Goal: Transaction & Acquisition: Book appointment/travel/reservation

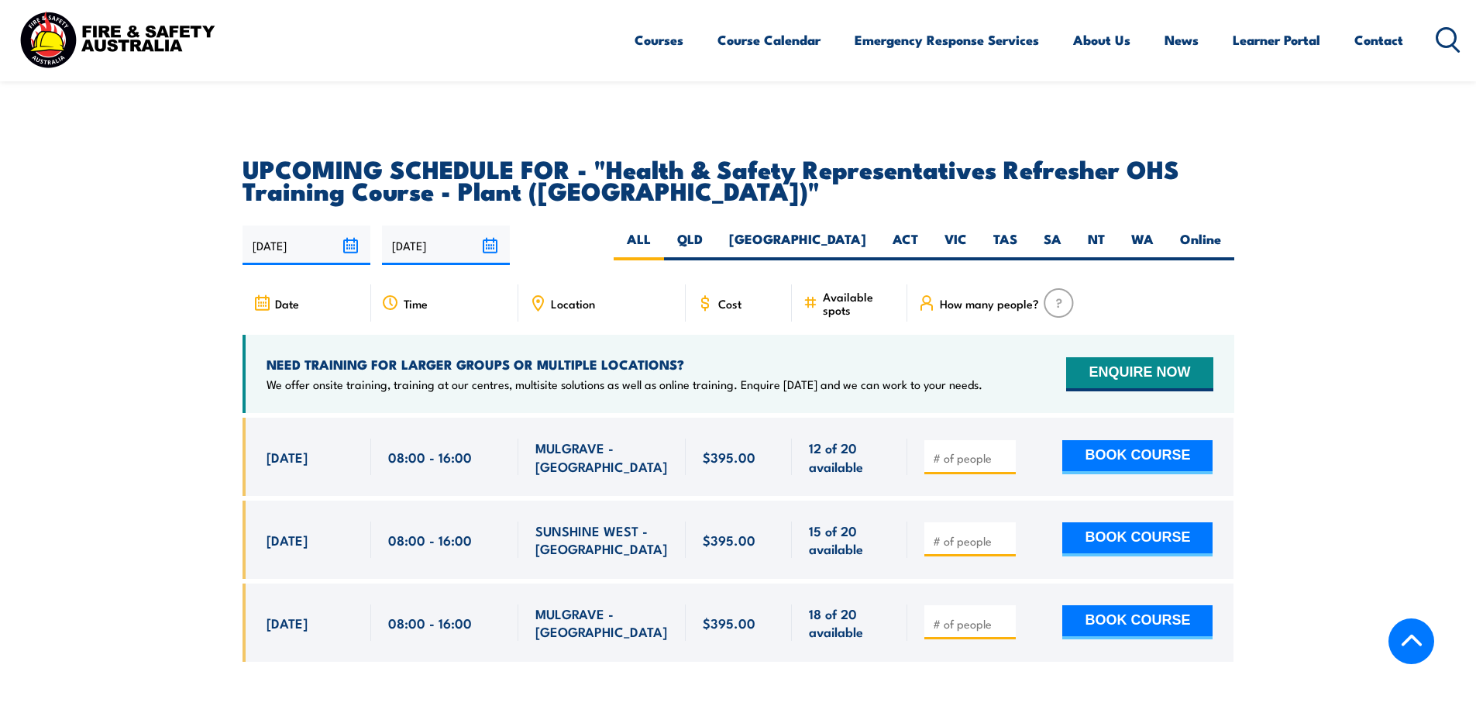
scroll to position [2634, 0]
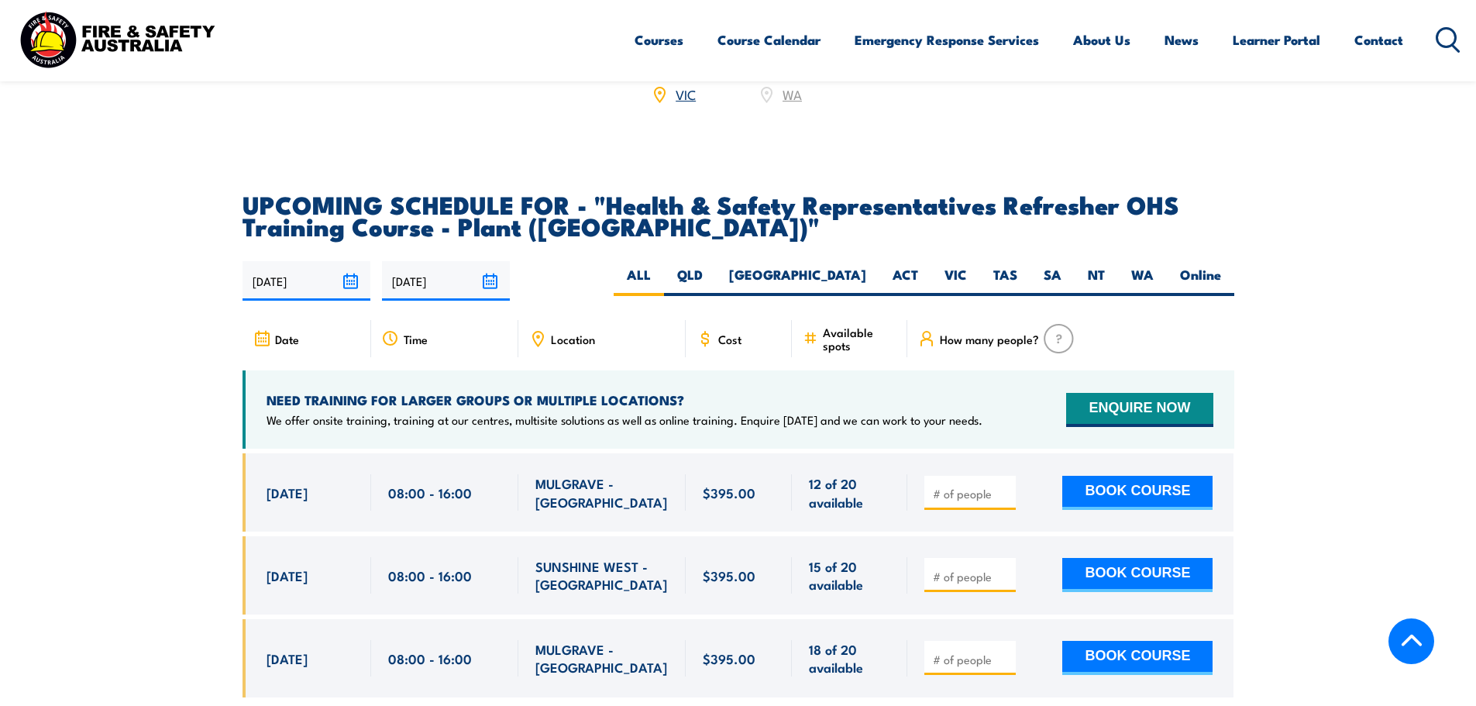
click at [788, 356] on input "number" at bounding box center [971, 576] width 77 height 15
type input "1"
click at [788, 356] on button "BOOK COURSE" at bounding box center [1137, 575] width 150 height 34
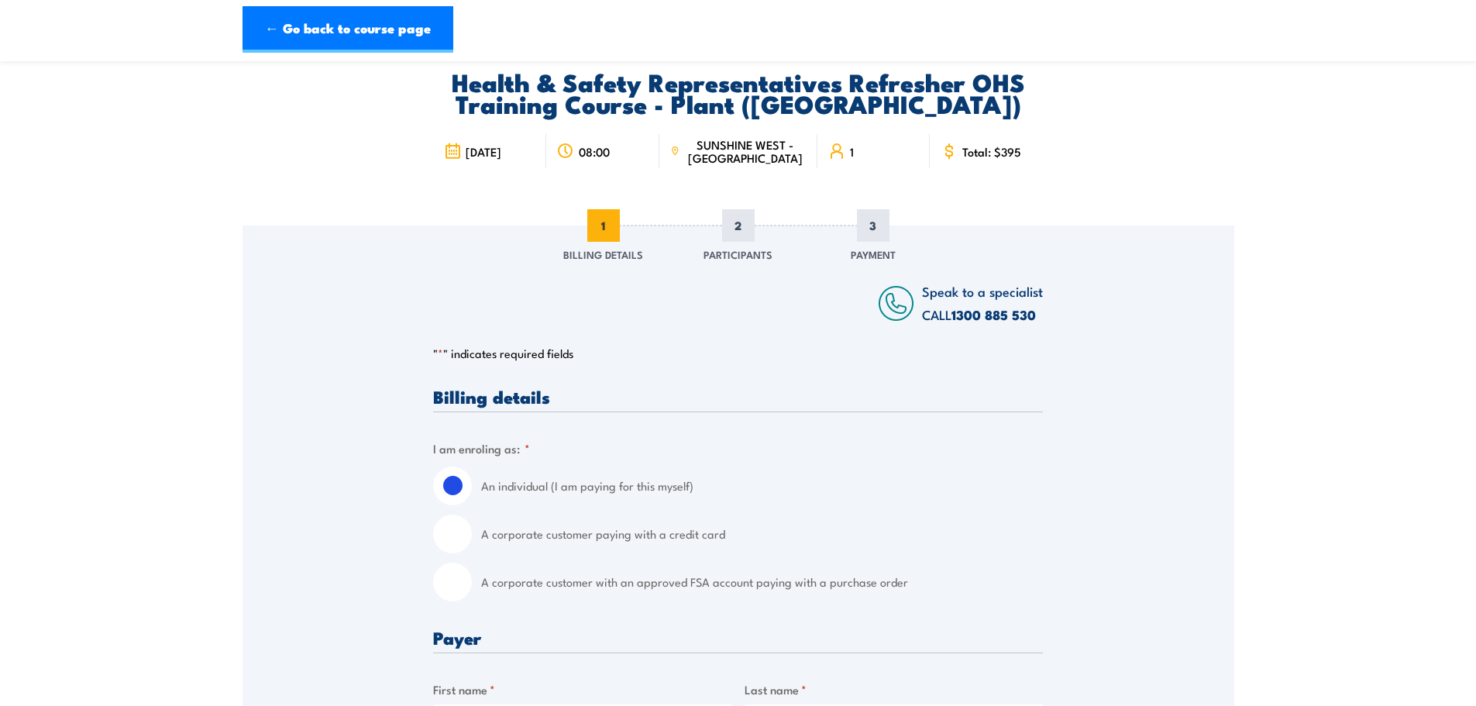
scroll to position [155, 0]
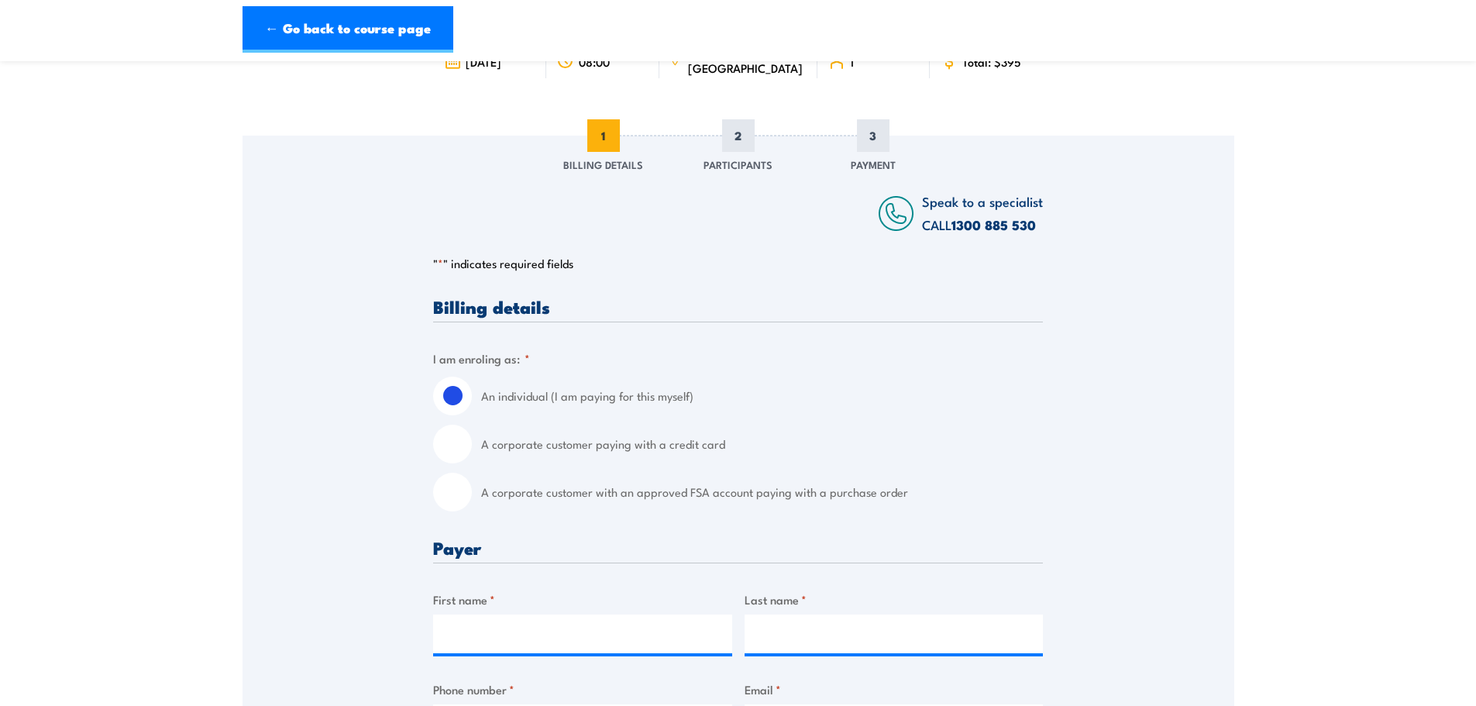
click at [459, 490] on input "A corporate customer with an approved FSA account paying with a purchase order" at bounding box center [452, 492] width 39 height 39
radio input "true"
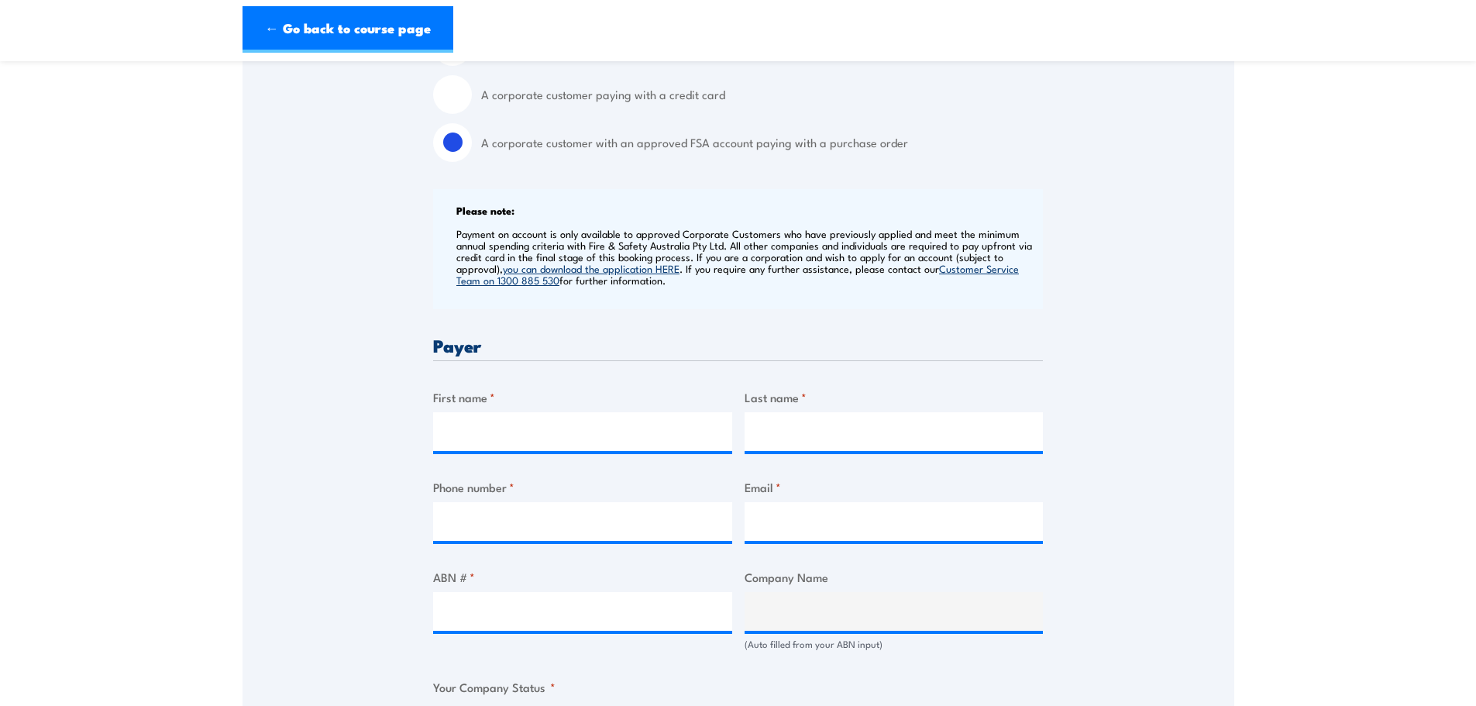
scroll to position [542, 0]
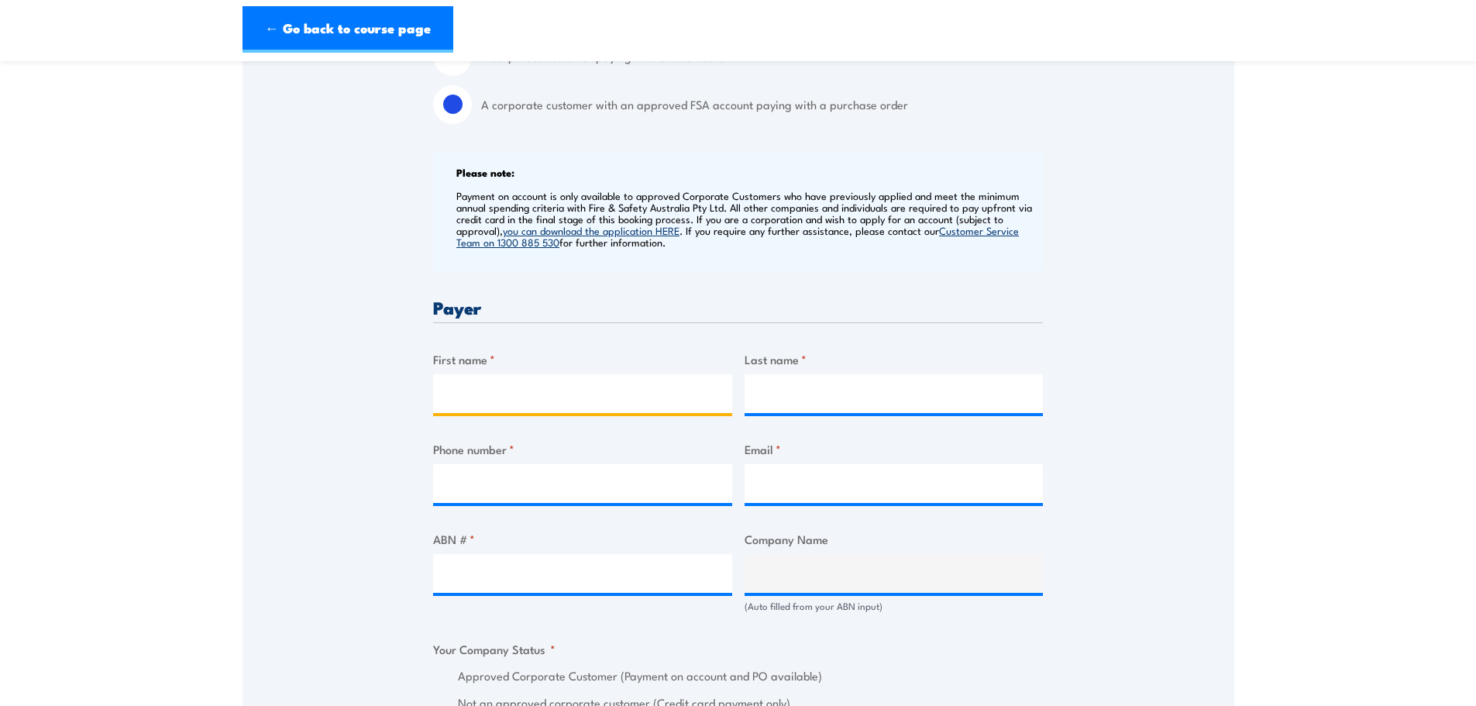
click at [483, 393] on input "First name *" at bounding box center [582, 393] width 299 height 39
click at [531, 390] on input "First name *" at bounding box center [582, 393] width 299 height 39
click at [489, 397] on input "[PERSON_NAME]" at bounding box center [582, 393] width 299 height 39
click at [482, 391] on input "[PERSON_NAME]" at bounding box center [582, 393] width 299 height 39
type input "Melanie"
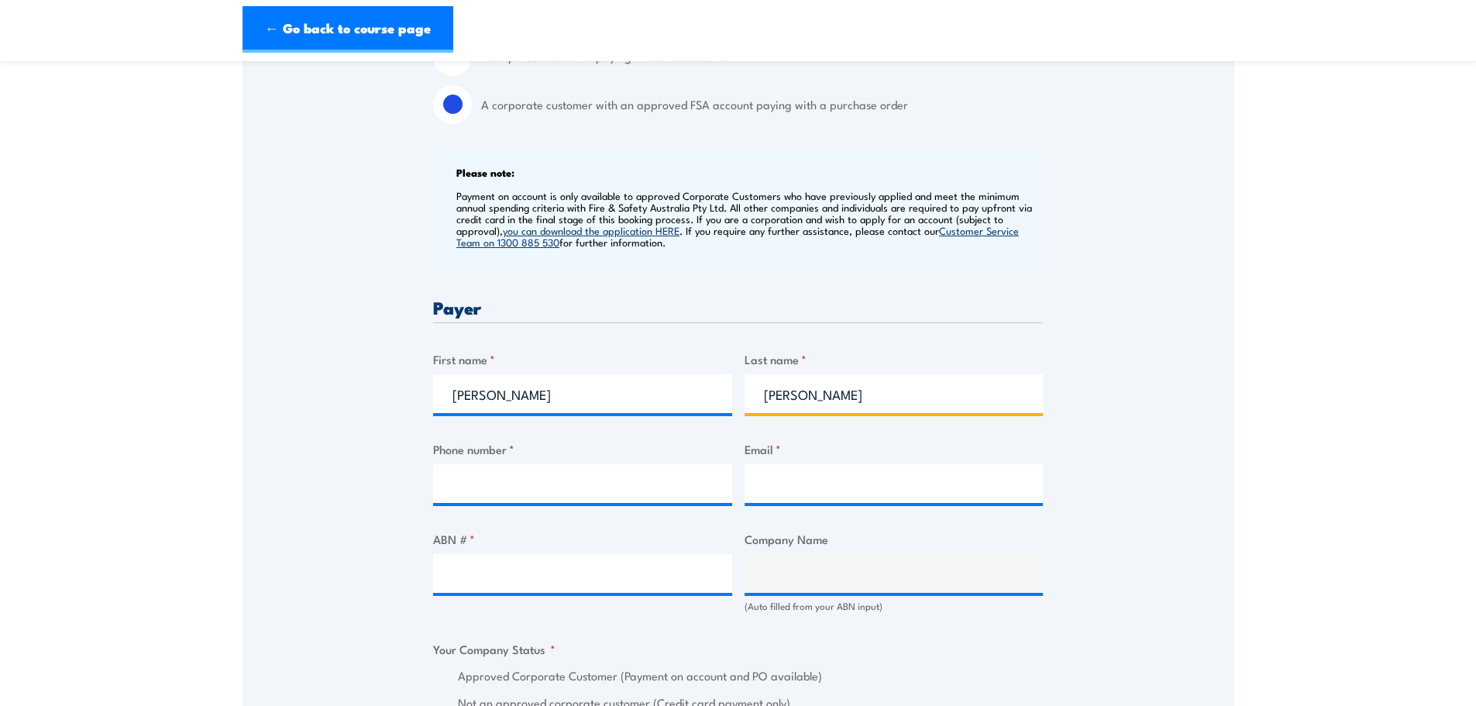
type input "Peters"
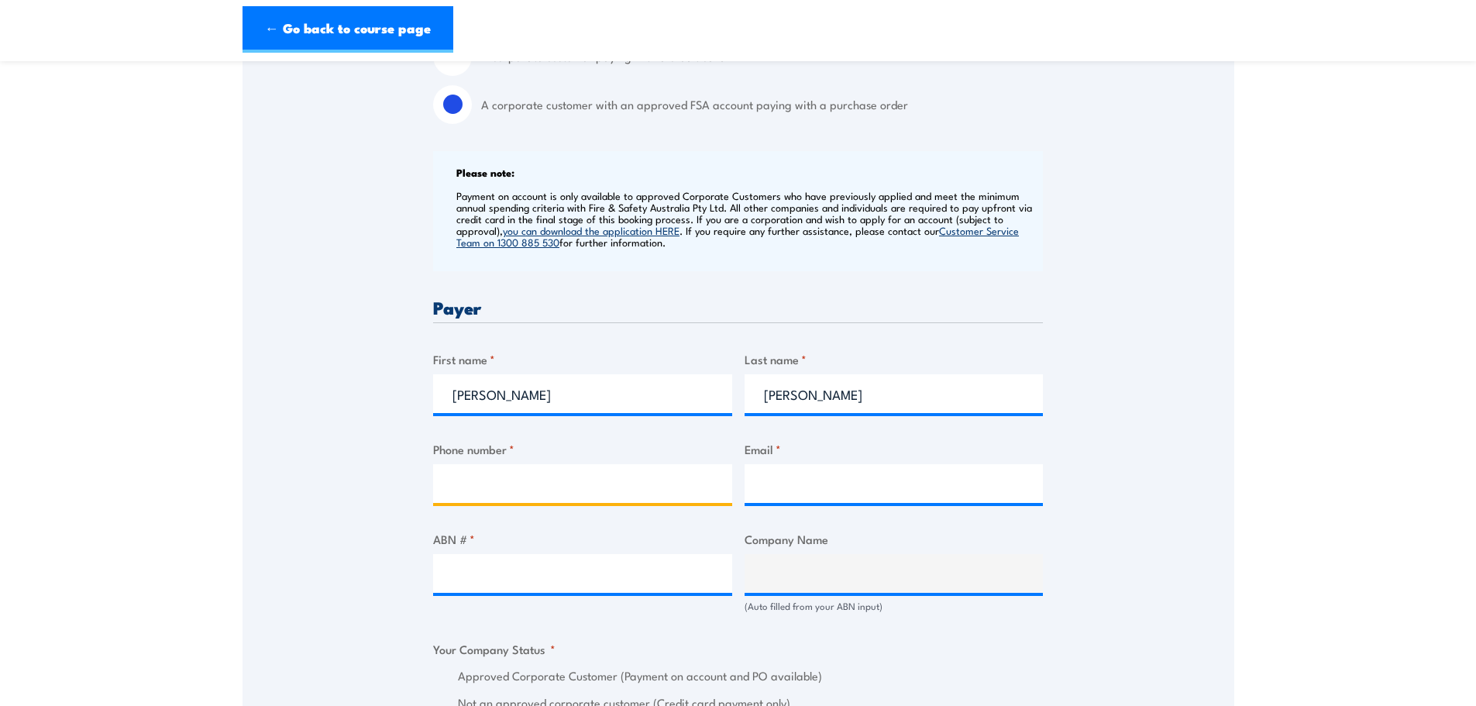
click at [489, 486] on input "Phone number *" at bounding box center [582, 483] width 299 height 39
type input "0447316404"
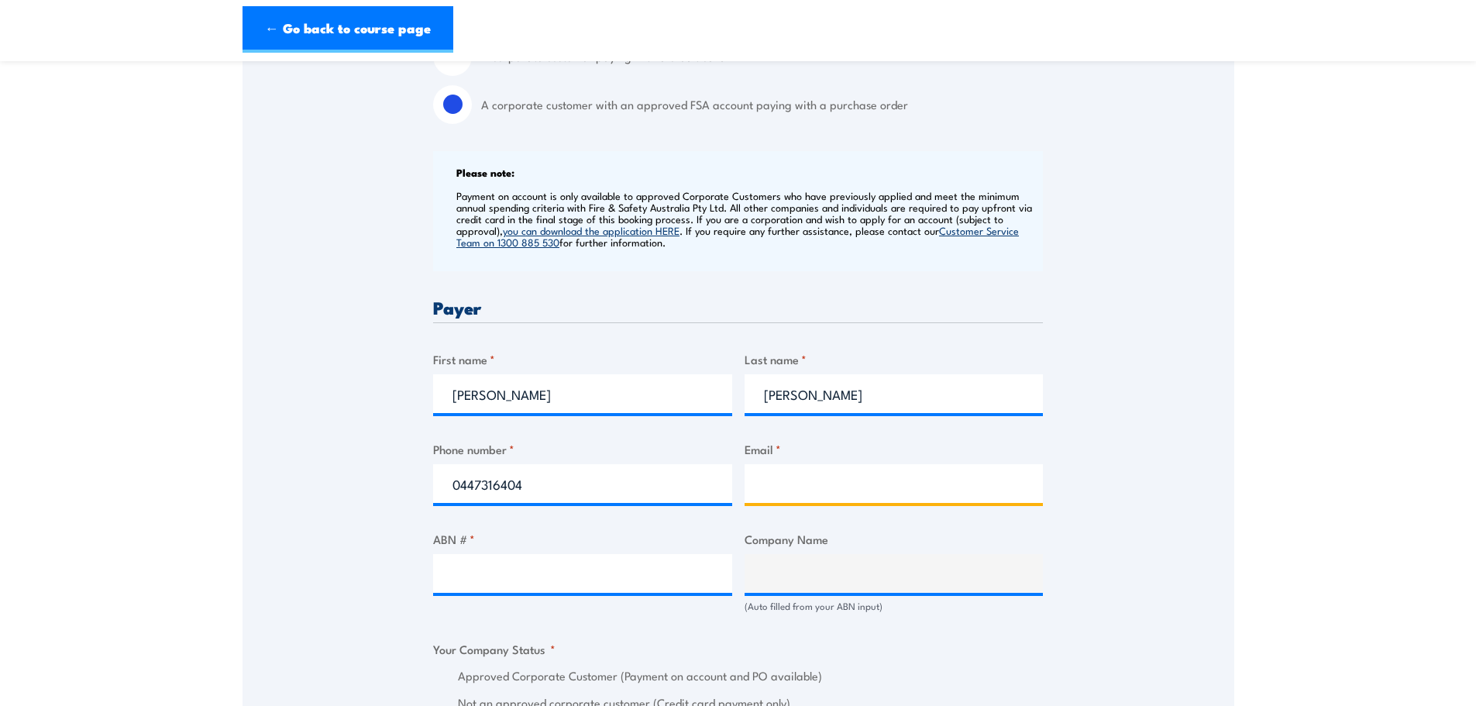
click at [755, 485] on input "Email *" at bounding box center [894, 483] width 299 height 39
click at [769, 492] on input "Email *" at bounding box center [894, 483] width 299 height 39
paste input "melanie.peters@nseyc.org.au"
type input "melanie.peters@nseyc.org.au"
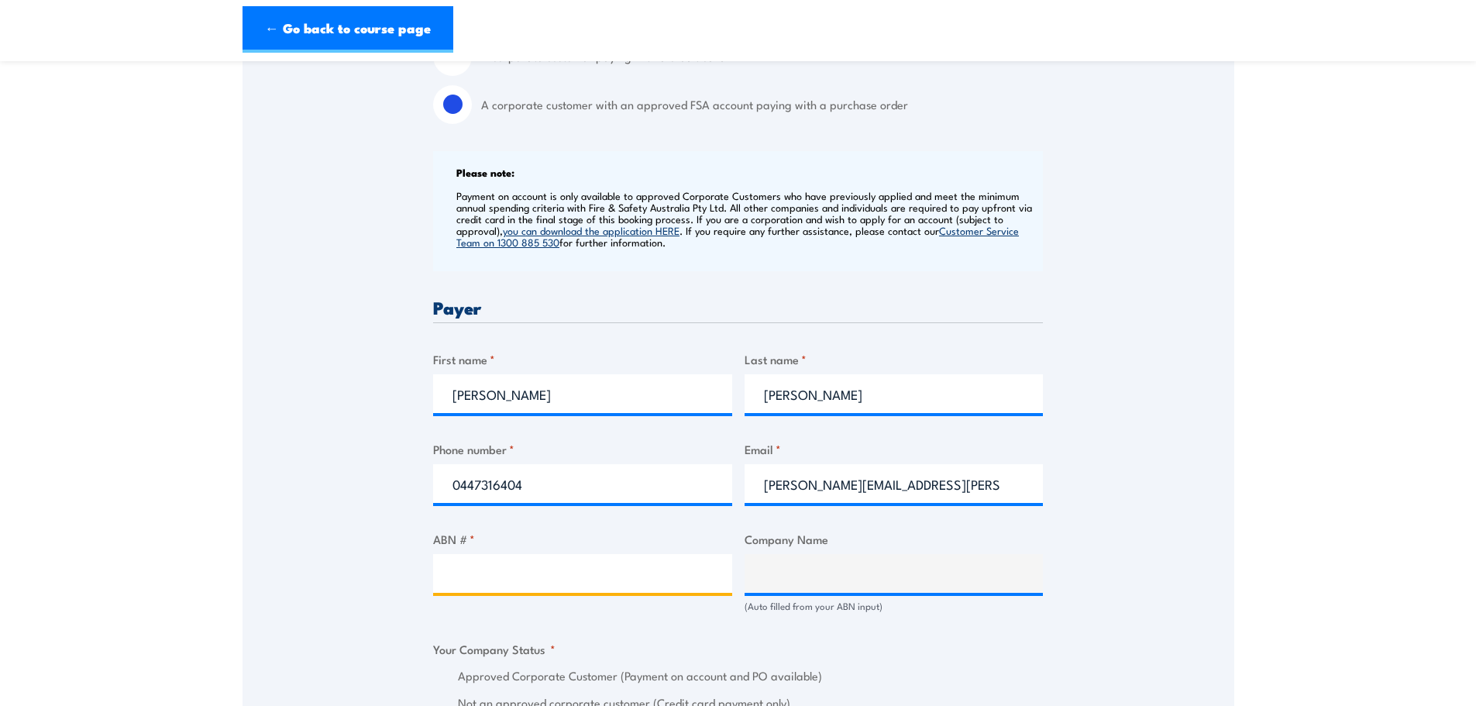
click at [483, 574] on input "ABN # *" at bounding box center [582, 573] width 299 height 39
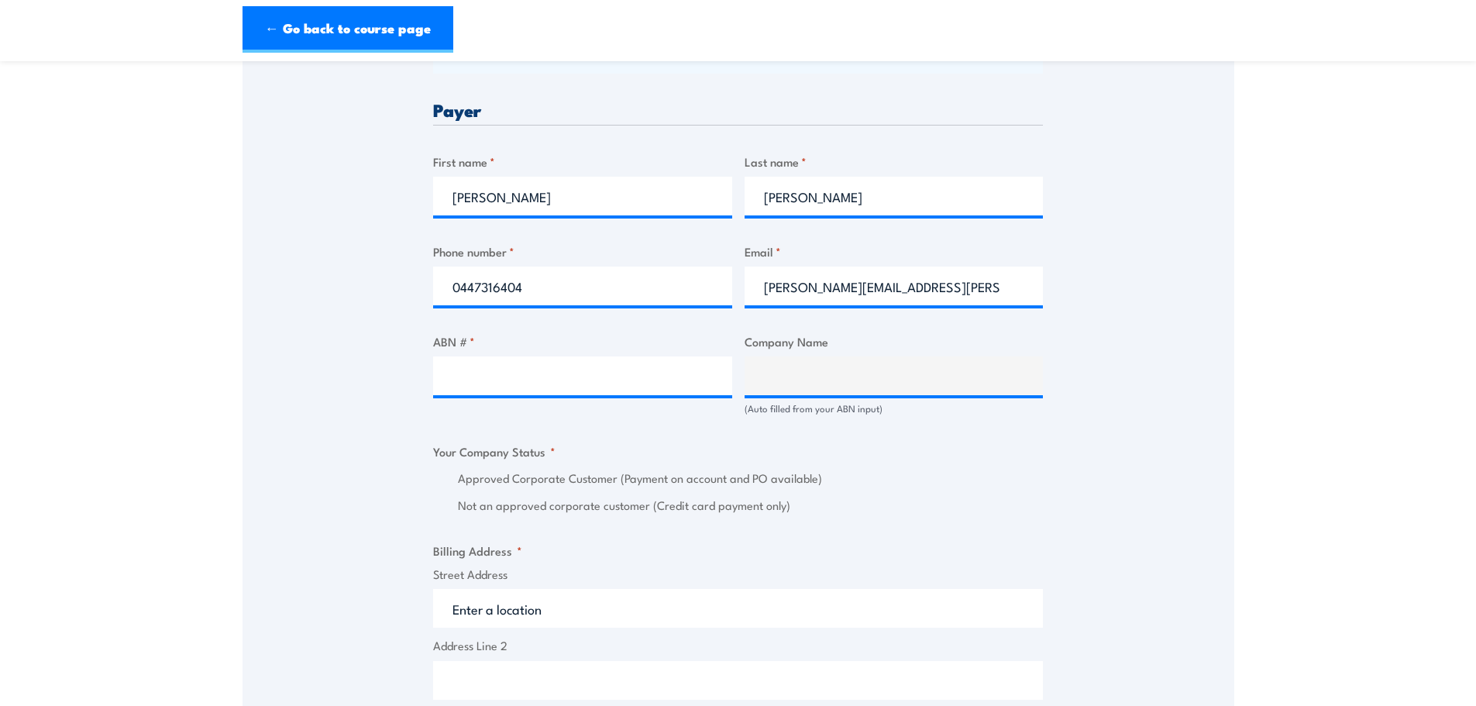
scroll to position [775, 0]
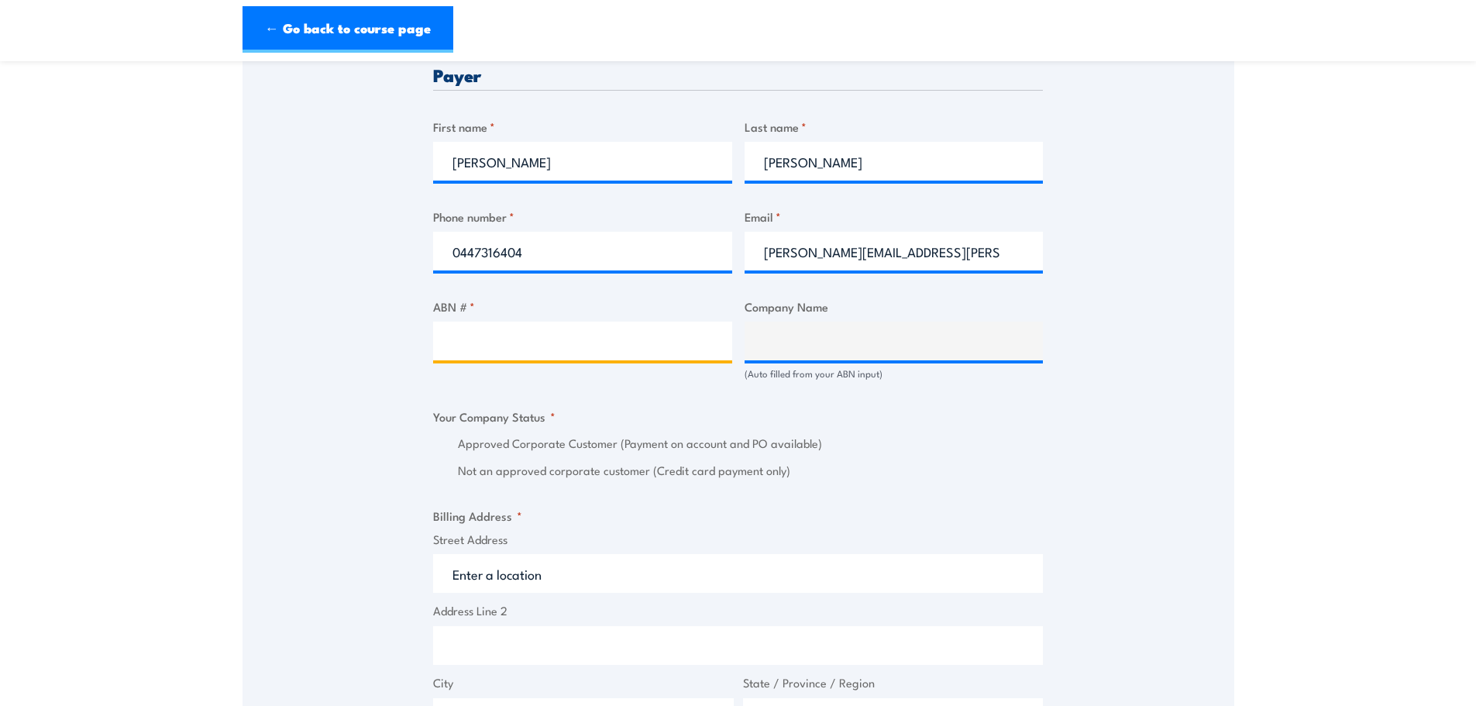
click at [473, 345] on input "ABN # *" at bounding box center [582, 341] width 299 height 39
type input "39221374139"
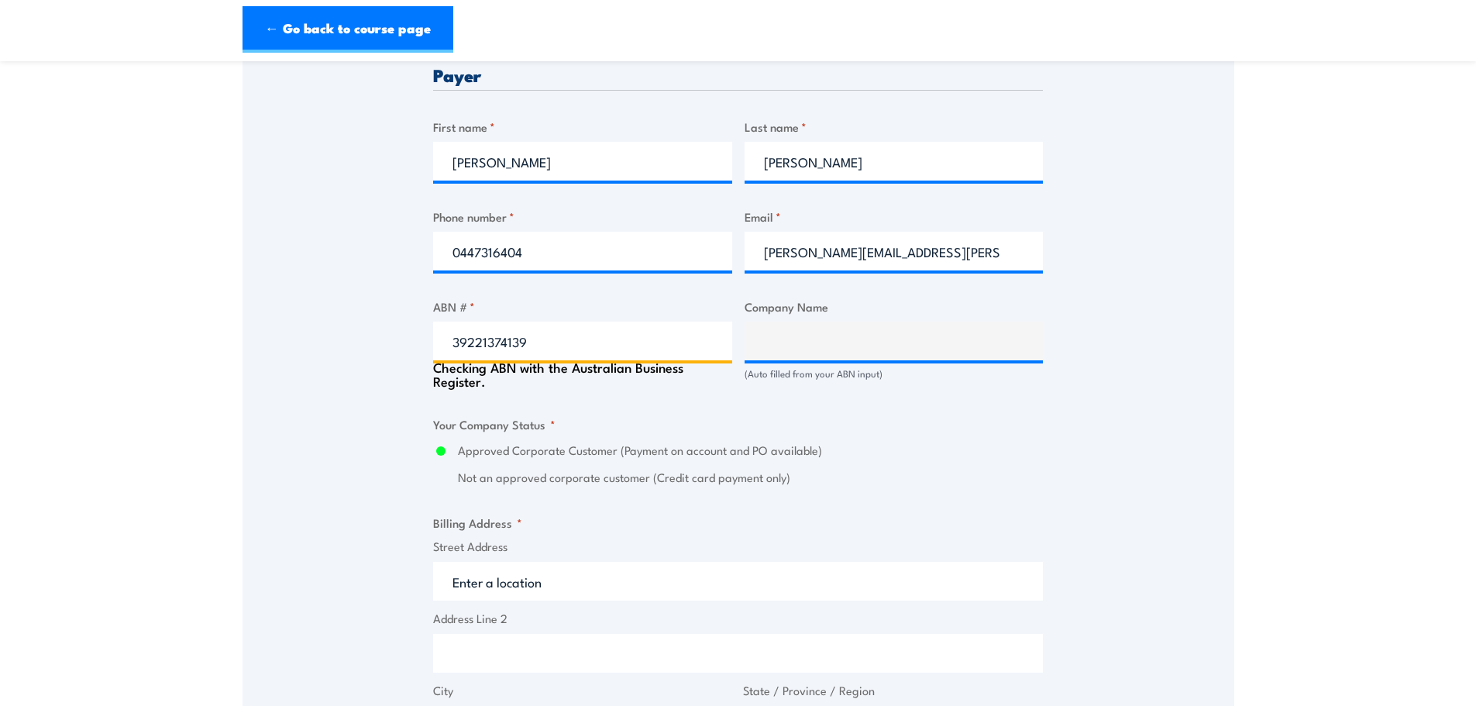
type input "Northern Schools Early Years Cluster Inc."
radio input "true"
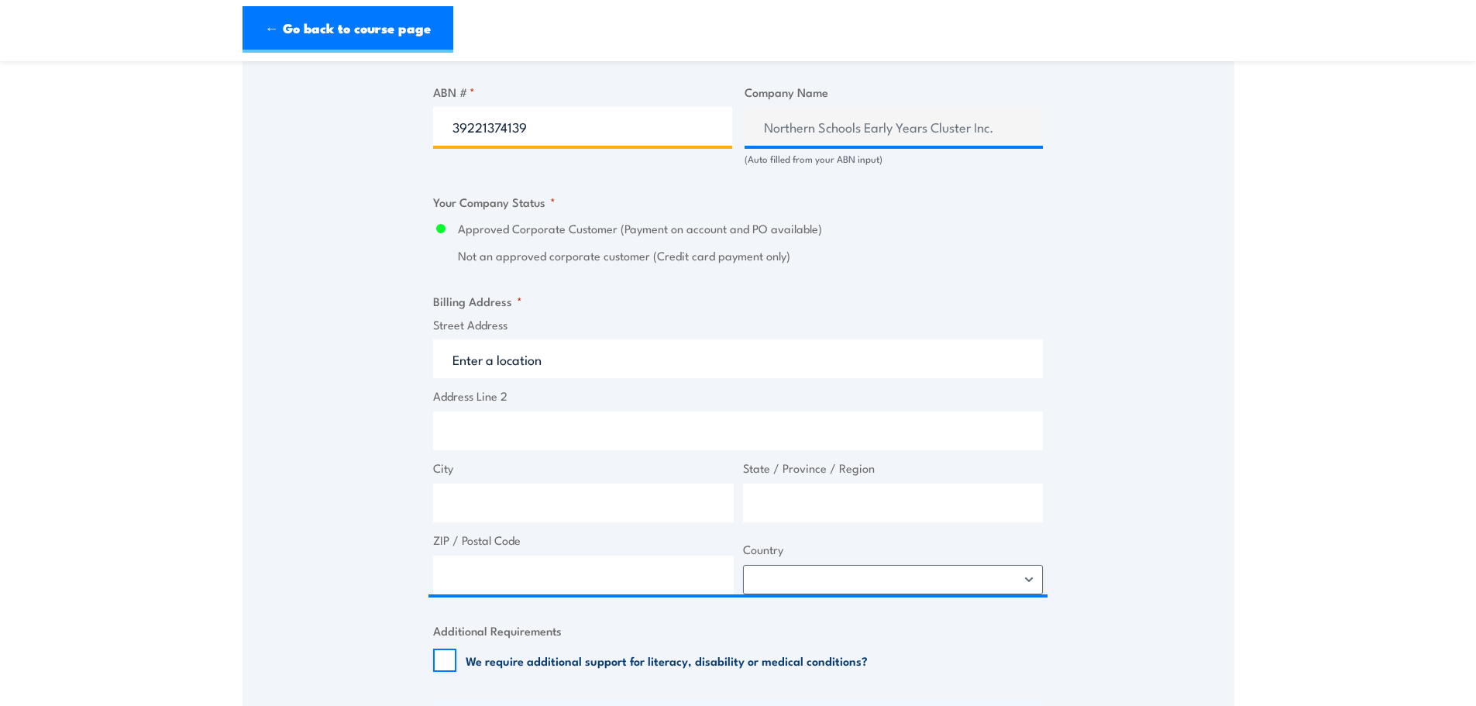
scroll to position [1007, 0]
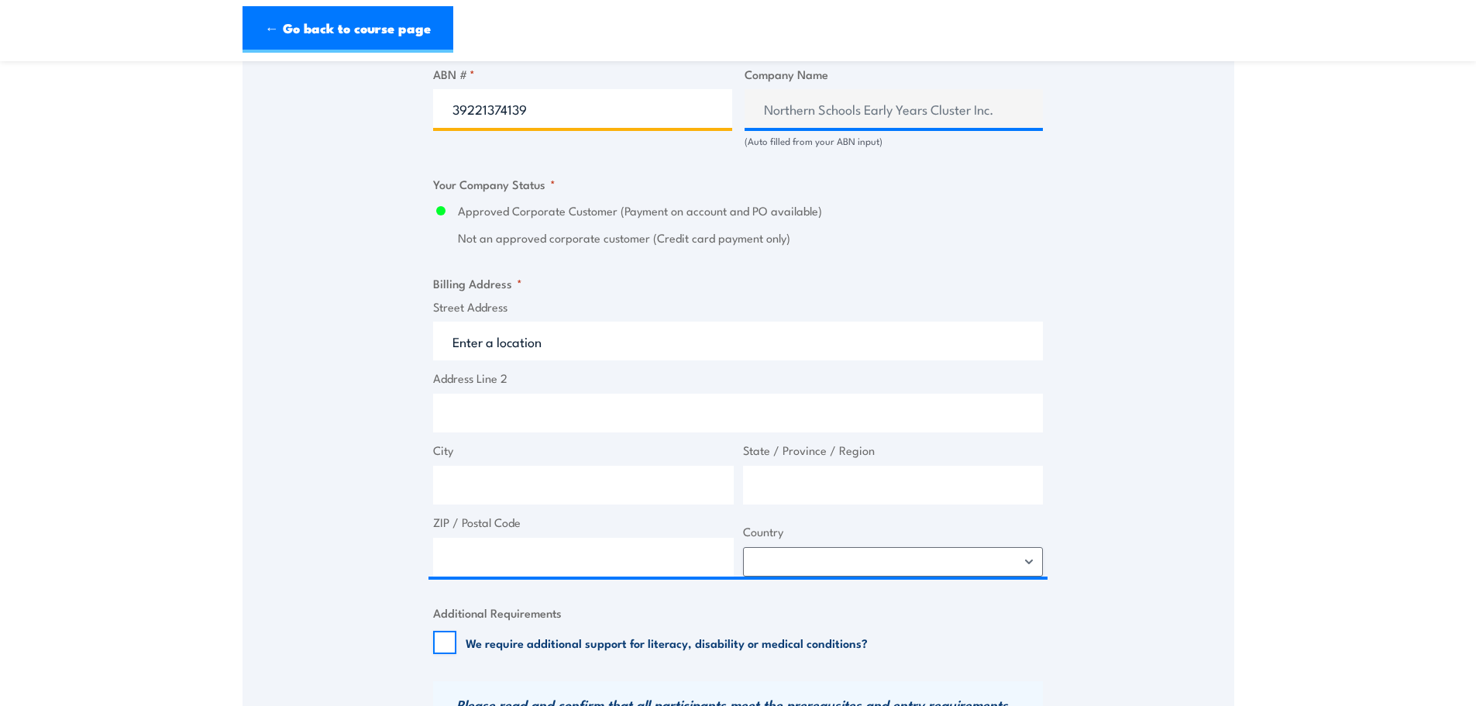
type input "39221374139"
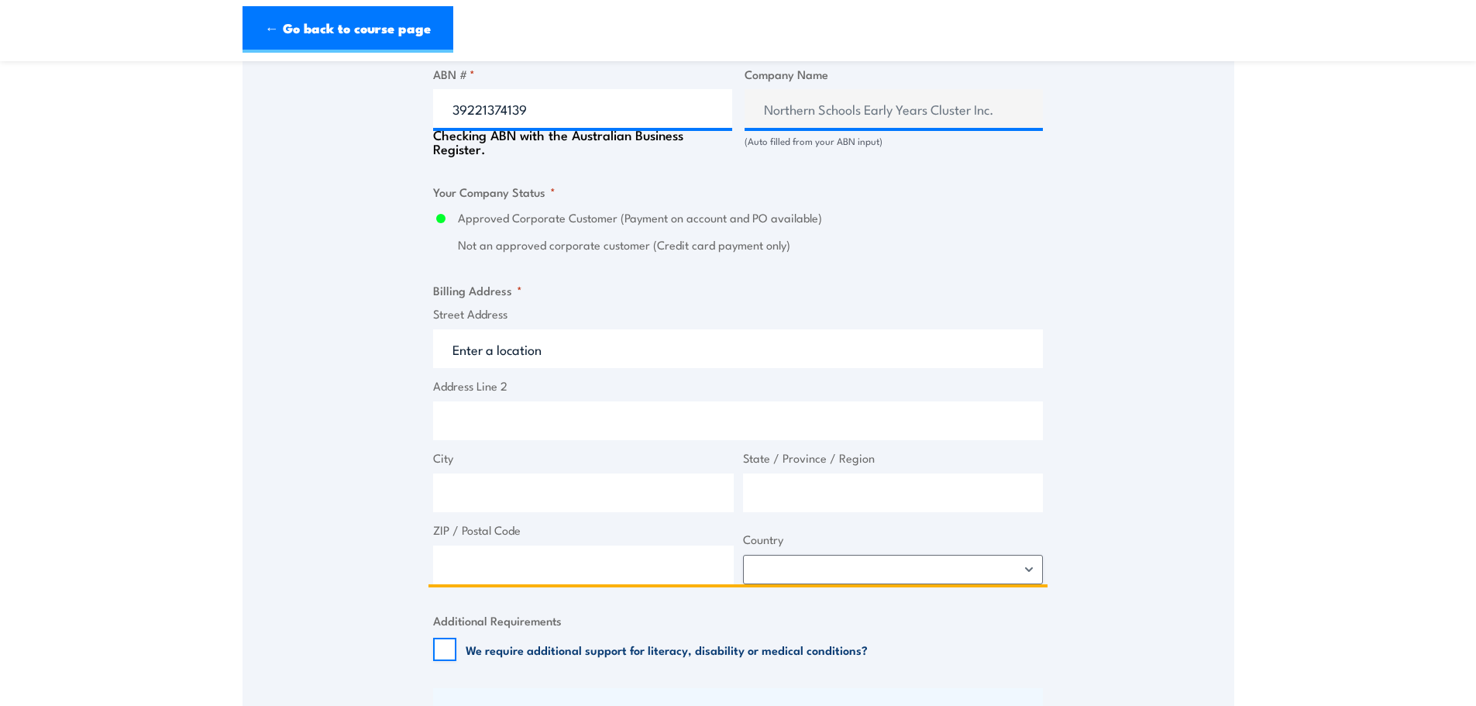
click at [577, 343] on input "Street Address" at bounding box center [738, 348] width 610 height 39
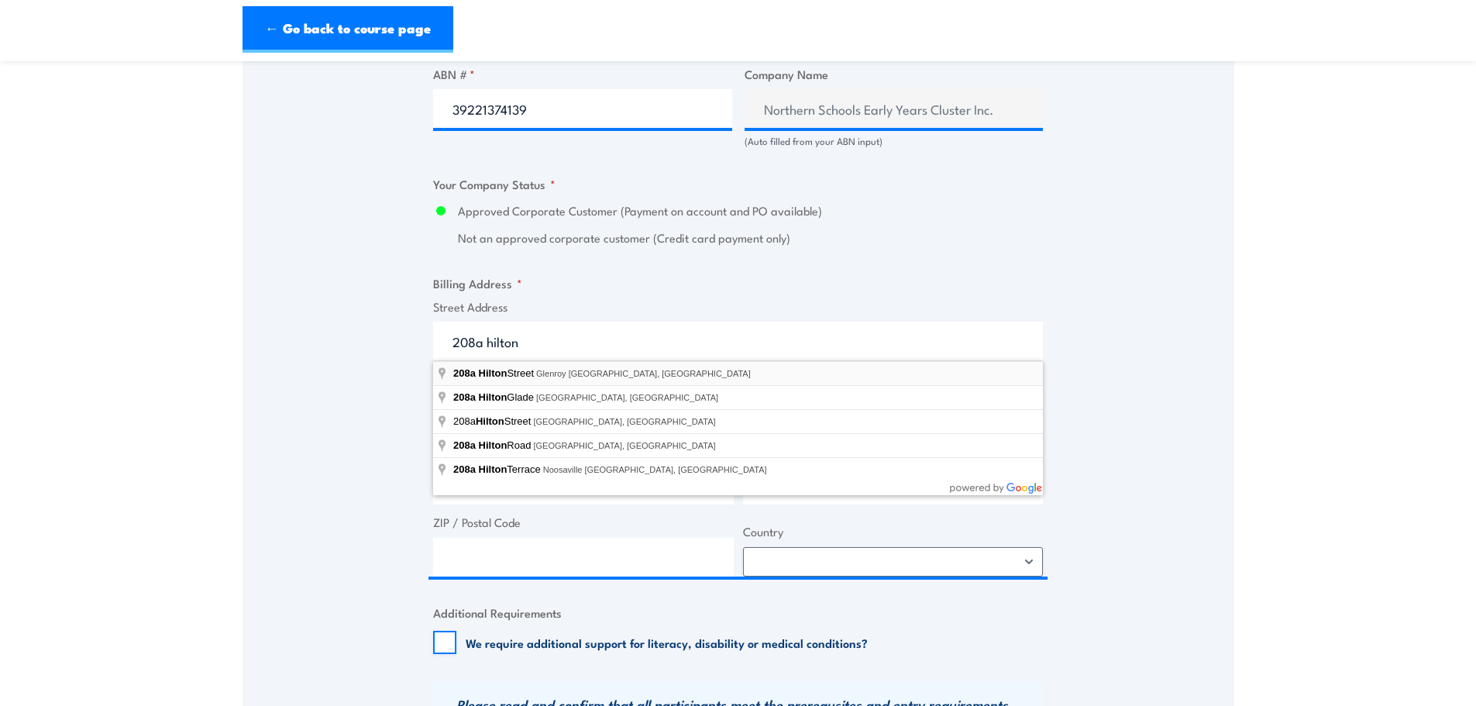
type input "208a Hilton Street, Glenroy VIC, Australia"
type input "208a Hilton St"
type input "Glenroy"
type input "Victoria"
type input "3046"
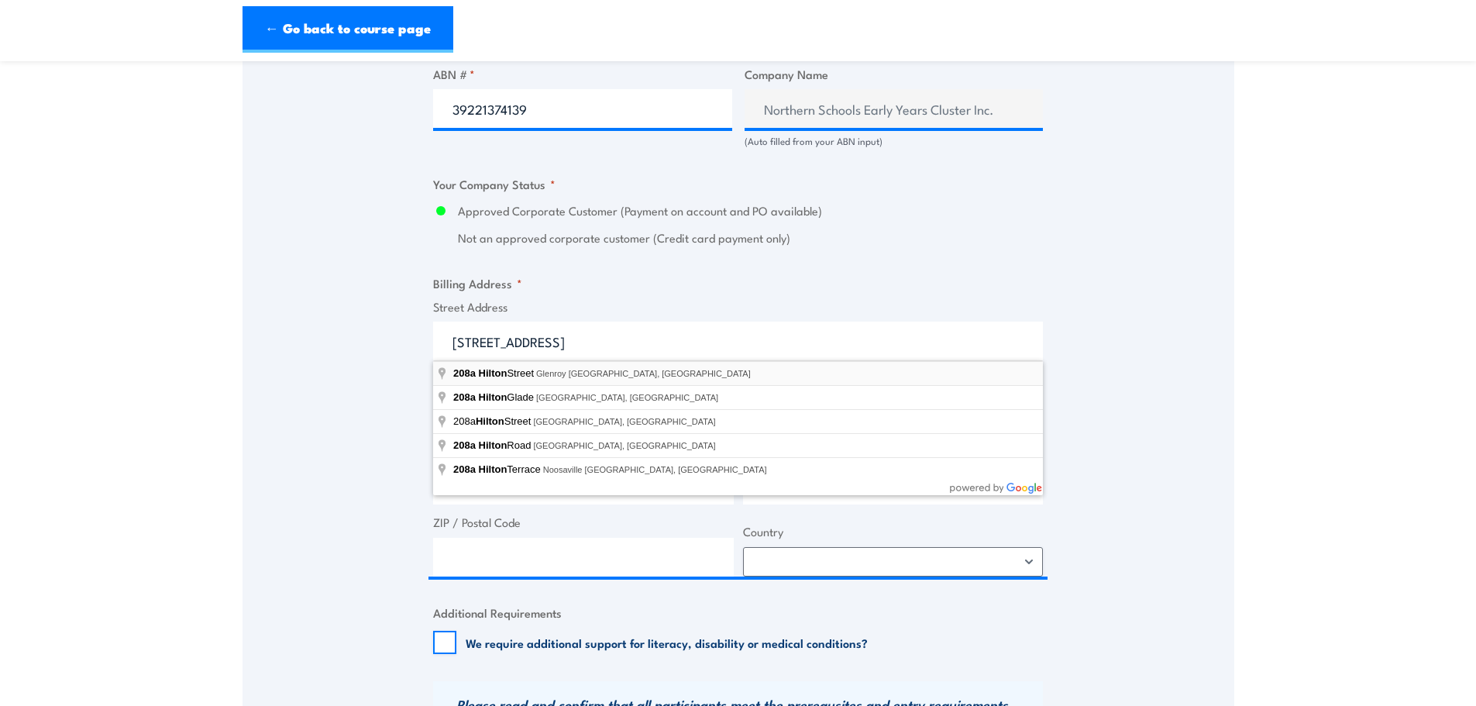
select select "Australia"
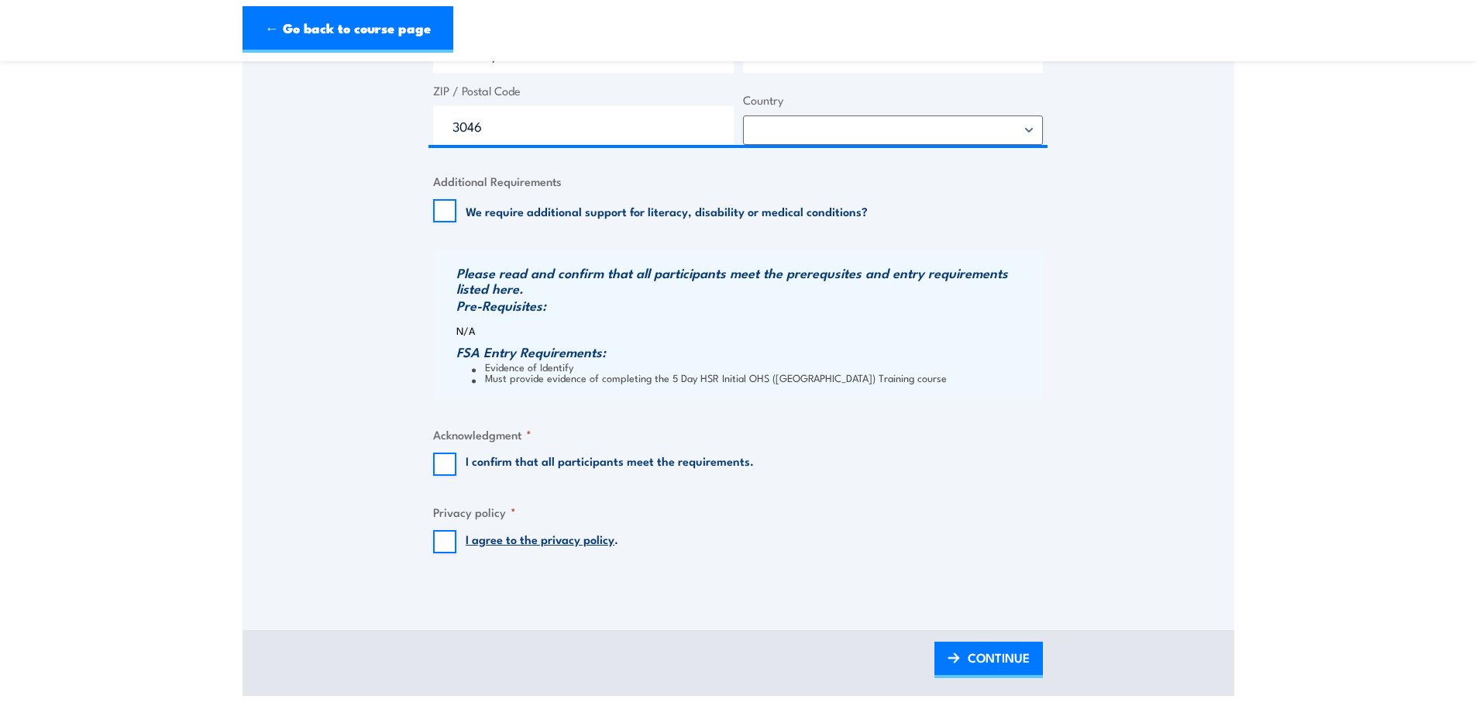
scroll to position [1549, 0]
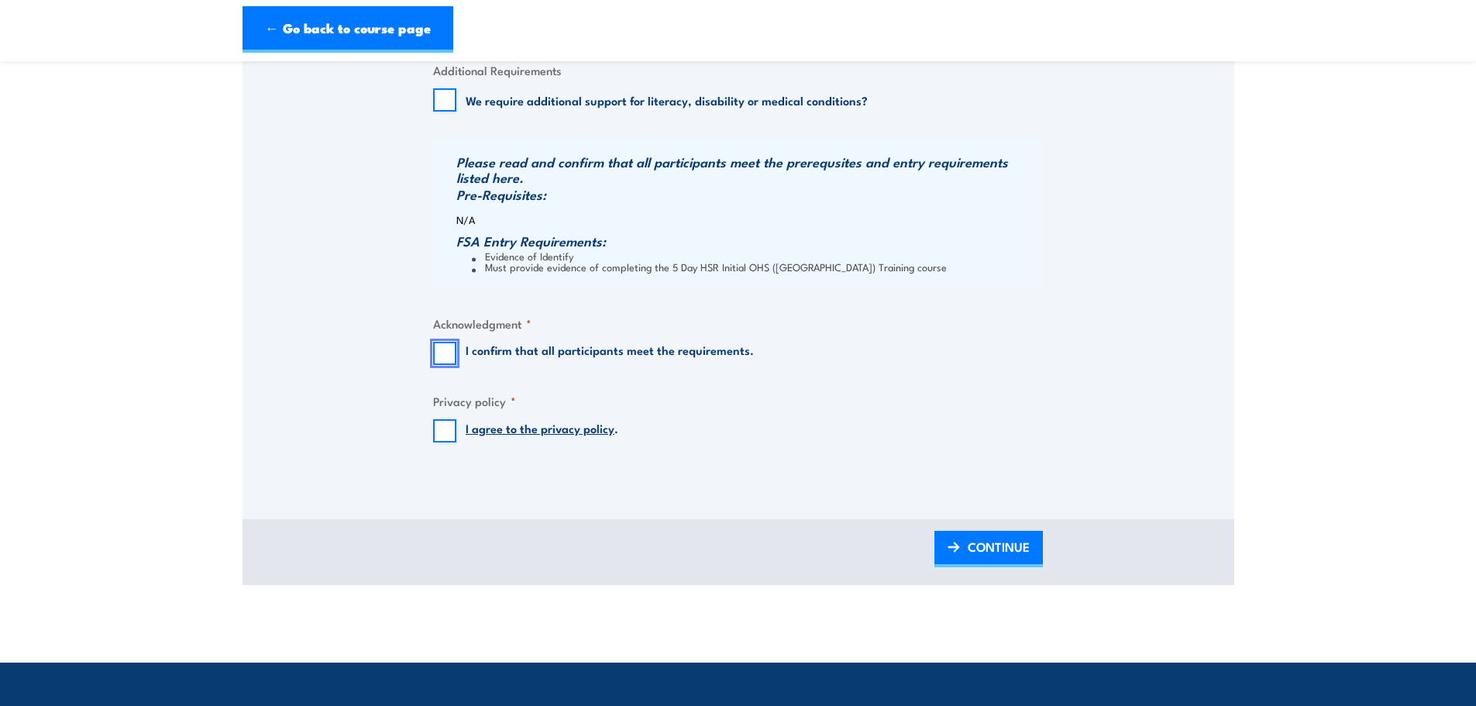
click at [439, 351] on input "I confirm that all participants meet the requirements." at bounding box center [444, 353] width 23 height 23
checkbox input "true"
click at [445, 429] on input "I agree to the privacy policy ." at bounding box center [444, 430] width 23 height 23
checkbox input "true"
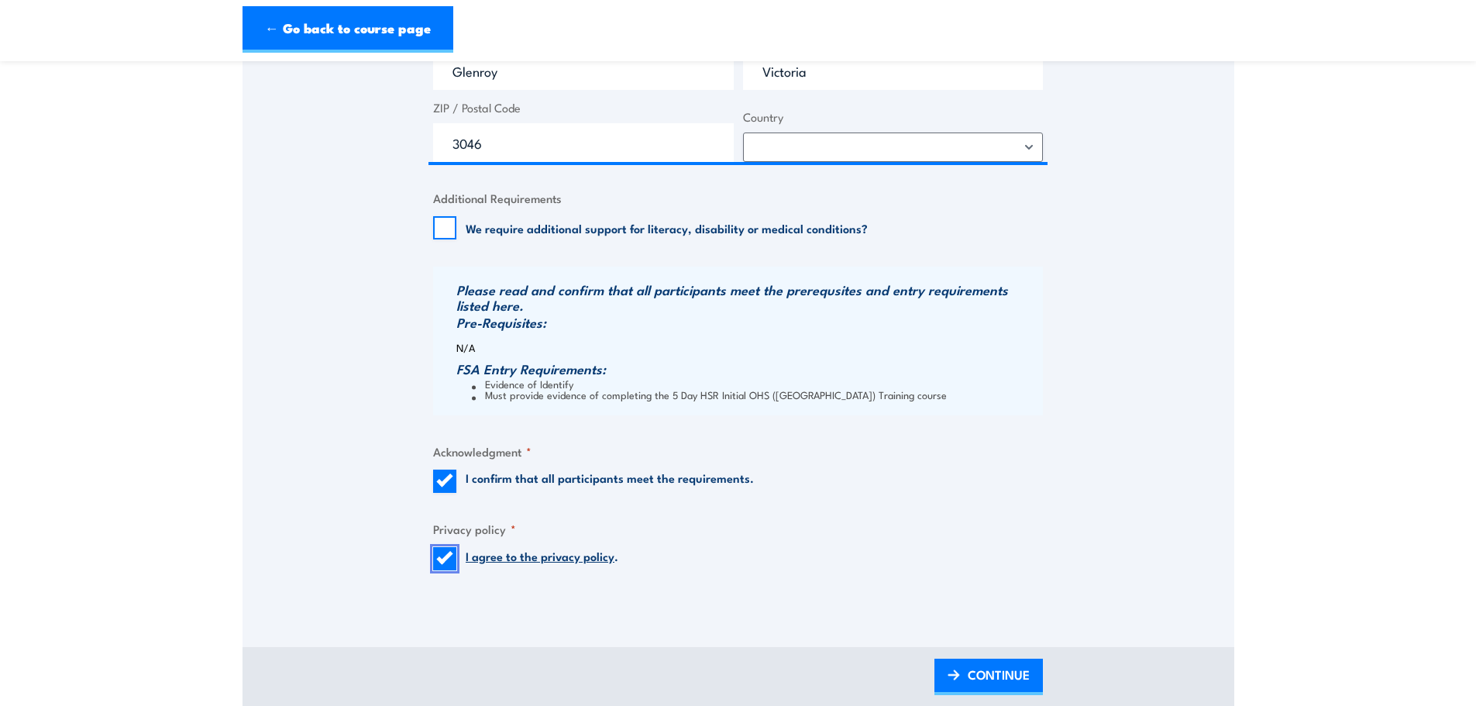
scroll to position [1395, 0]
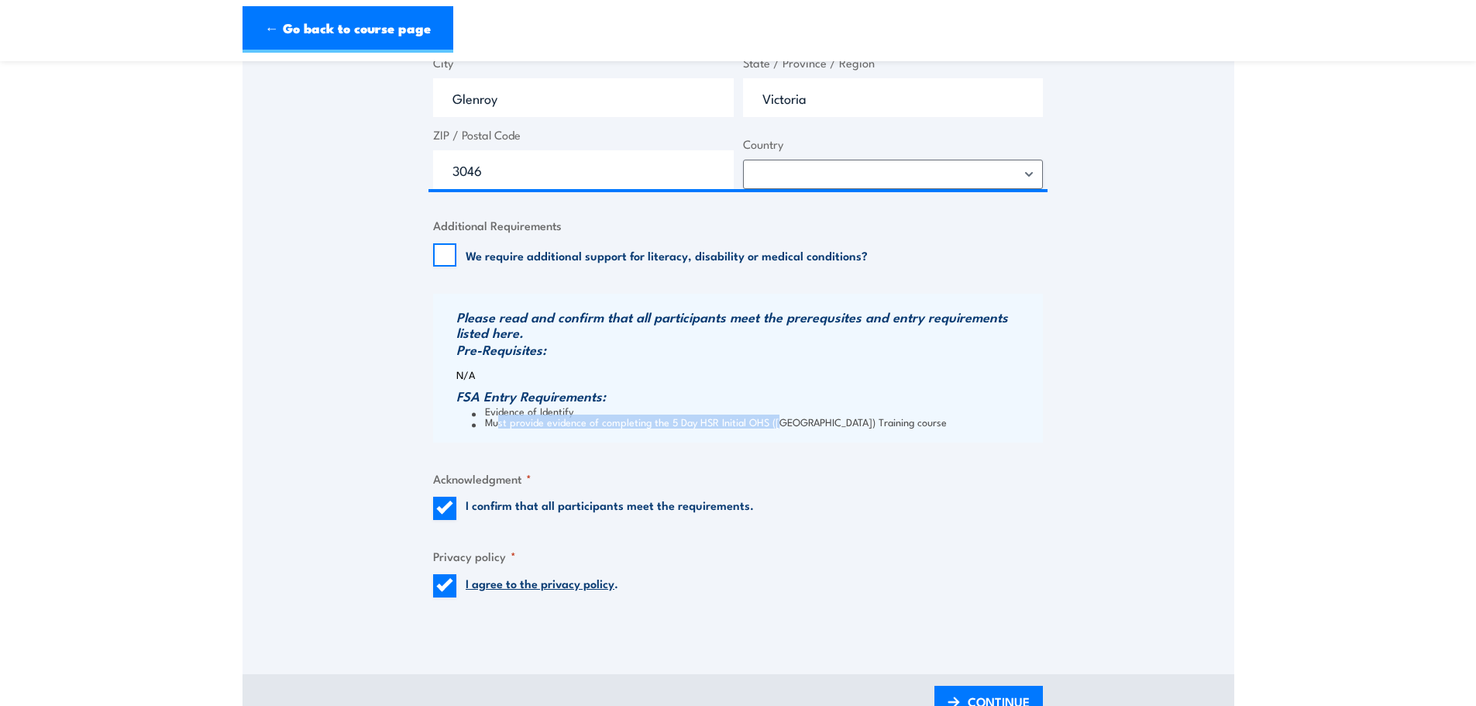
drag, startPoint x: 504, startPoint y: 423, endPoint x: 892, endPoint y: 455, distance: 389.4
click at [781, 429] on div "Please read and confirm that all participants meet the prerequsites and entry r…" at bounding box center [738, 368] width 610 height 149
click at [986, 487] on fieldset "Acknowledgment * I confirm that all participants meet the requirements." at bounding box center [738, 494] width 610 height 50
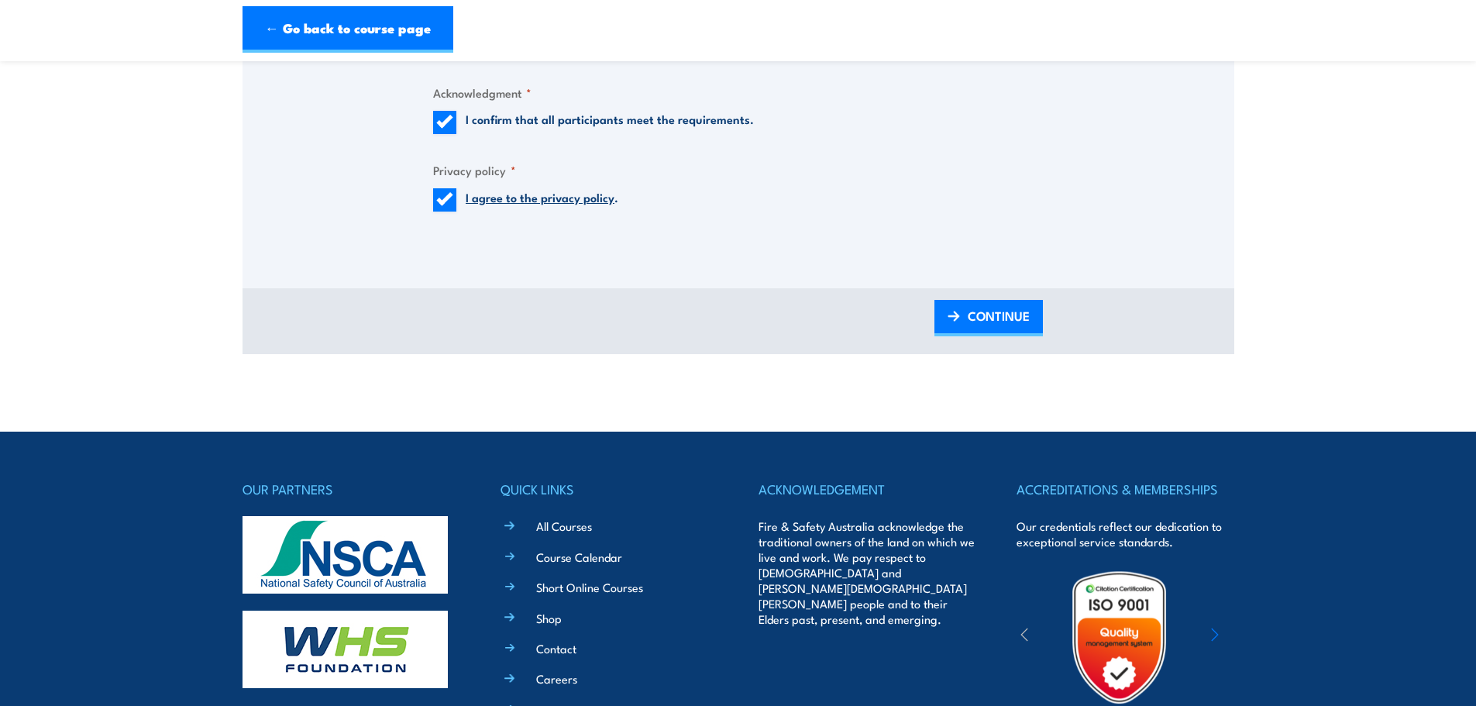
scroll to position [1627, 0]
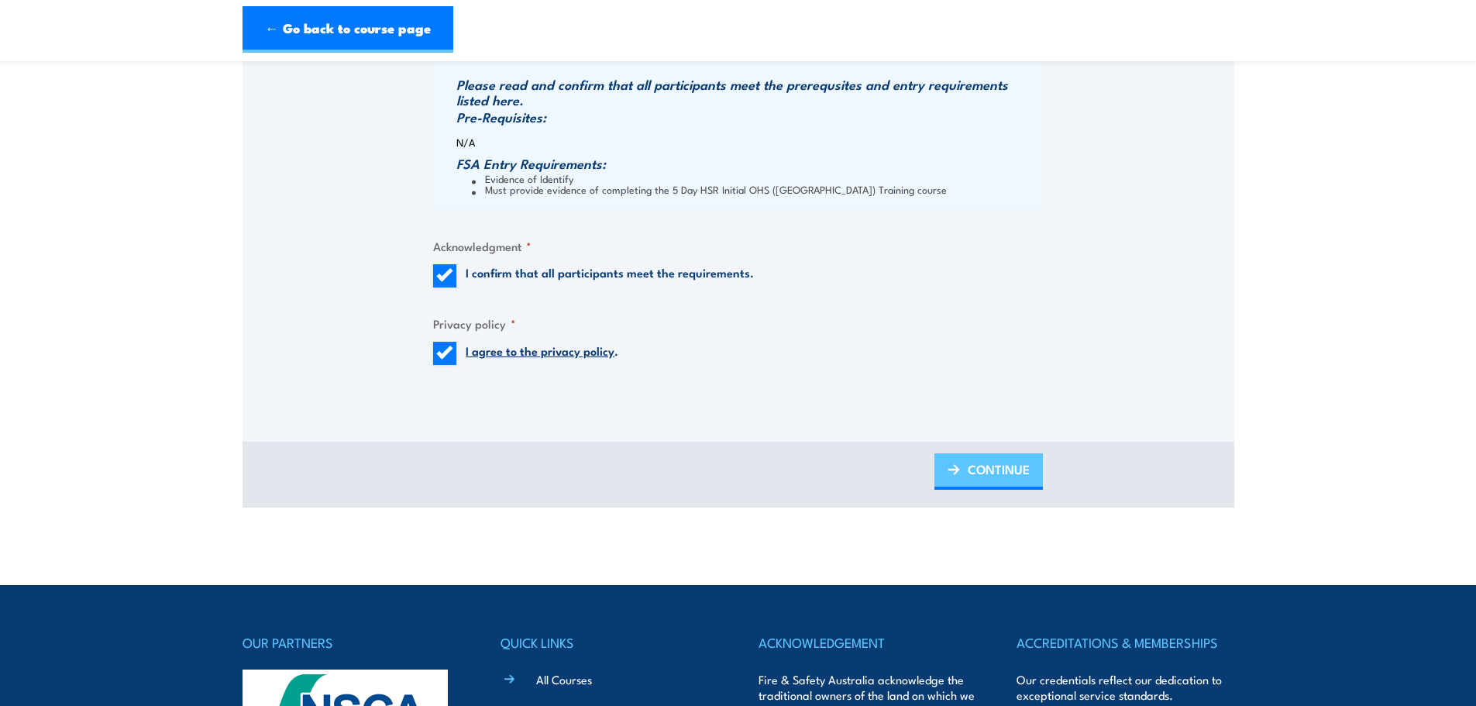
click at [988, 467] on span "CONTINUE" at bounding box center [999, 469] width 62 height 41
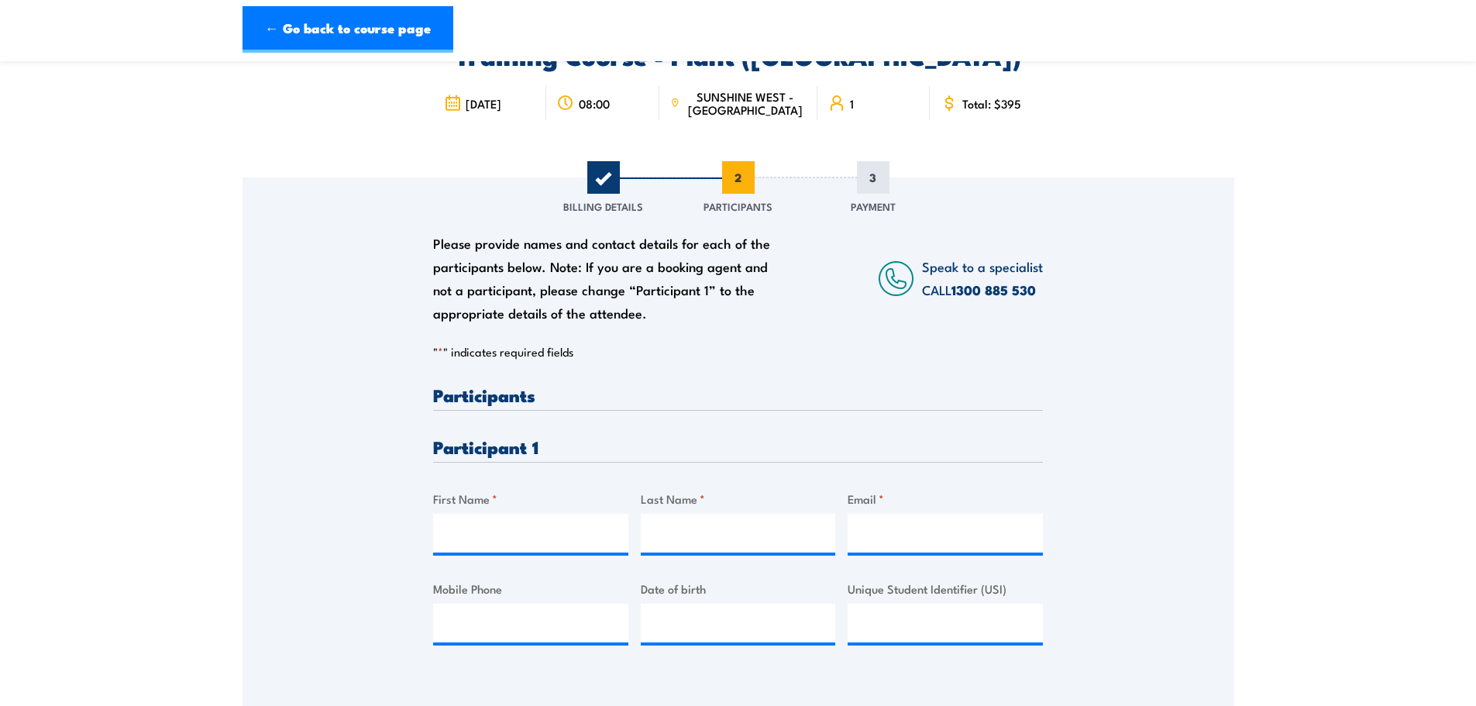
scroll to position [77, 0]
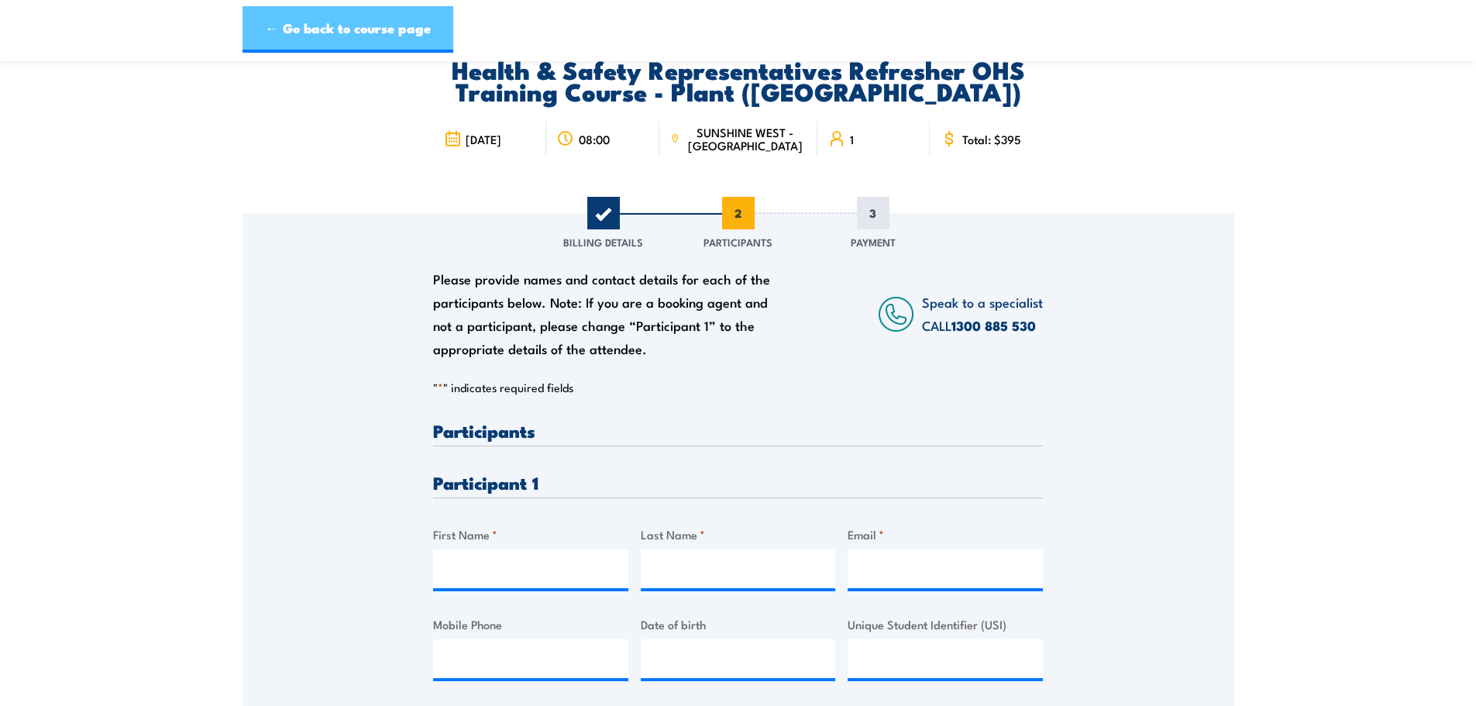
click at [335, 28] on link "← Go back to course page" at bounding box center [347, 29] width 211 height 46
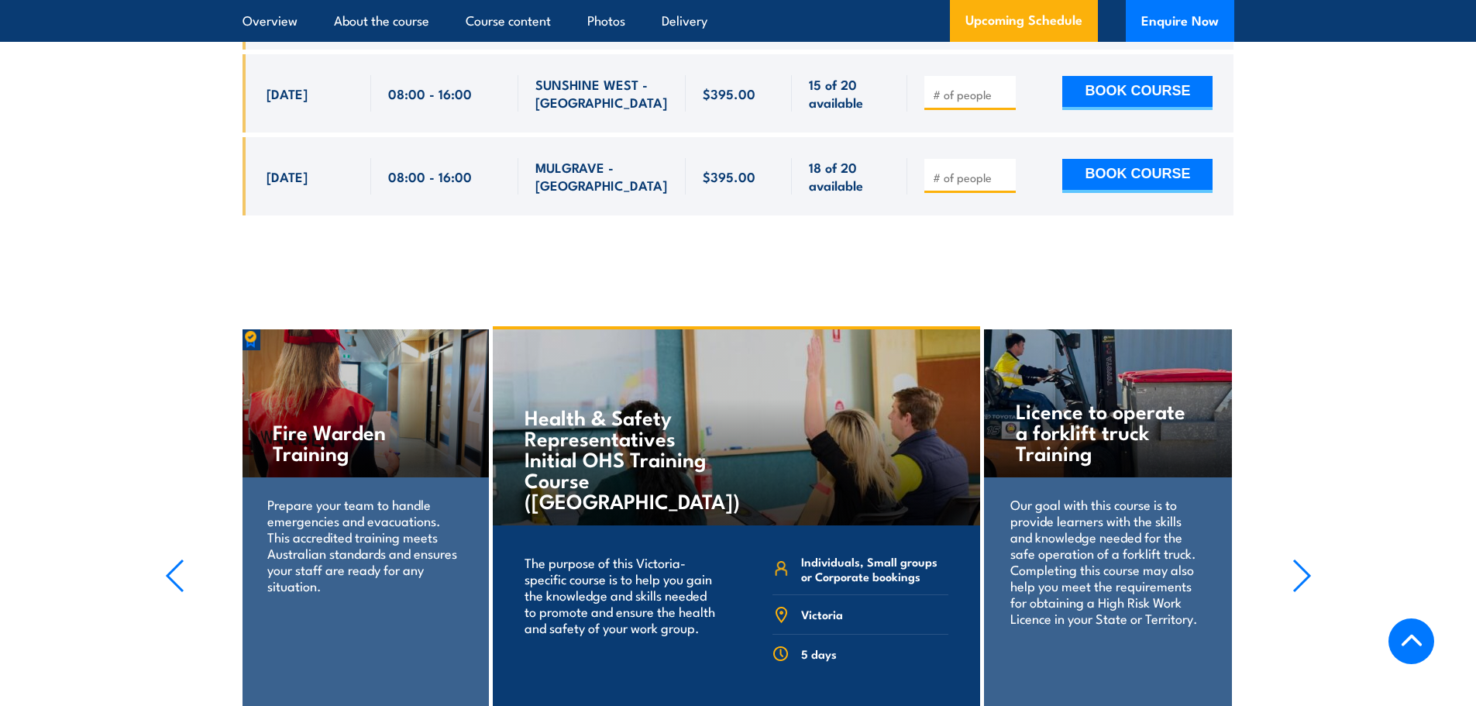
scroll to position [2877, 0]
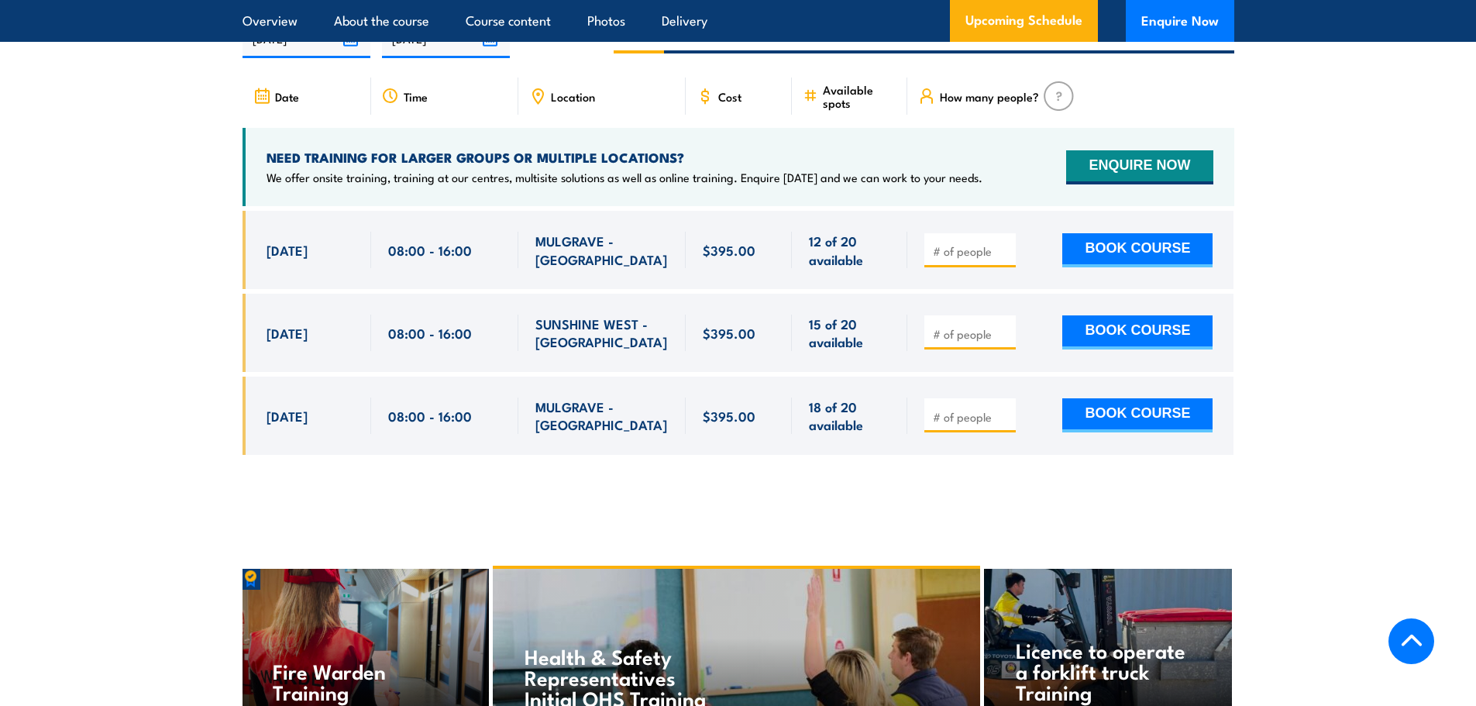
click at [994, 326] on input "number" at bounding box center [971, 333] width 77 height 15
type input "1"
click at [1128, 315] on button "BOOK COURSE" at bounding box center [1137, 332] width 150 height 34
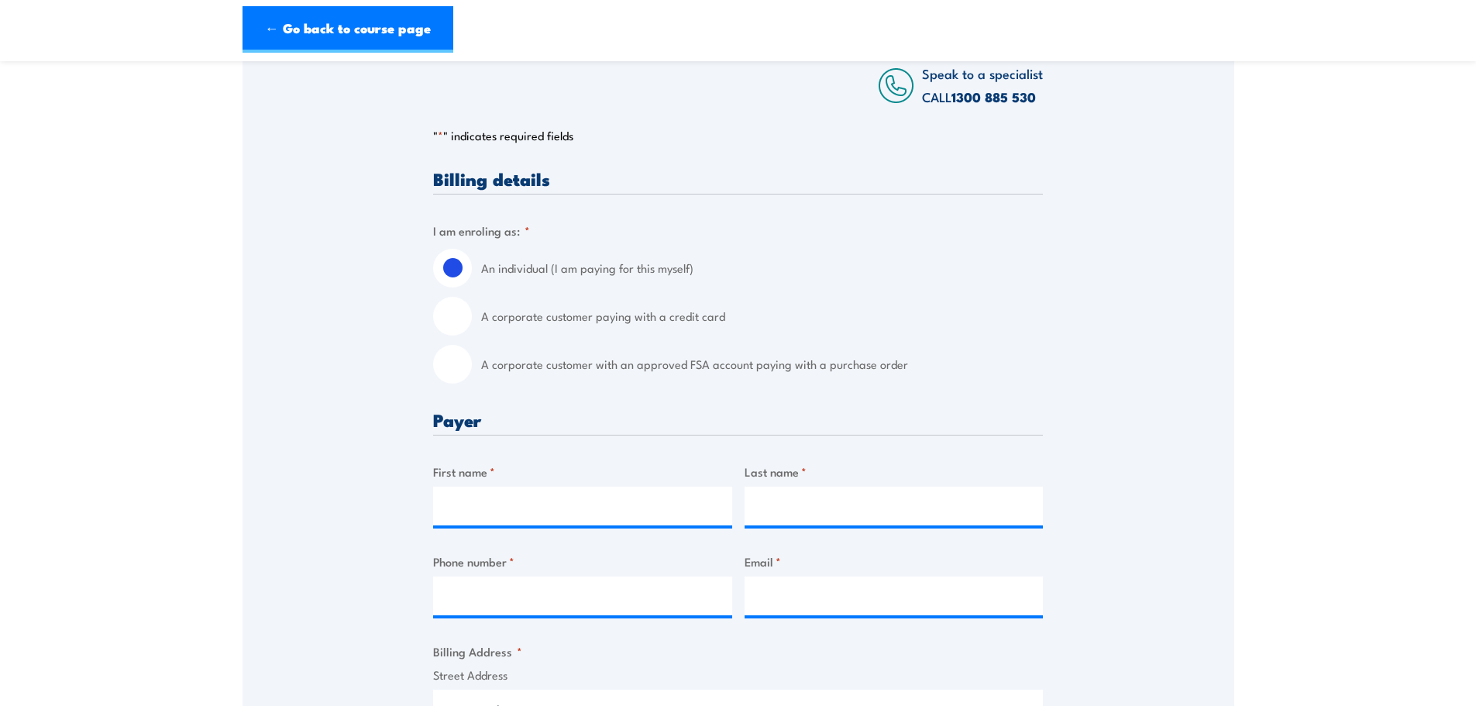
scroll to position [387, 0]
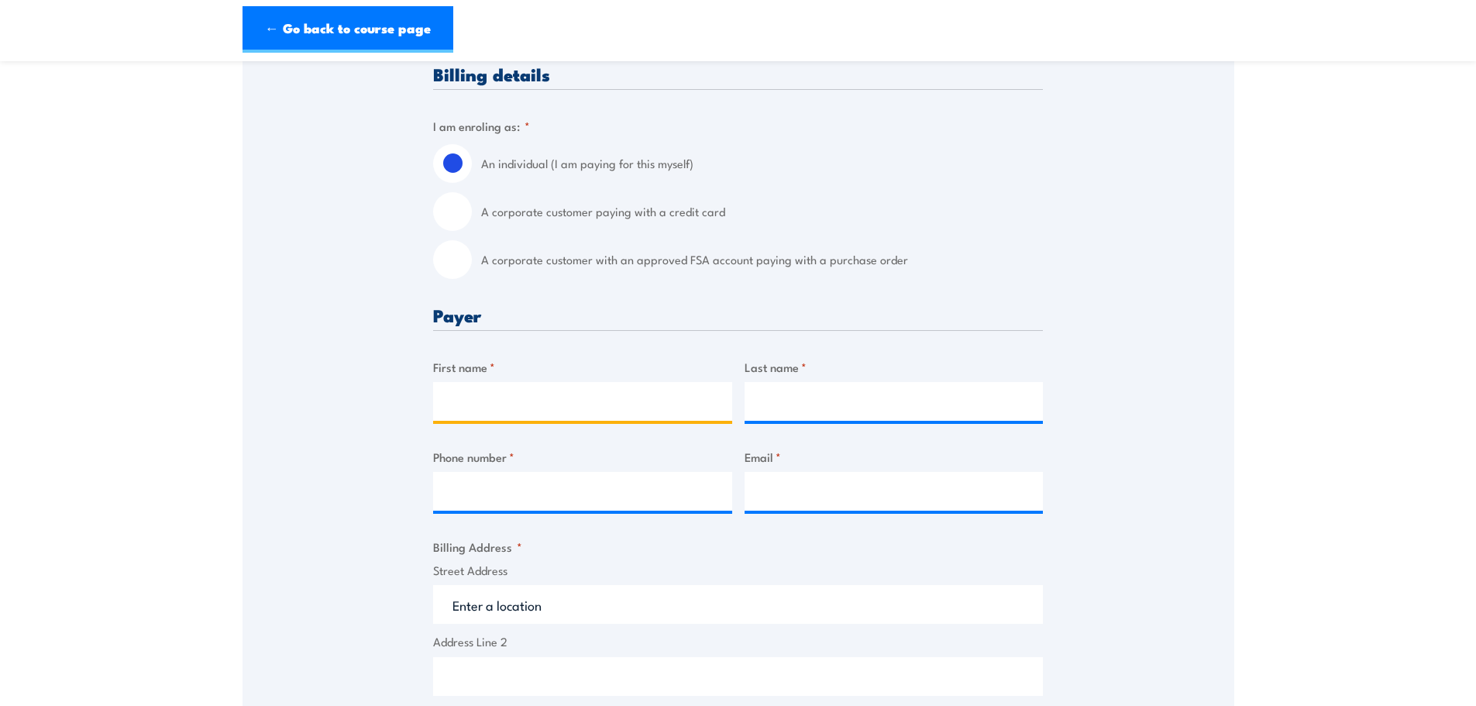
click at [497, 412] on input "First name *" at bounding box center [582, 401] width 299 height 39
click at [494, 403] on input "First name *" at bounding box center [582, 401] width 299 height 39
type input "R"
type input "Sigi"
click at [831, 411] on input "Last name *" at bounding box center [894, 401] width 299 height 39
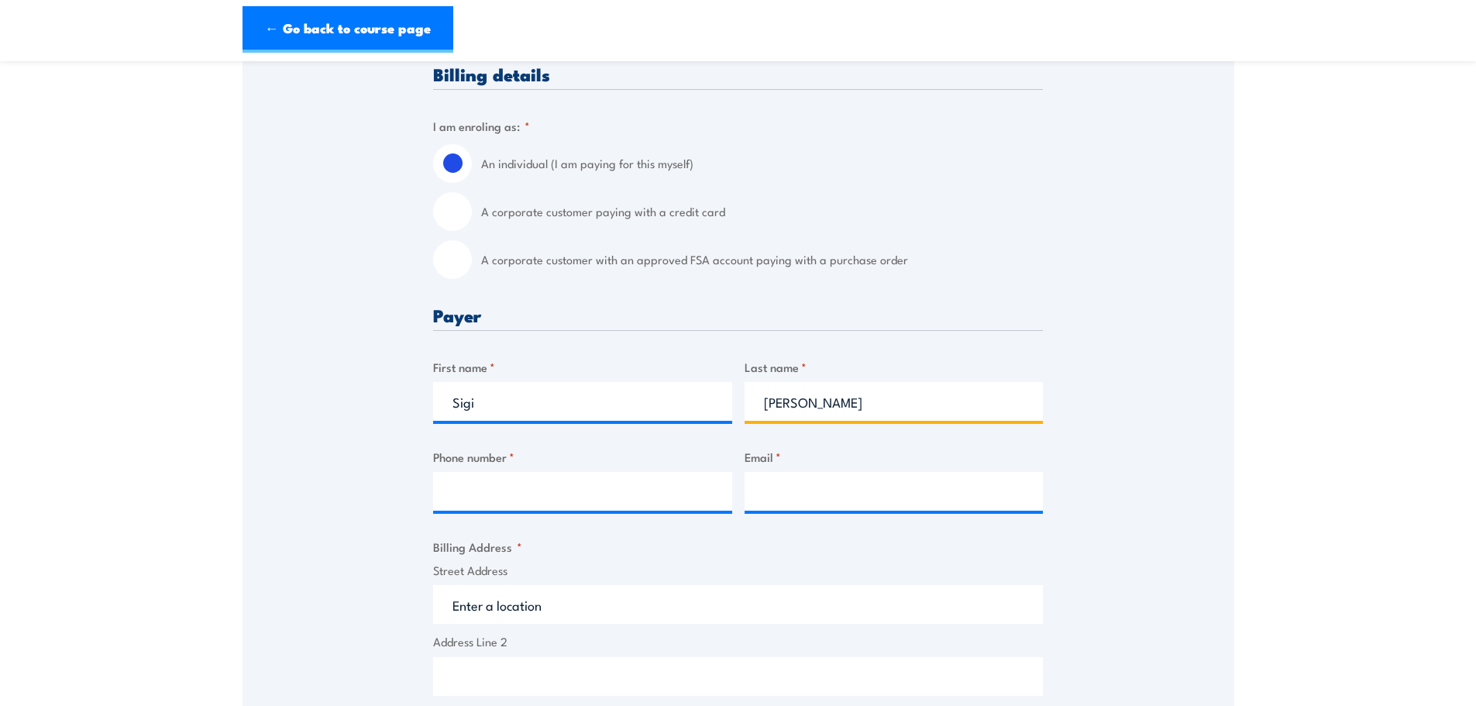
type input "Hyett"
drag, startPoint x: 491, startPoint y: 494, endPoint x: 661, endPoint y: 494, distance: 169.7
click at [492, 494] on input "Phone number *" at bounding box center [582, 491] width 299 height 39
type input "0400487441"
click at [808, 501] on input "Email *" at bounding box center [894, 491] width 299 height 39
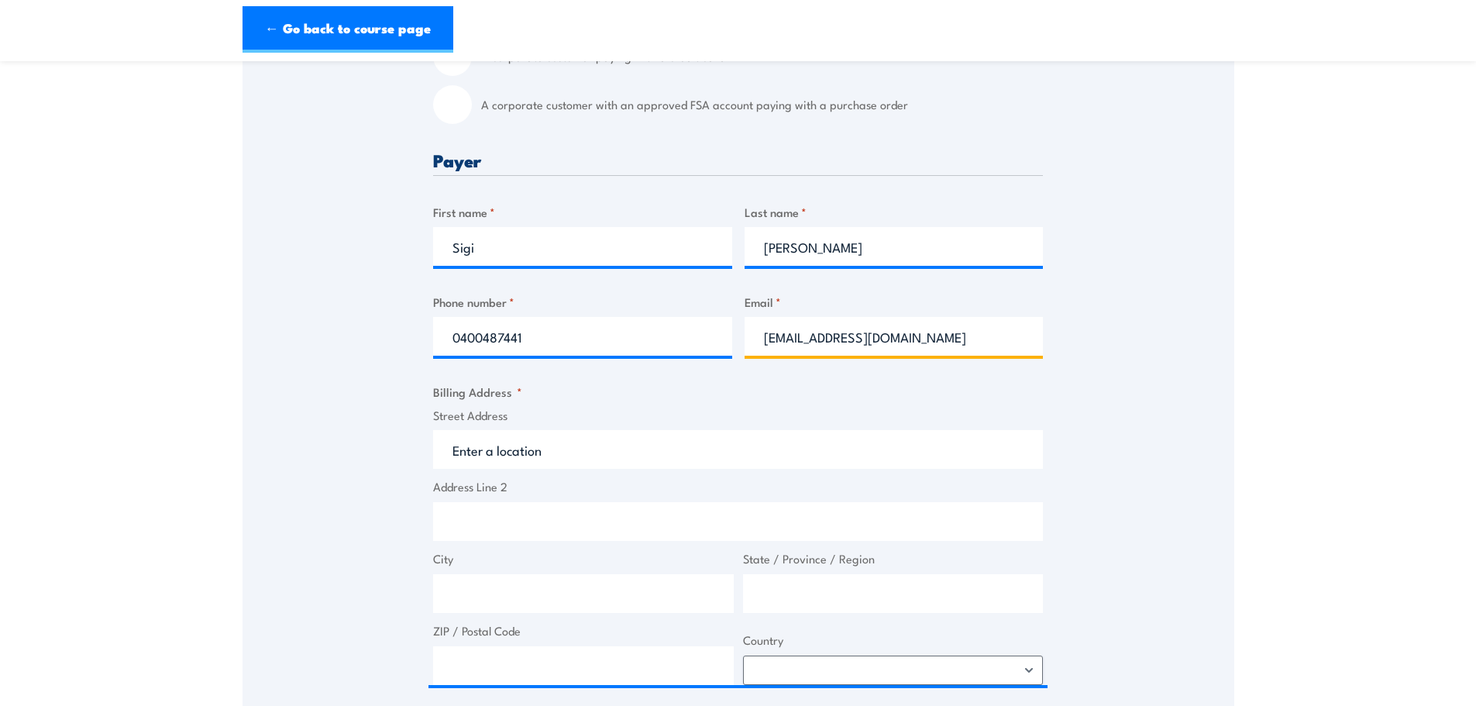
scroll to position [620, 0]
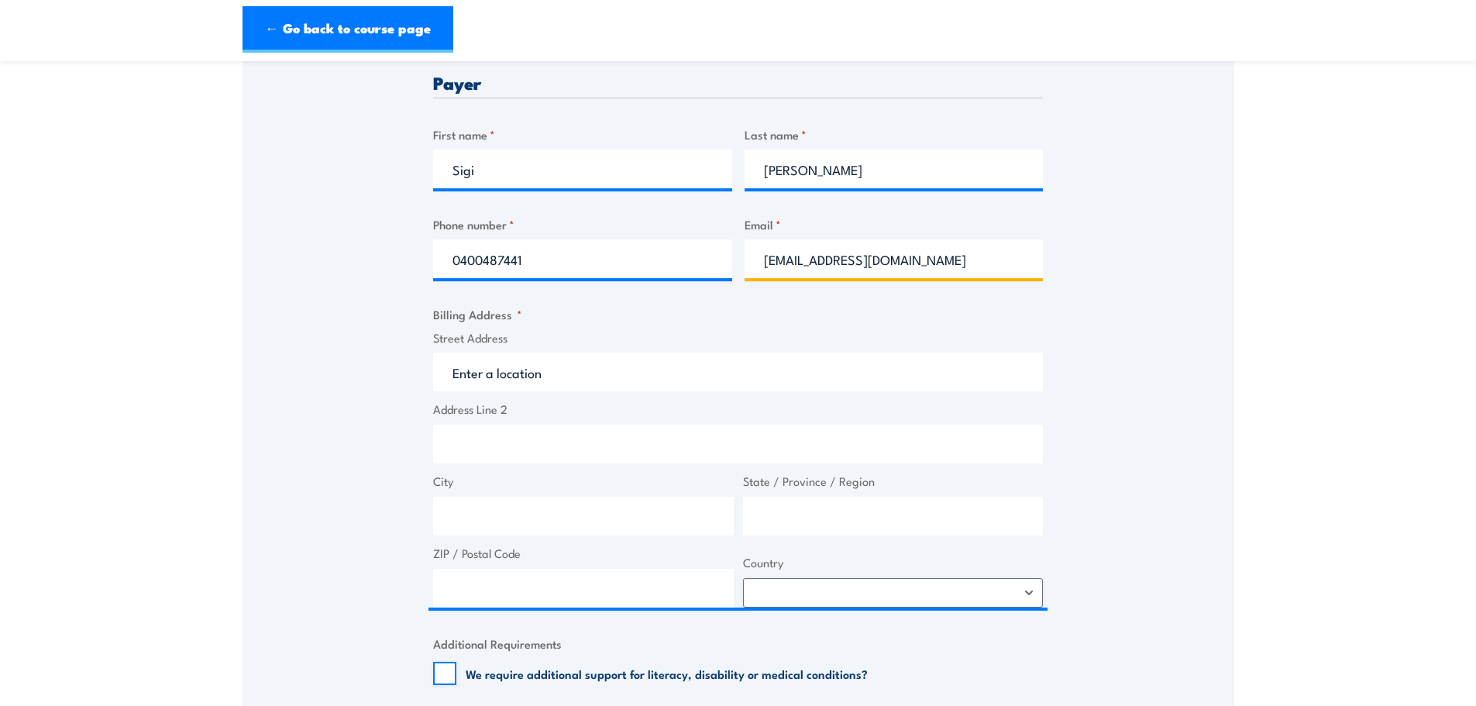
type input "accounts@nseyc.org.au"
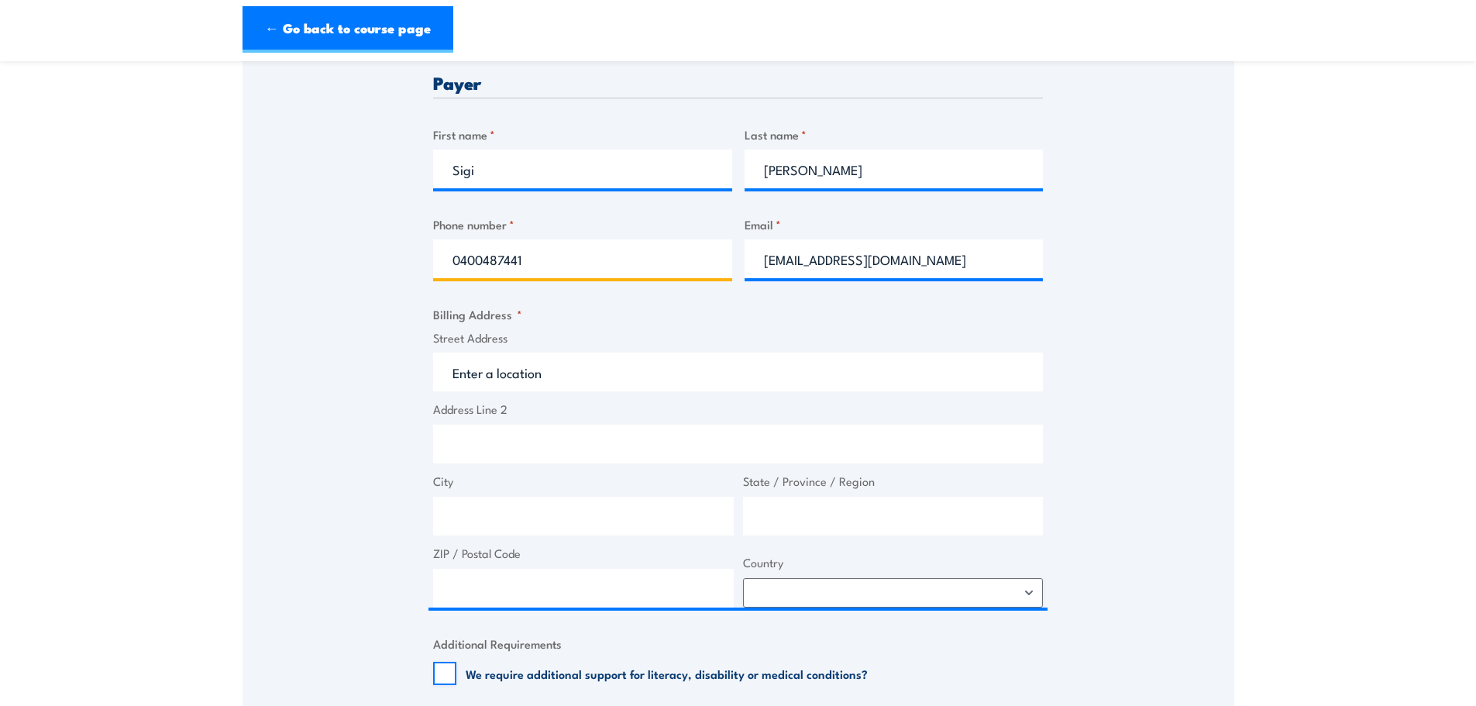
drag, startPoint x: 534, startPoint y: 262, endPoint x: 384, endPoint y: 262, distance: 149.5
click at [384, 262] on div "Speak to a specialist CALL 1300 885 530 CALL 1300 885 530 " * " indicates requi…" at bounding box center [738, 360] width 992 height 1378
click at [506, 260] on input "(03)39061662" at bounding box center [582, 258] width 299 height 39
type input "(03)3906 1662"
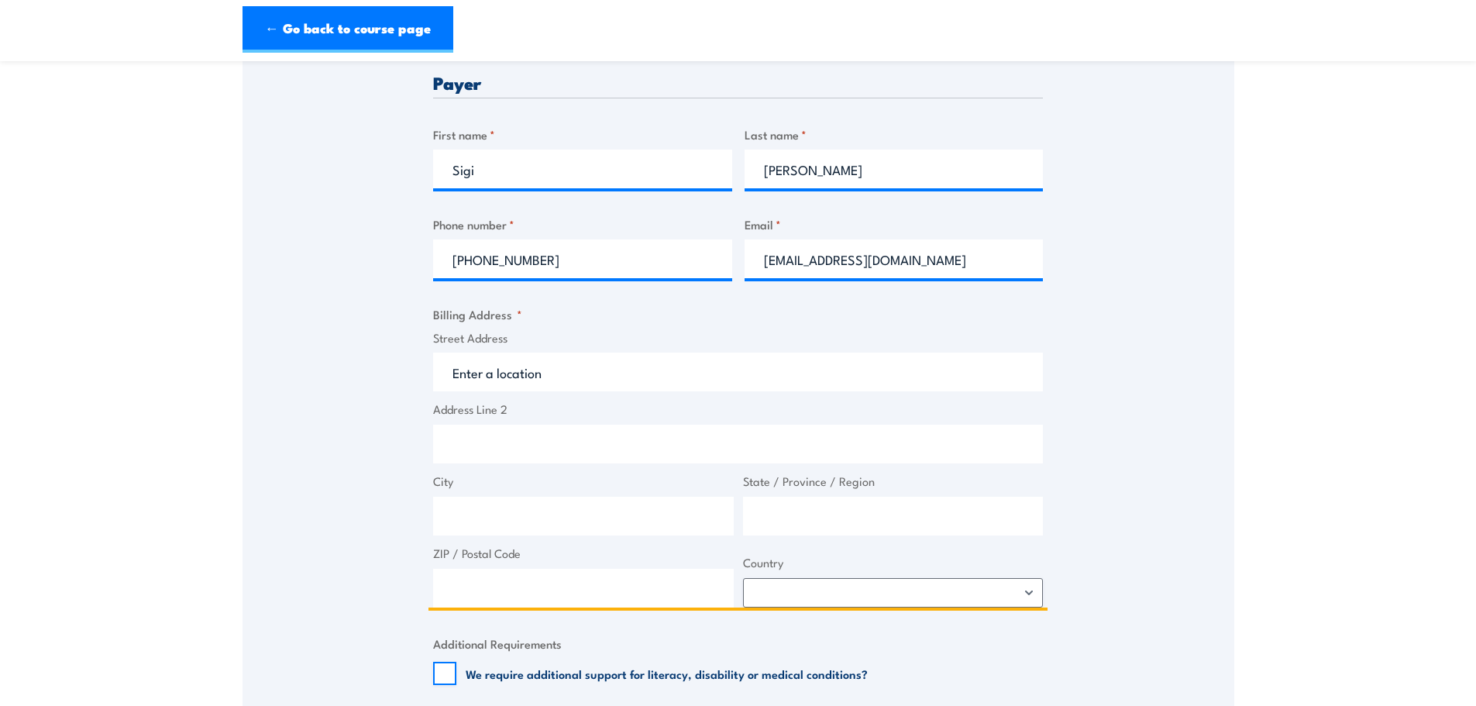
click at [483, 437] on input "Address Line 2" at bounding box center [738, 444] width 610 height 39
click at [539, 380] on input "Street Address" at bounding box center [738, 372] width 610 height 39
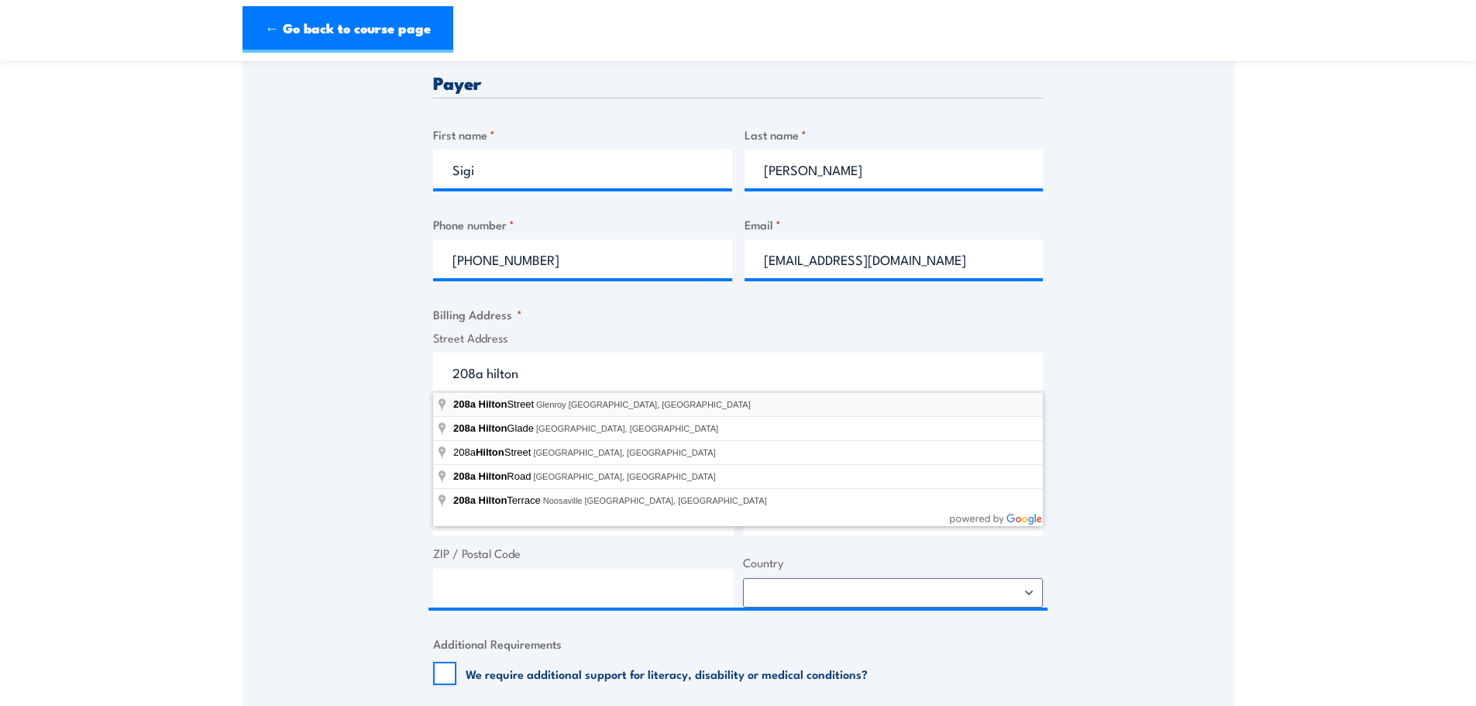
type input "208a Hilton Street, Glenroy VIC, Australia"
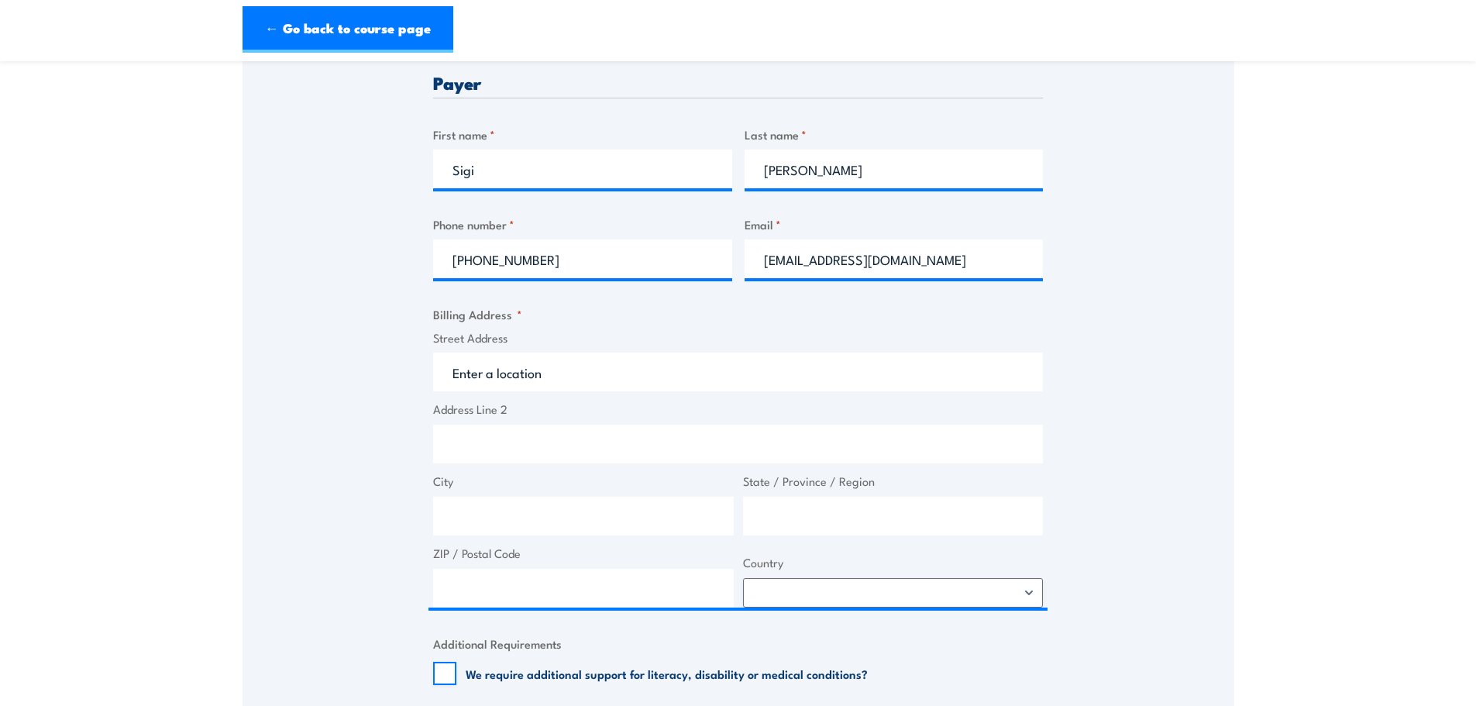
type input "208a Hilton St"
type input "Glenroy"
type input "Victoria"
type input "3046"
select select "Australia"
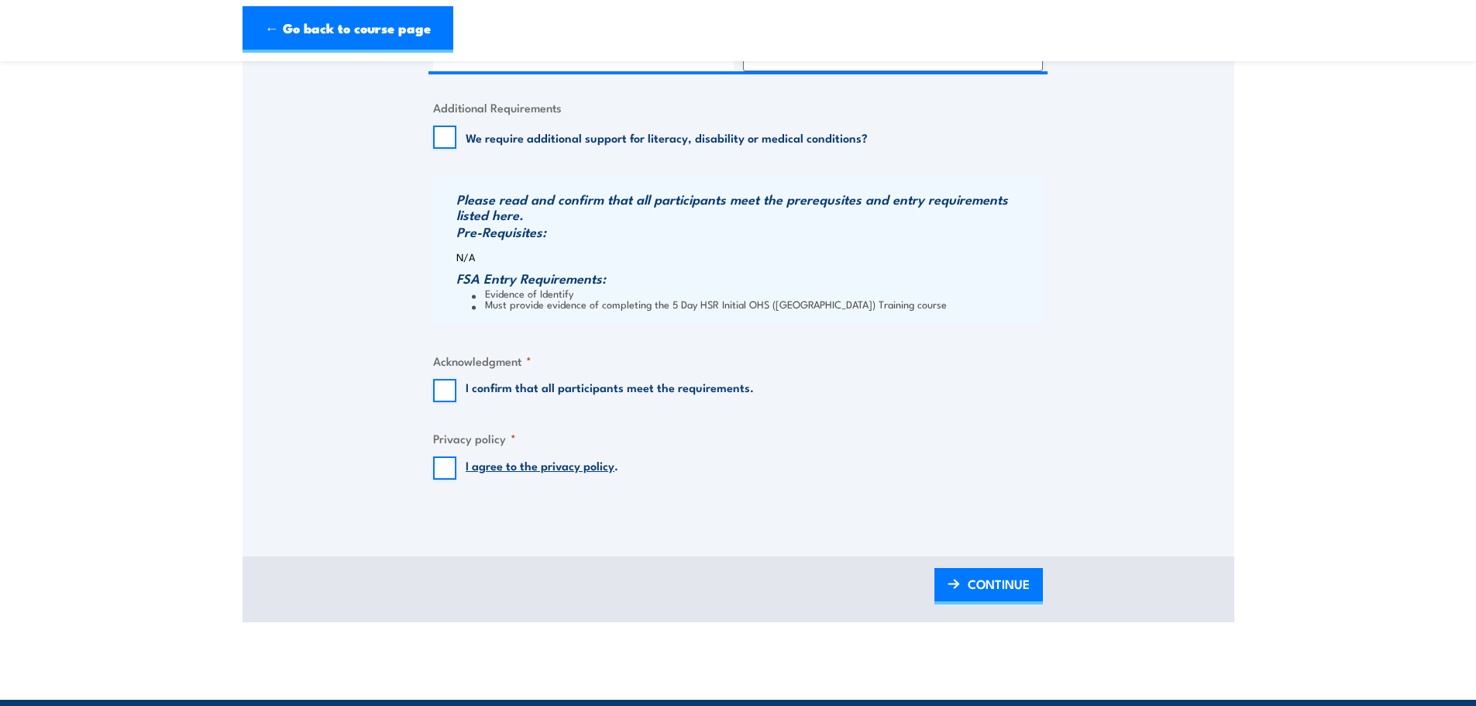
scroll to position [1162, 0]
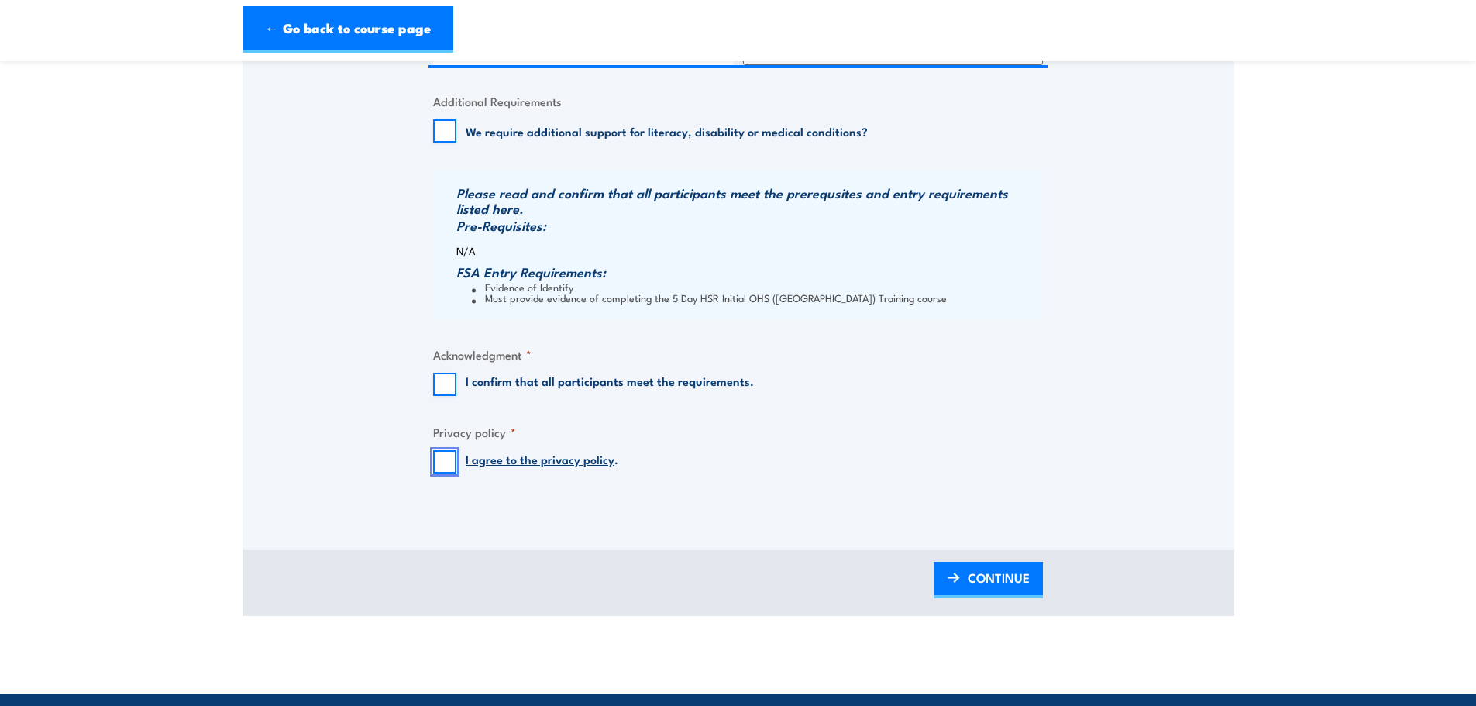
click at [437, 458] on input "I agree to the privacy policy ." at bounding box center [444, 461] width 23 height 23
checkbox input "true"
click at [442, 381] on input "I confirm that all participants meet the requirements." at bounding box center [444, 384] width 23 height 23
checkbox input "true"
click at [978, 578] on span "CONTINUE" at bounding box center [999, 577] width 62 height 41
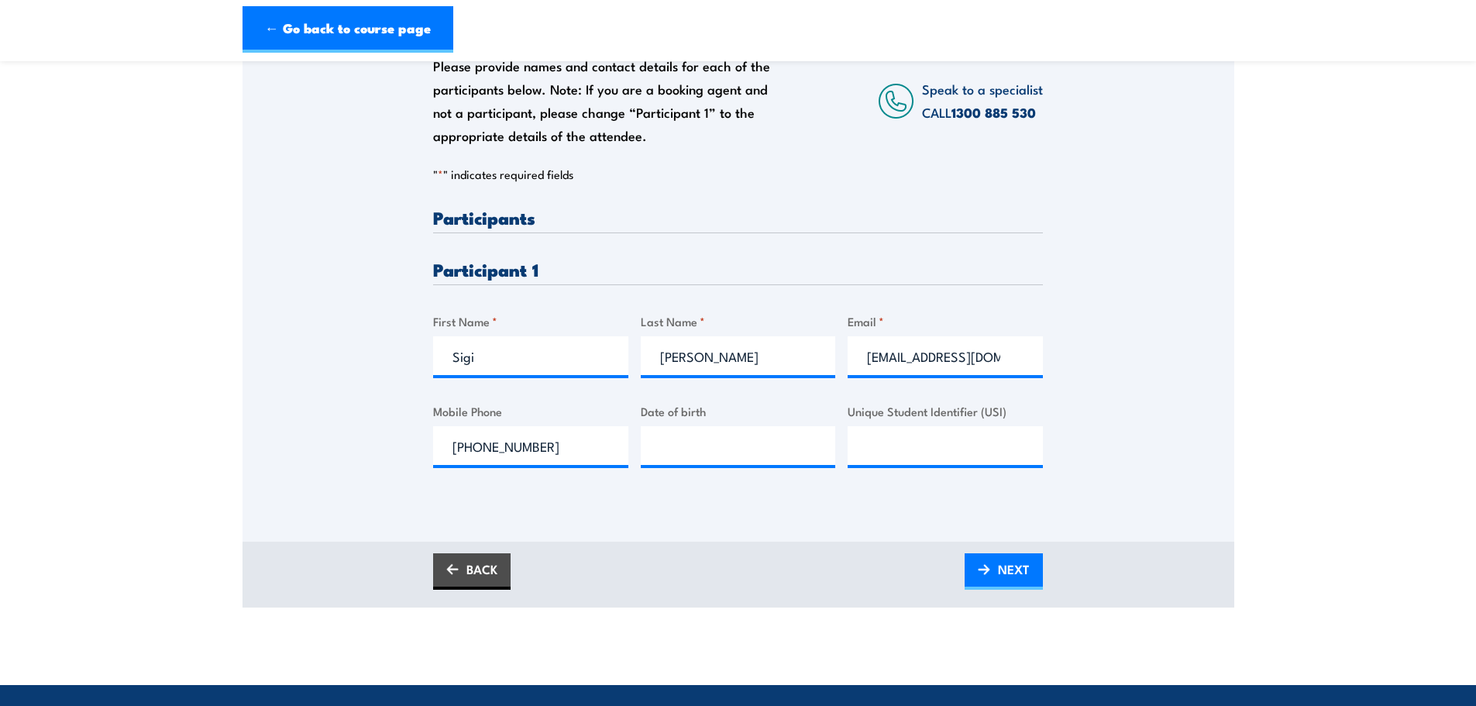
scroll to position [310, 0]
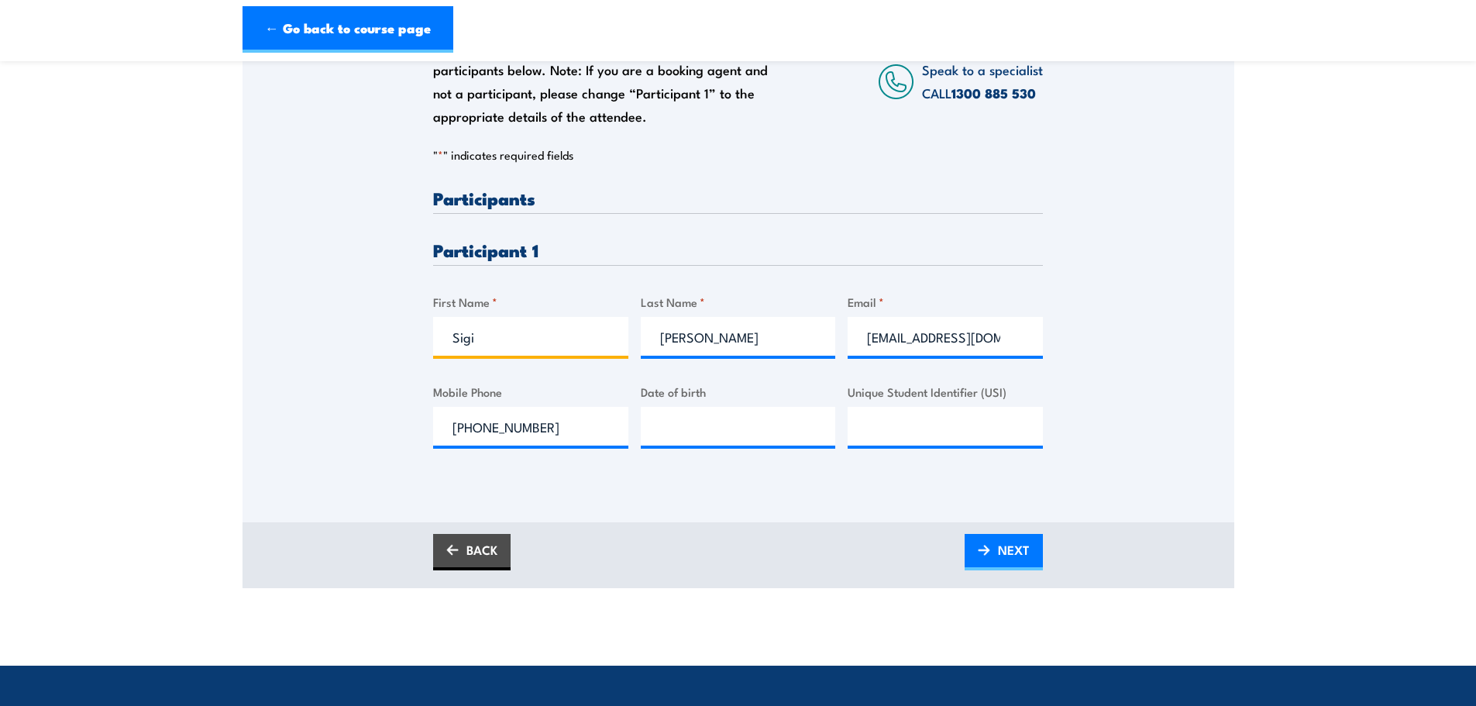
drag, startPoint x: 445, startPoint y: 337, endPoint x: 392, endPoint y: 335, distance: 52.7
click at [392, 336] on div "Please provide names and contact details for each of the participants below. No…" at bounding box center [738, 230] width 992 height 498
click at [492, 339] on input "Mel" at bounding box center [530, 336] width 195 height 39
type input "Melanie"
type input "Peters"
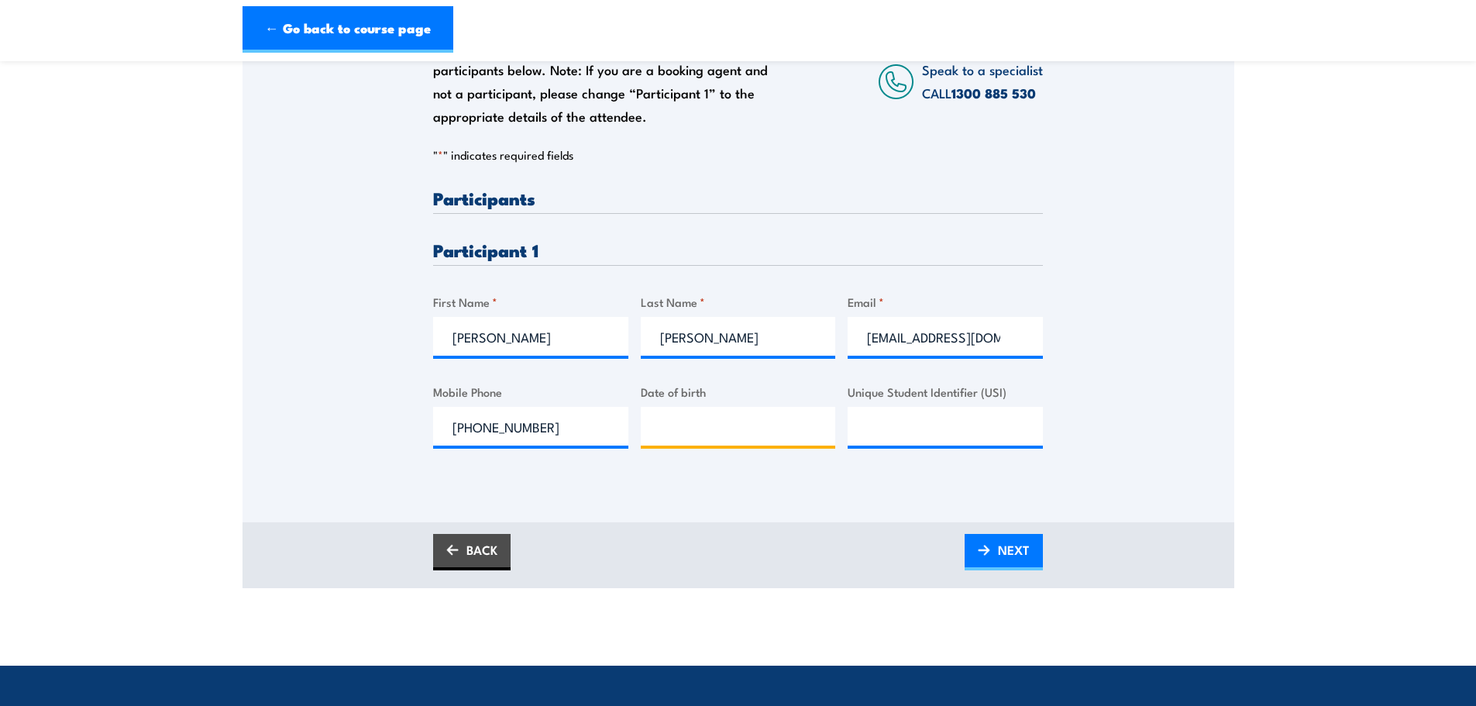
type input "__/__/____"
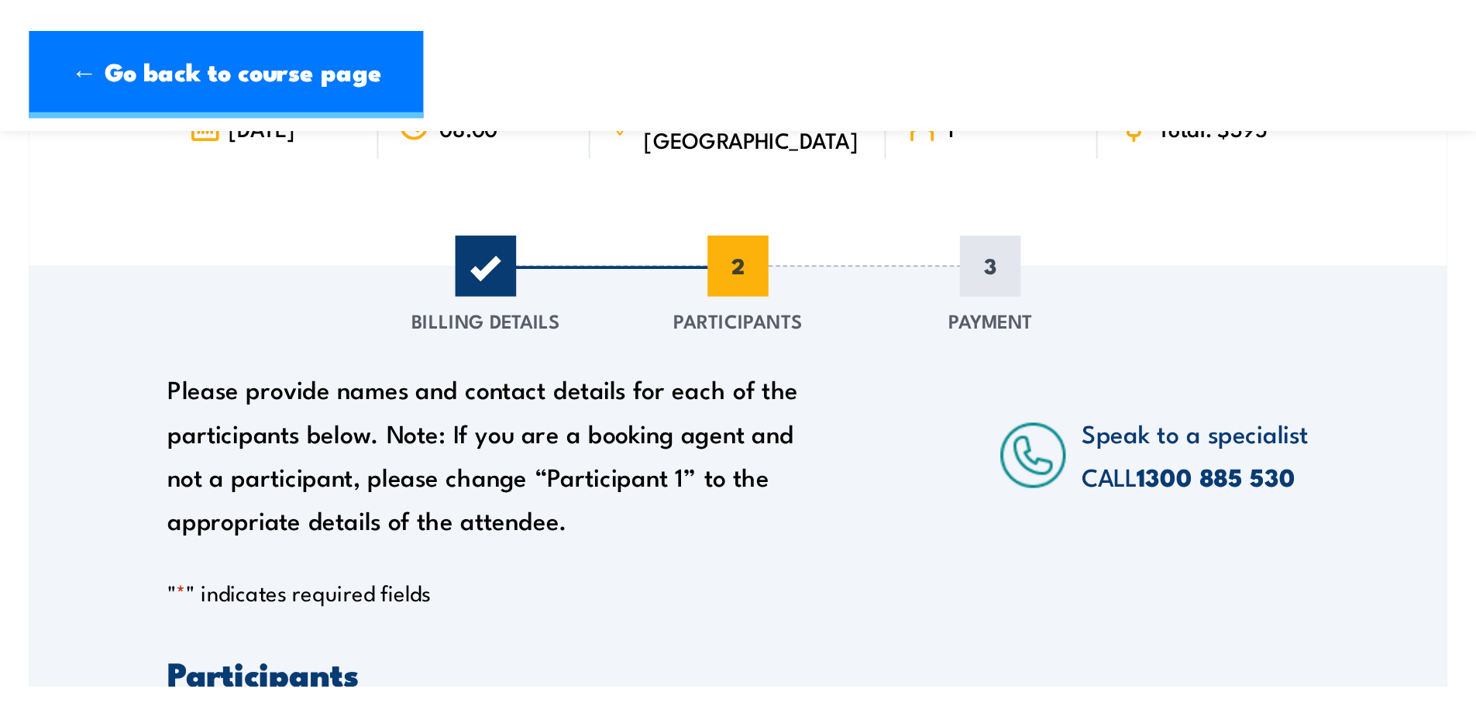
scroll to position [155, 0]
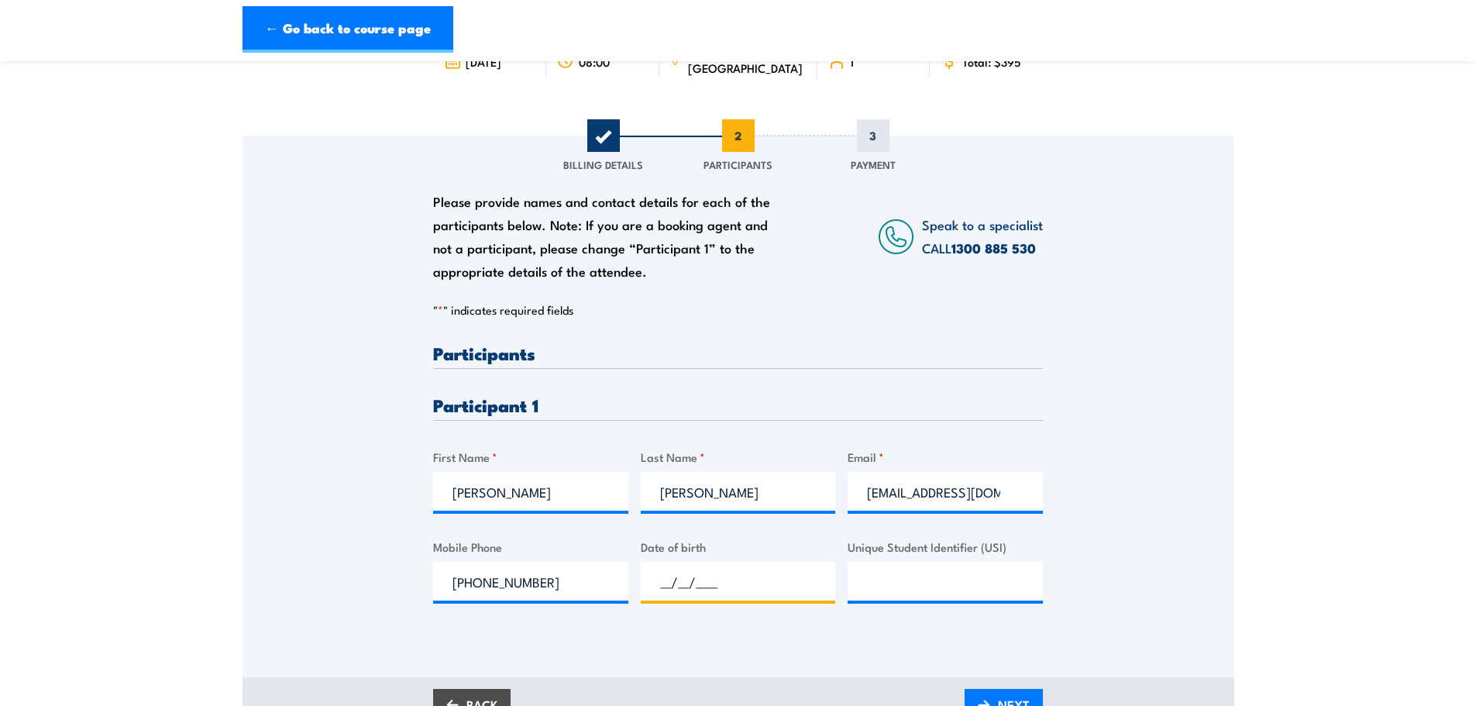
click at [668, 580] on input "__/__/____" at bounding box center [738, 581] width 195 height 39
type input "23/10/1972"
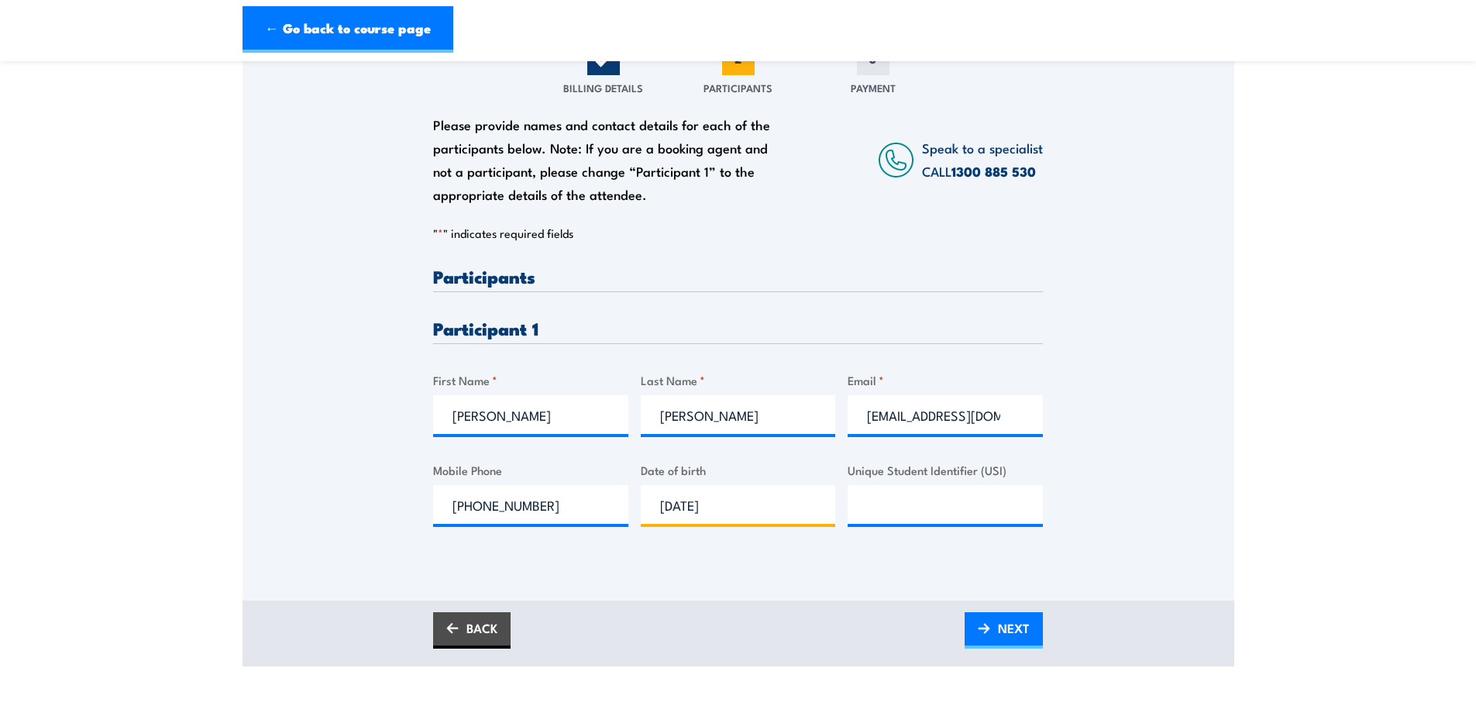
scroll to position [232, 0]
click at [1002, 627] on span "NEXT" at bounding box center [1014, 627] width 32 height 41
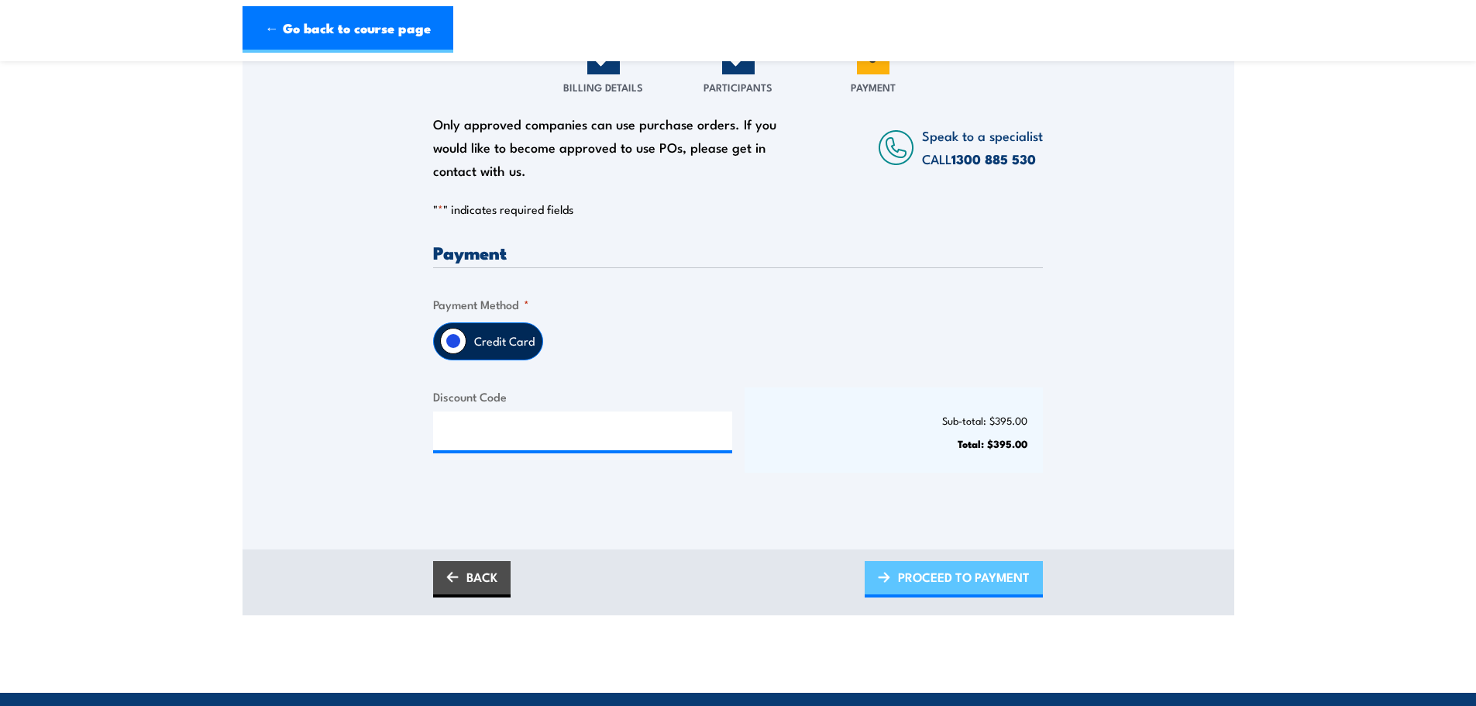
click at [966, 576] on span "PROCEED TO PAYMENT" at bounding box center [964, 576] width 132 height 41
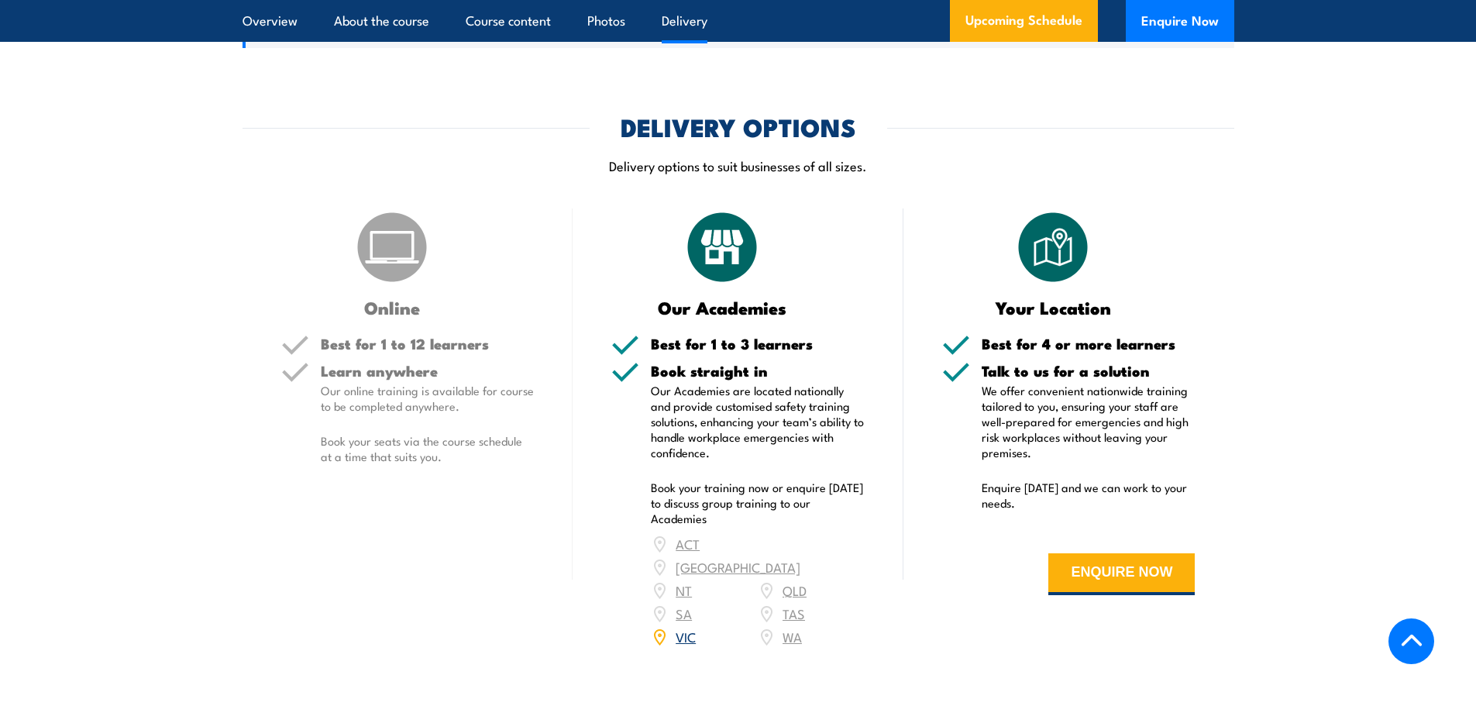
scroll to position [2634, 0]
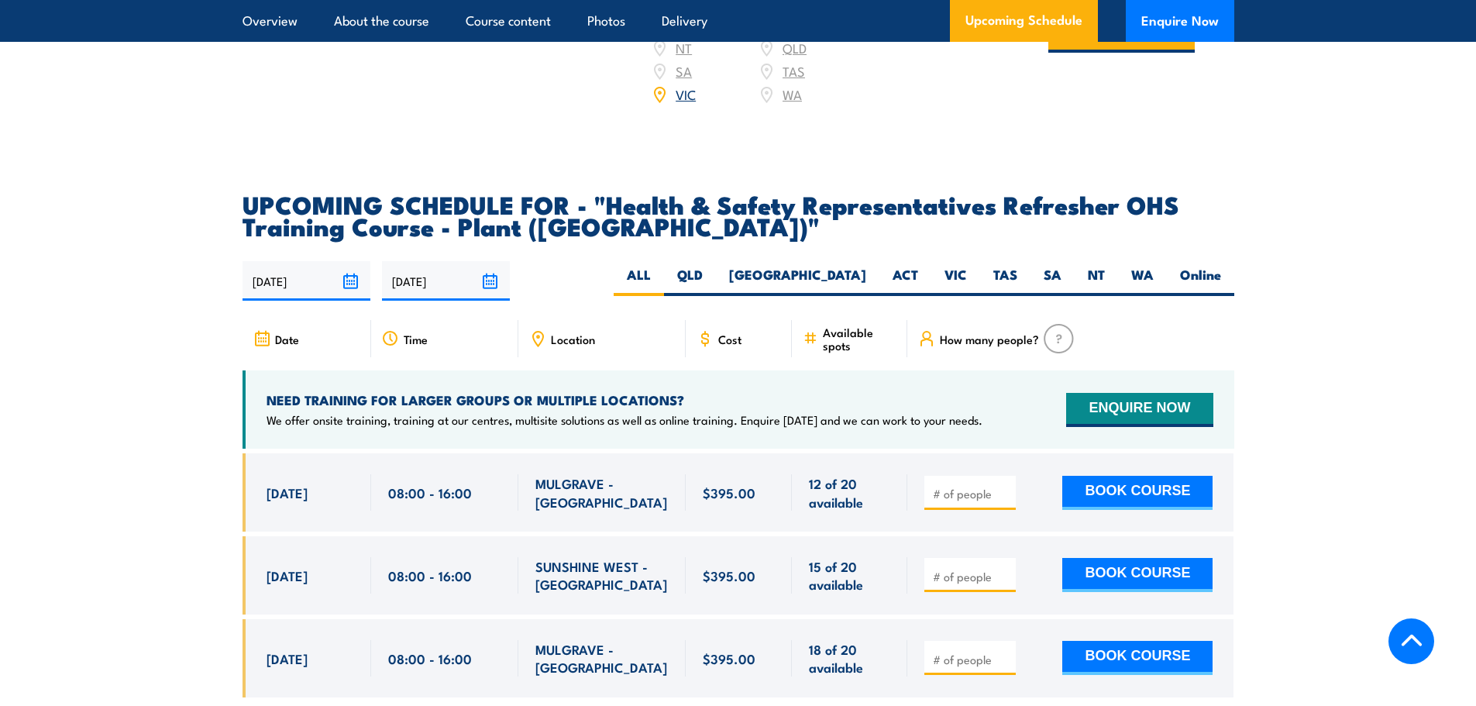
click at [962, 569] on input "number" at bounding box center [971, 576] width 77 height 15
type input "1"
click at [1117, 558] on button "BOOK COURSE" at bounding box center [1137, 575] width 150 height 34
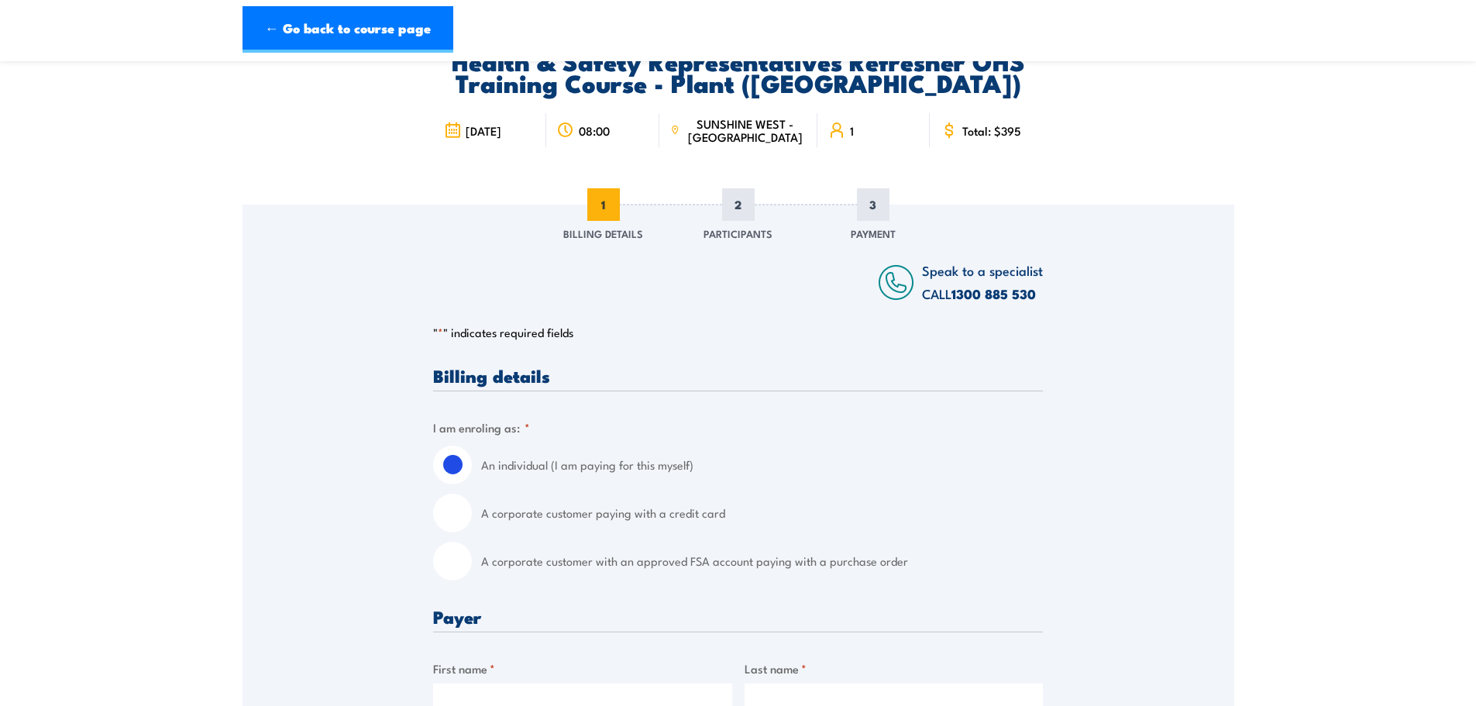
scroll to position [232, 0]
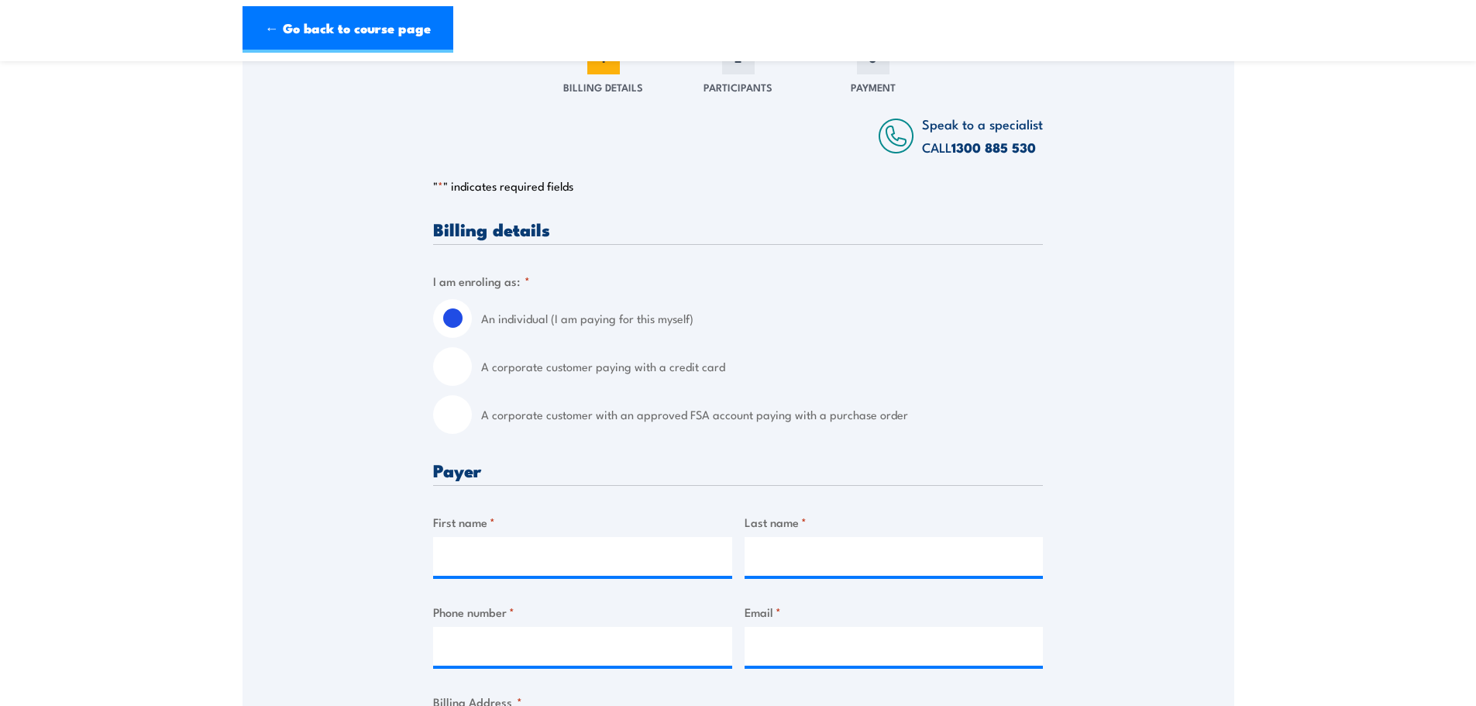
click at [452, 416] on input "A corporate customer with an approved FSA account paying with a purchase order" at bounding box center [452, 414] width 39 height 39
radio input "true"
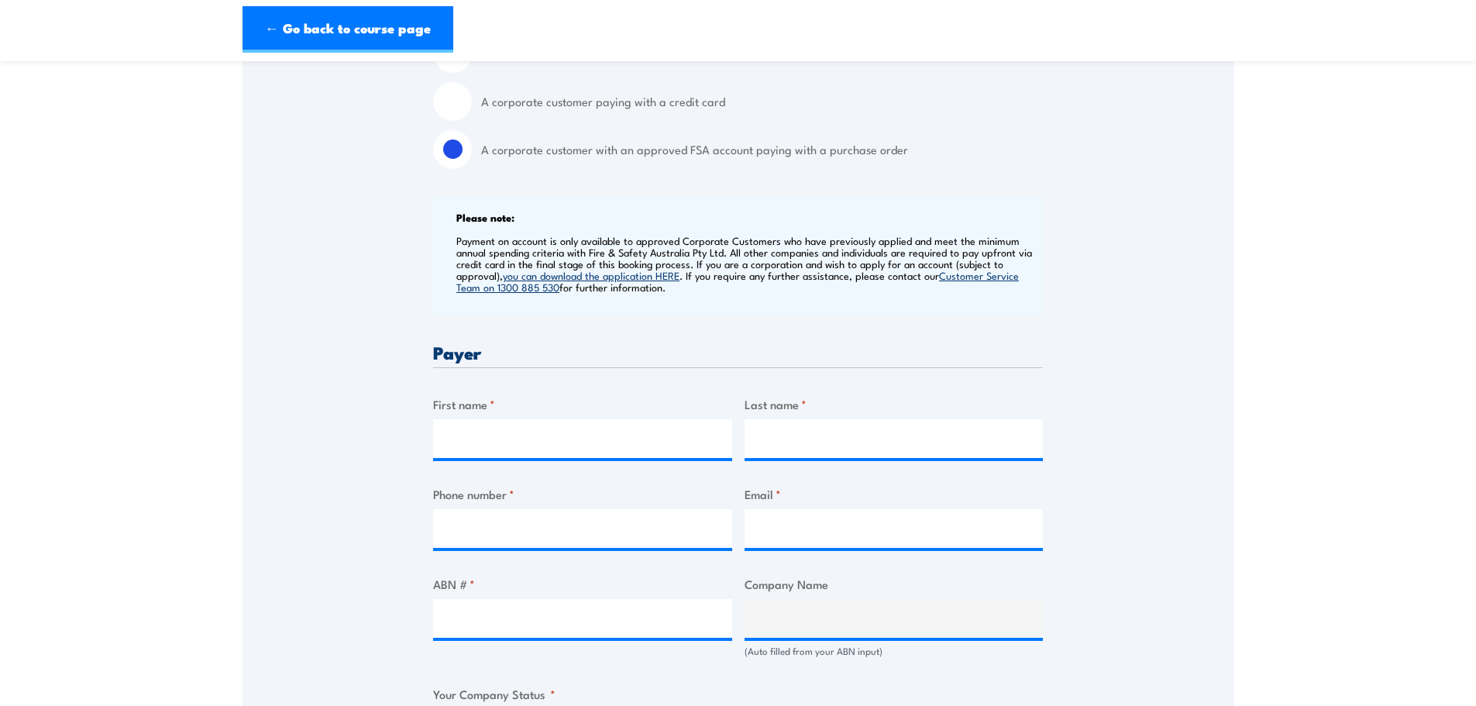
scroll to position [542, 0]
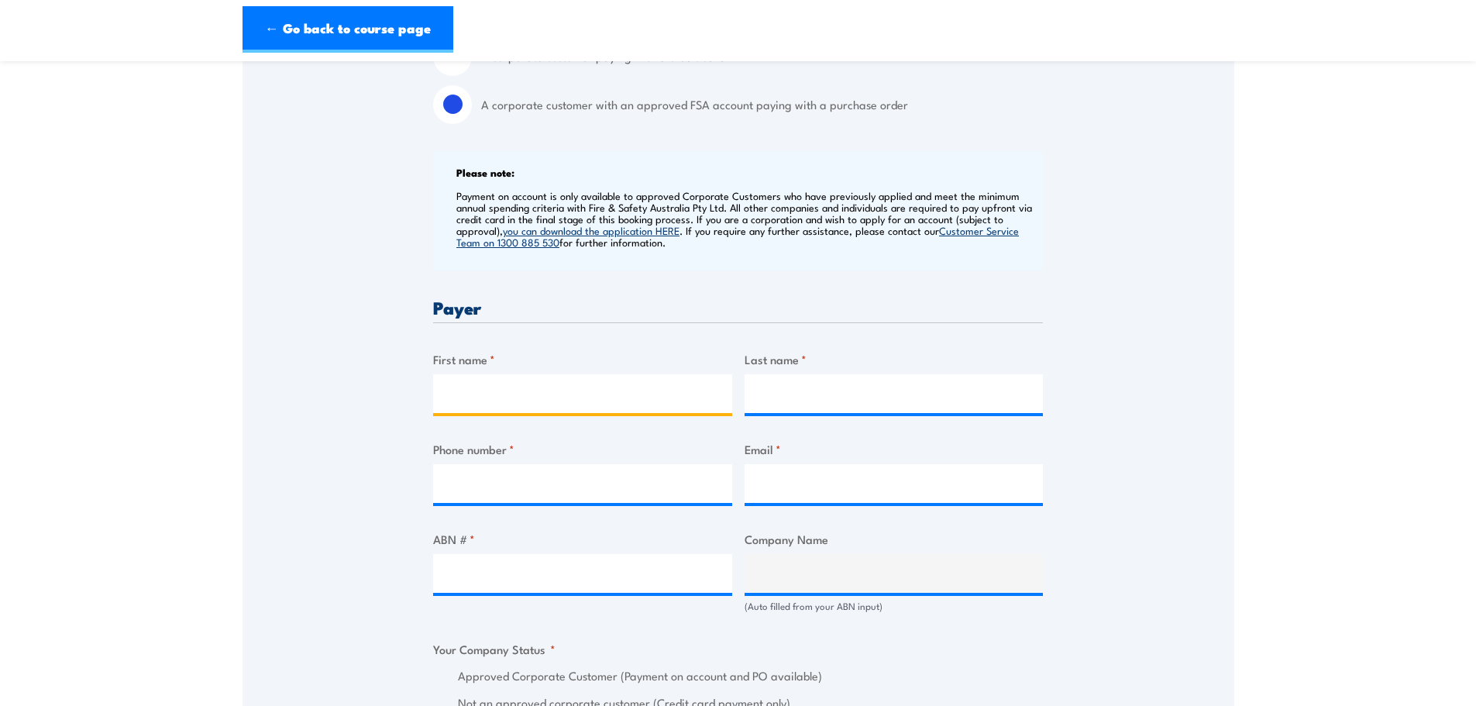
click at [476, 395] on input "First name *" at bounding box center [582, 393] width 299 height 39
click at [469, 397] on input "First name *" at bounding box center [582, 393] width 299 height 39
type input "Sigi"
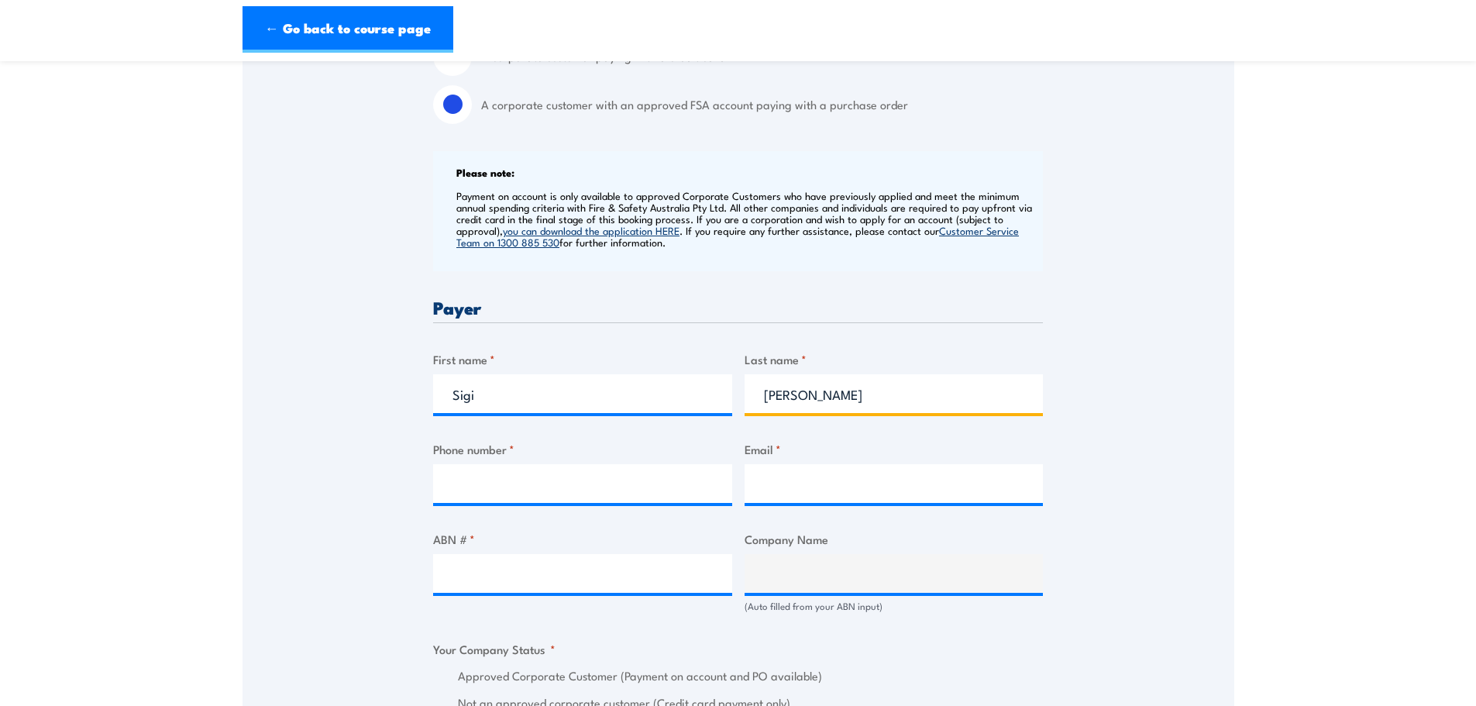
type input "[PERSON_NAME]"
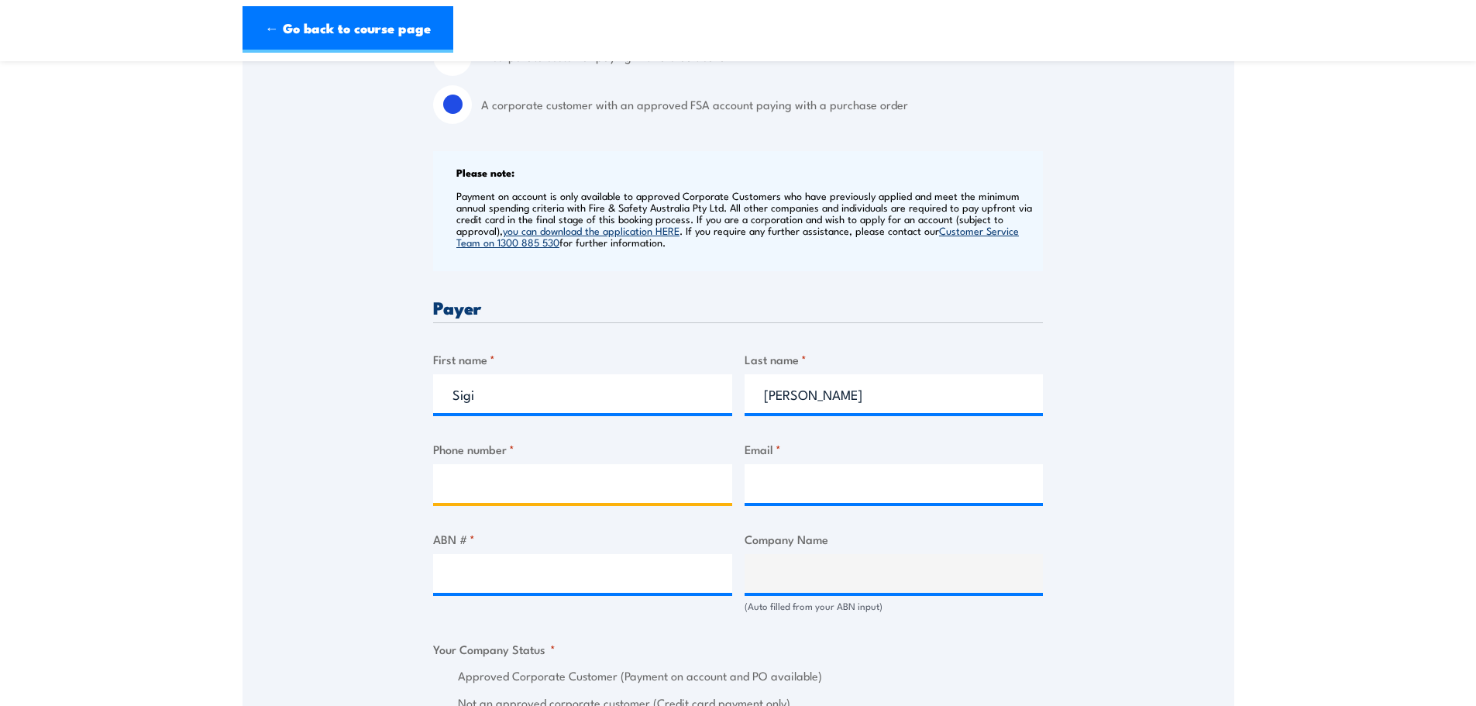
click at [465, 488] on input "Phone number *" at bounding box center [582, 483] width 299 height 39
type input "[PHONE_NUMBER]"
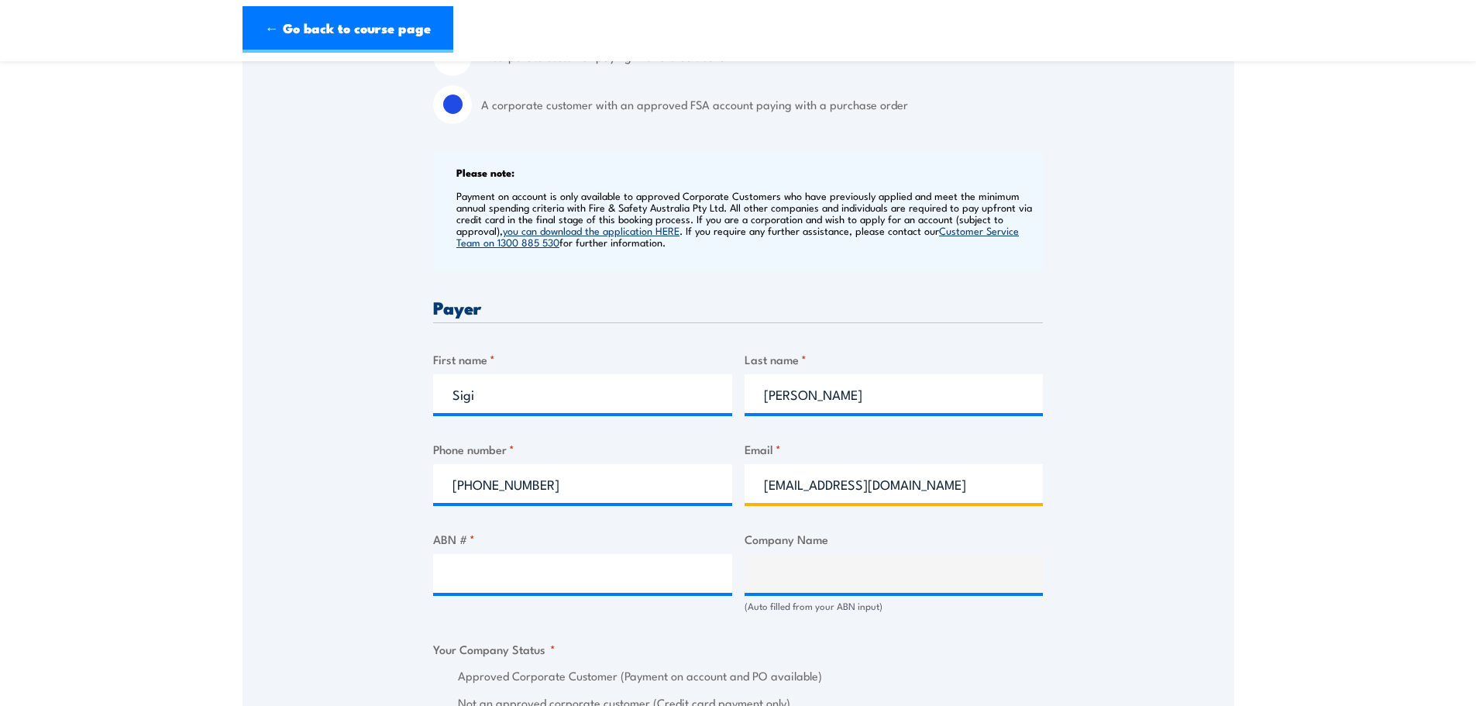
type input "[EMAIL_ADDRESS][DOMAIN_NAME]"
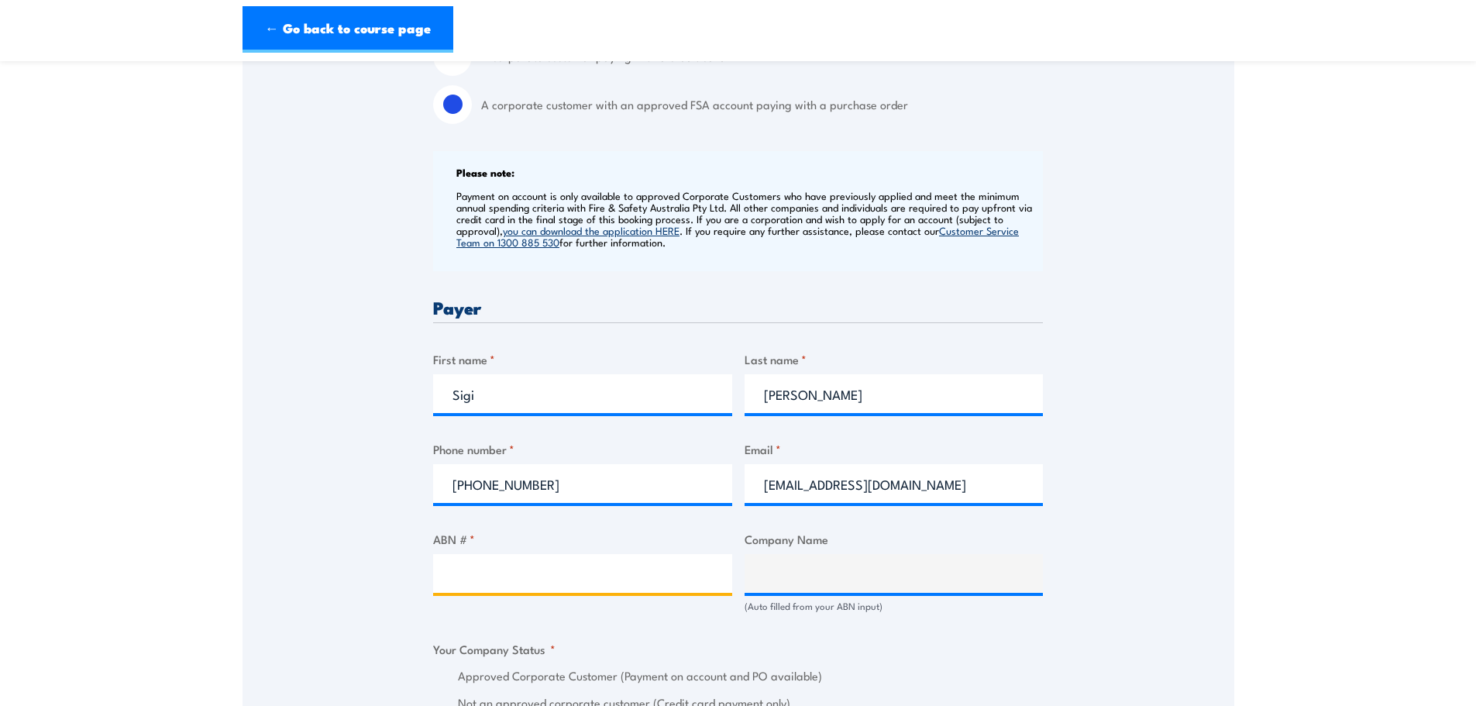
click at [480, 578] on input "ABN # *" at bounding box center [582, 573] width 299 height 39
click at [482, 570] on input "ABN # *" at bounding box center [582, 573] width 299 height 39
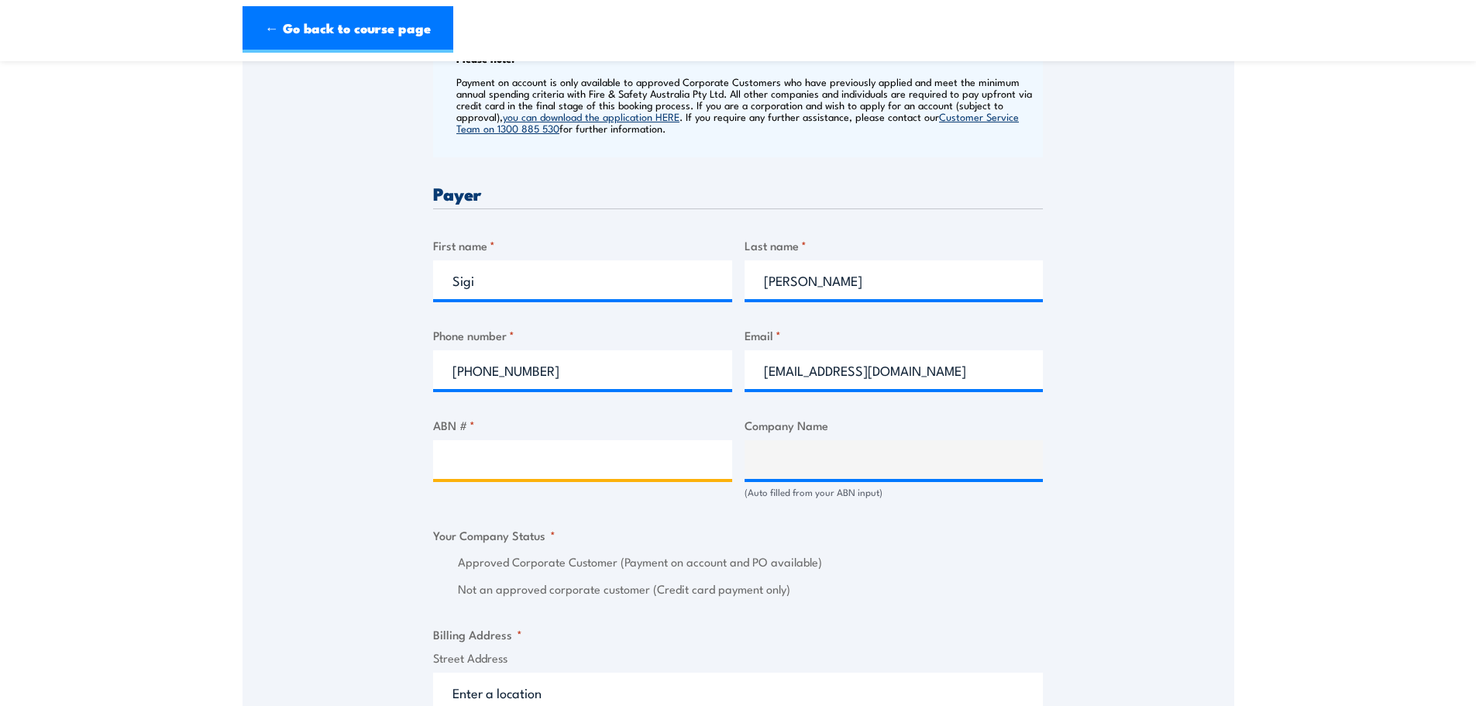
scroll to position [697, 0]
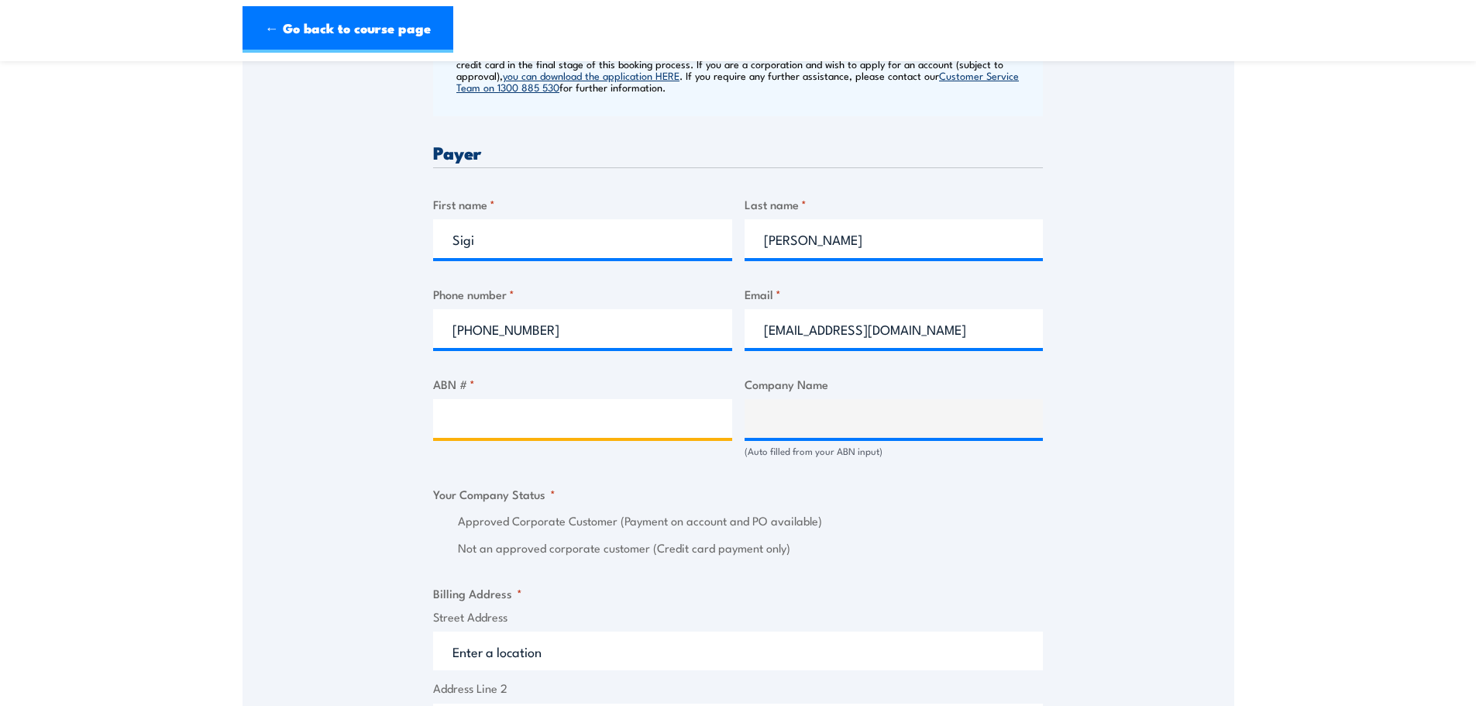
click at [475, 412] on input "ABN # *" at bounding box center [582, 418] width 299 height 39
type input "39221374139"
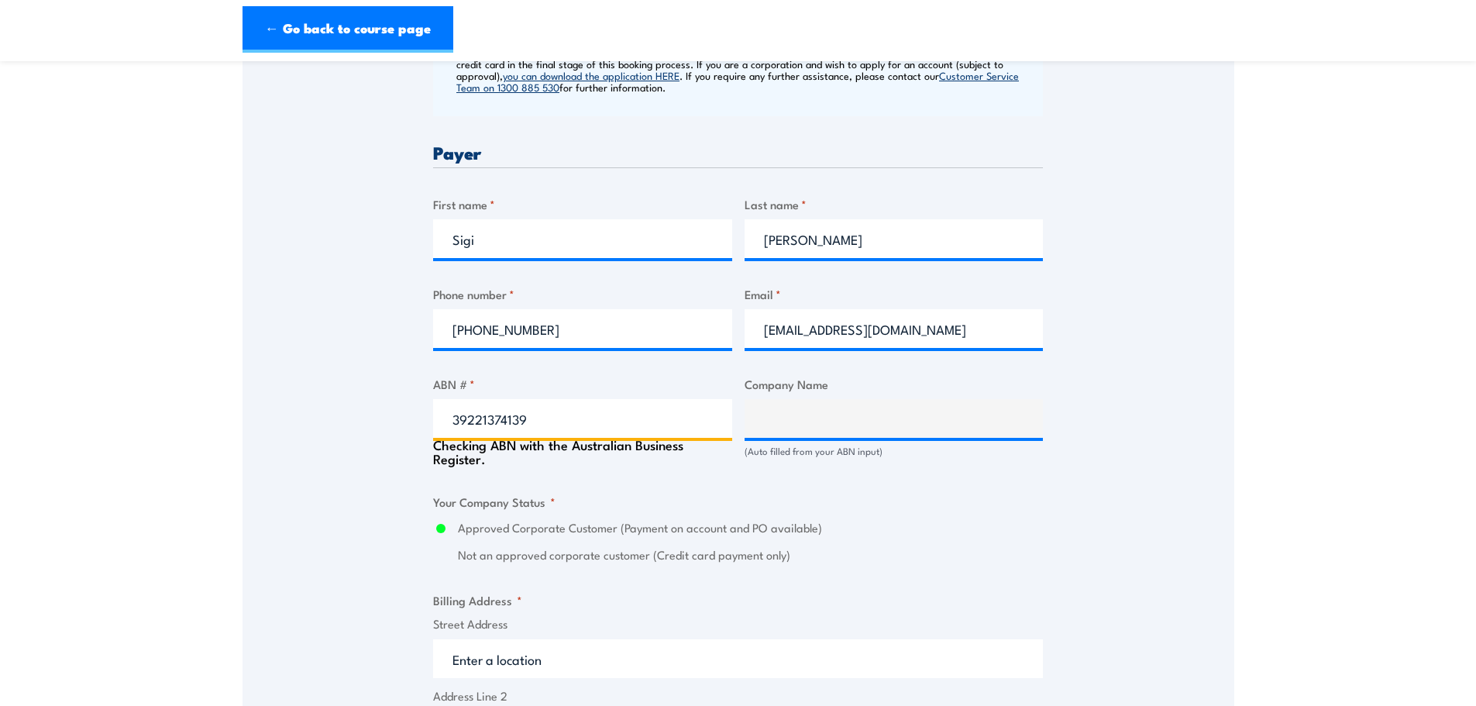
type input "Northern Schools Early Years Cluster Inc."
radio input "true"
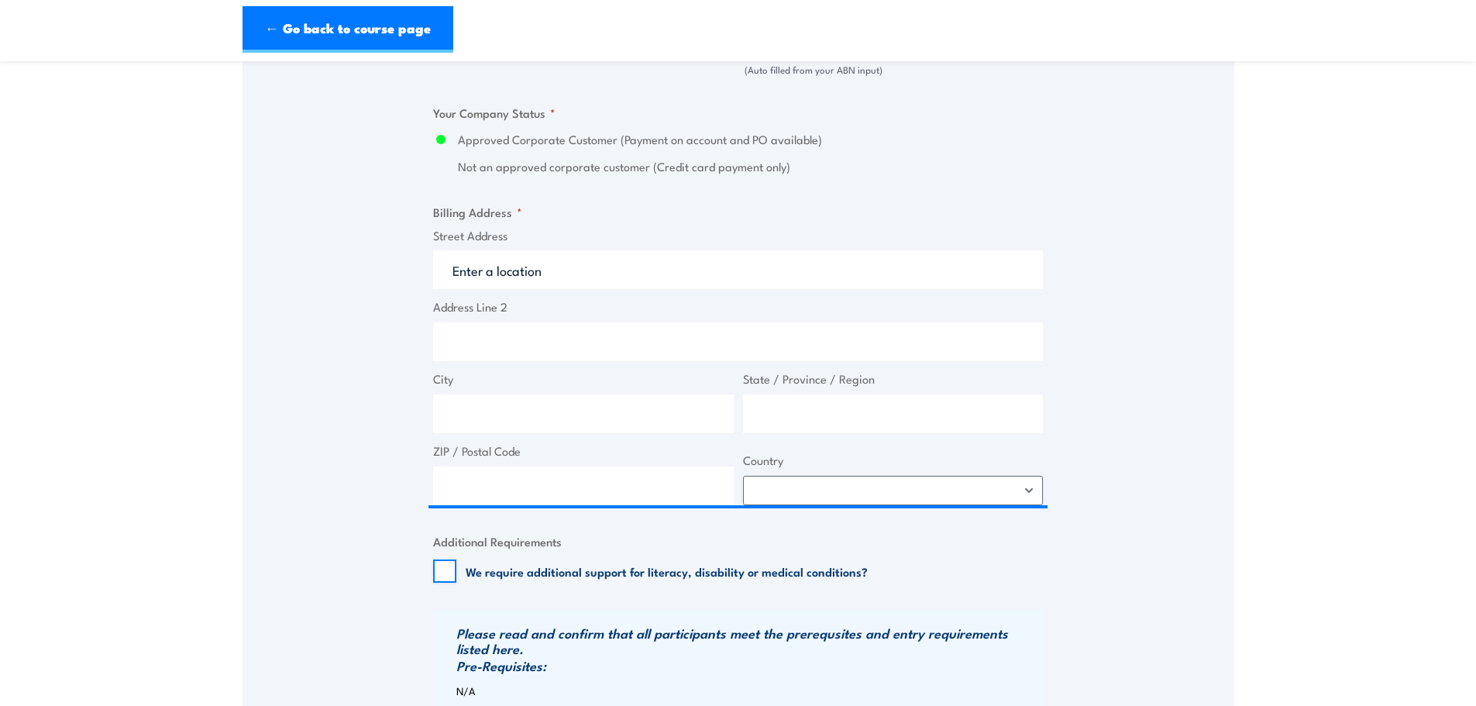
scroll to position [1085, 0]
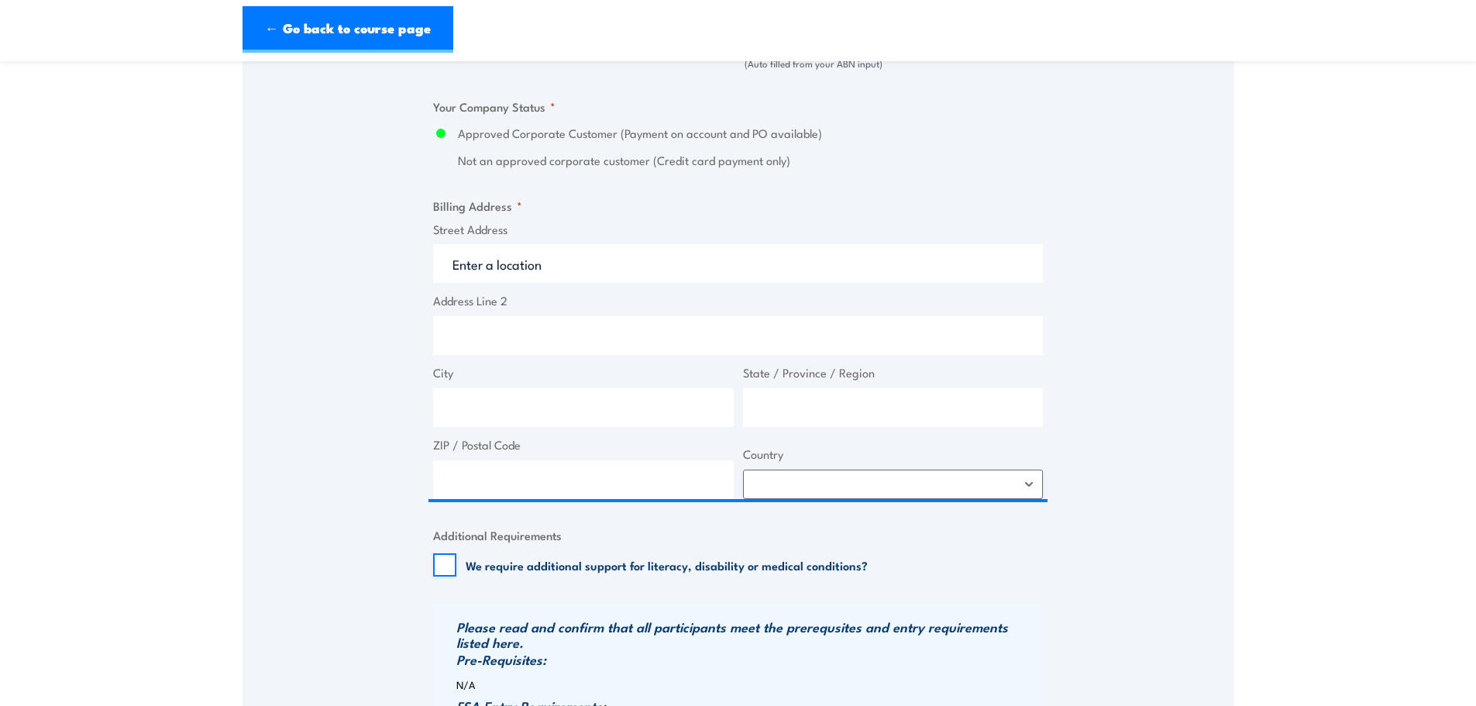
type input "39221374139"
click at [476, 336] on input "Address Line 2" at bounding box center [738, 335] width 610 height 39
type input "2"
click at [519, 257] on input "Street Address" at bounding box center [738, 263] width 610 height 39
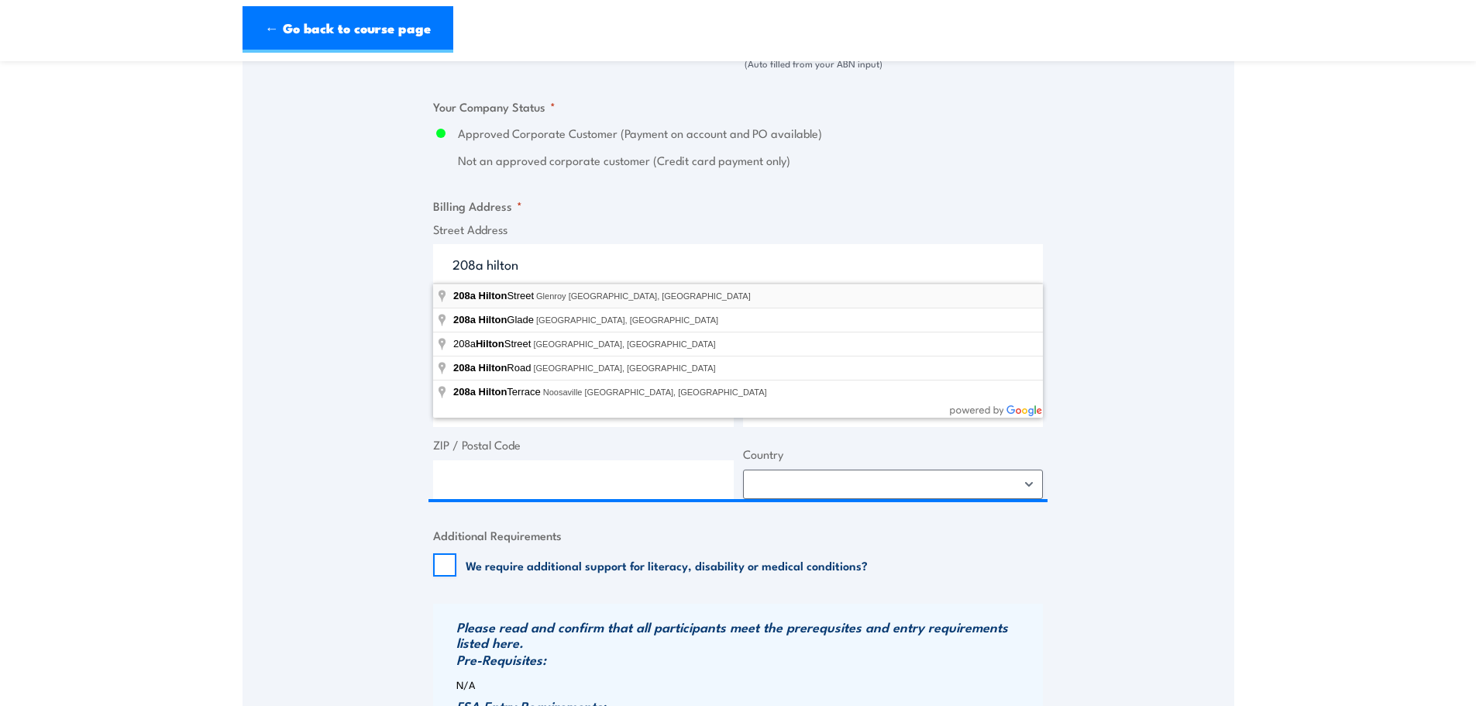
type input "[STREET_ADDRESS]"
type input "Glenroy"
type input "Victoria"
type input "3046"
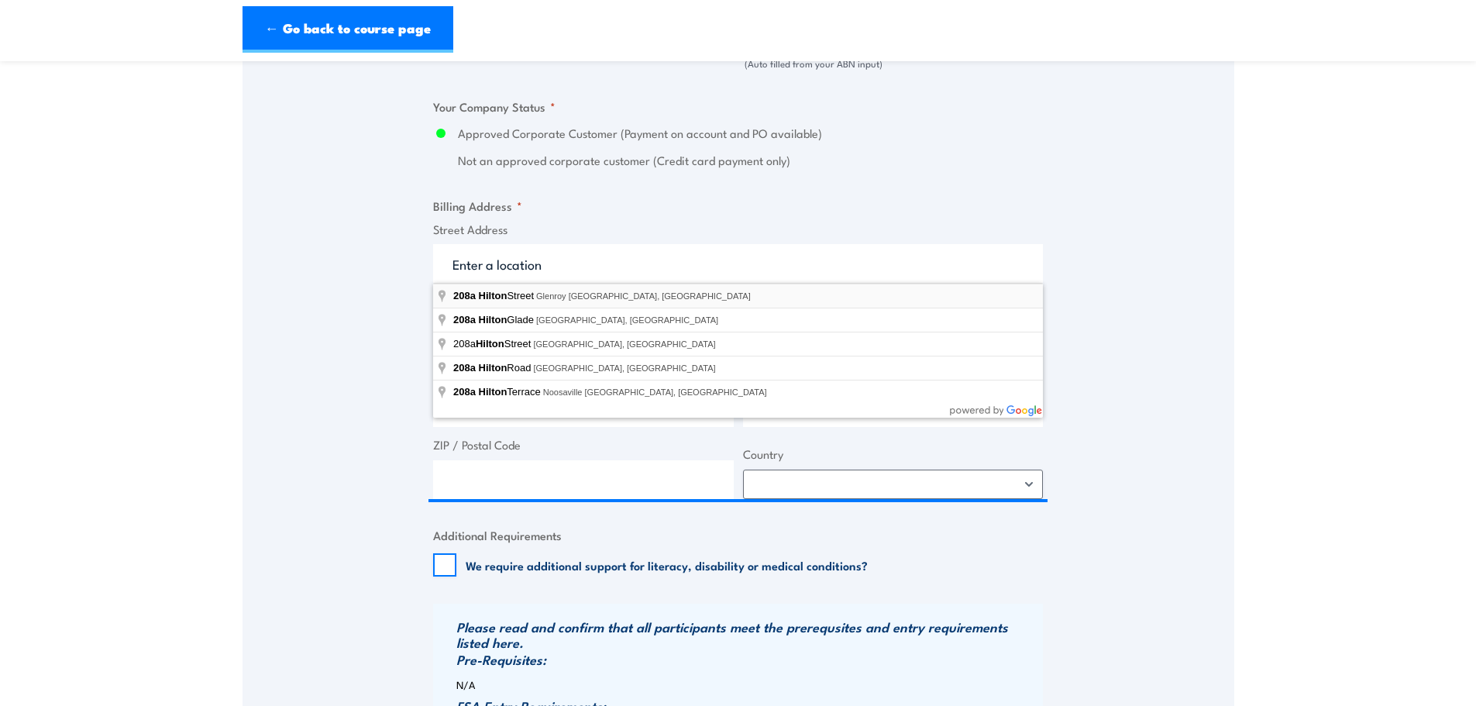
select select "[GEOGRAPHIC_DATA]"
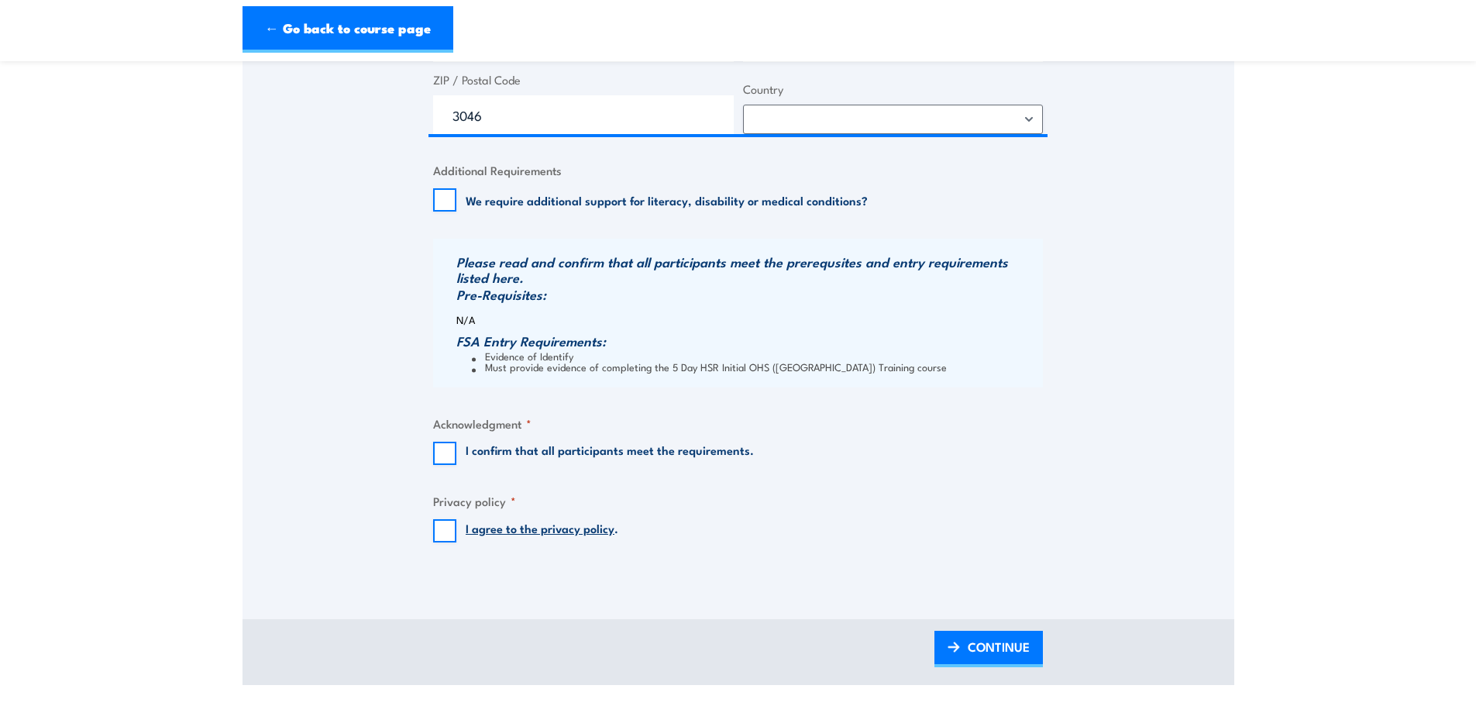
scroll to position [1472, 0]
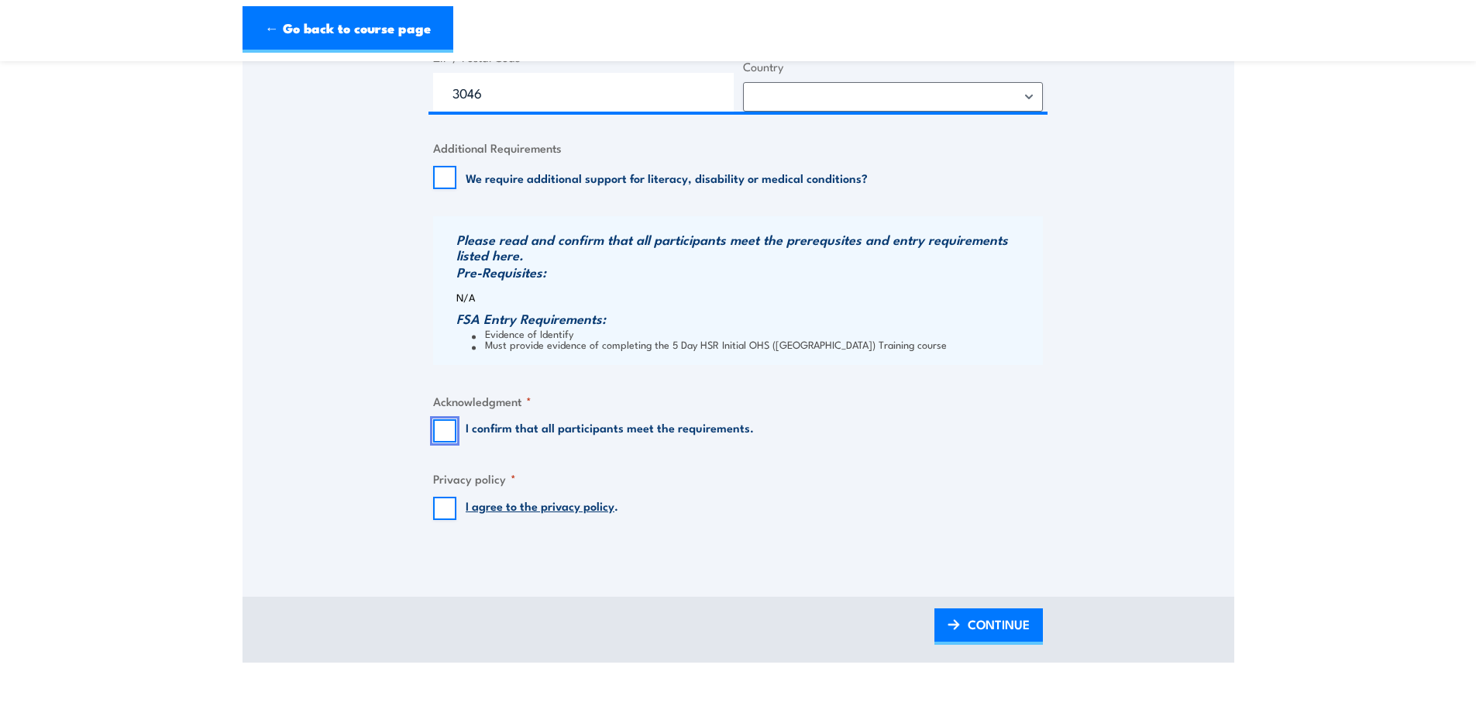
click at [448, 426] on input "I confirm that all participants meet the requirements." at bounding box center [444, 430] width 23 height 23
checkbox input "true"
click at [445, 503] on input "I agree to the privacy policy ." at bounding box center [444, 508] width 23 height 23
checkbox input "true"
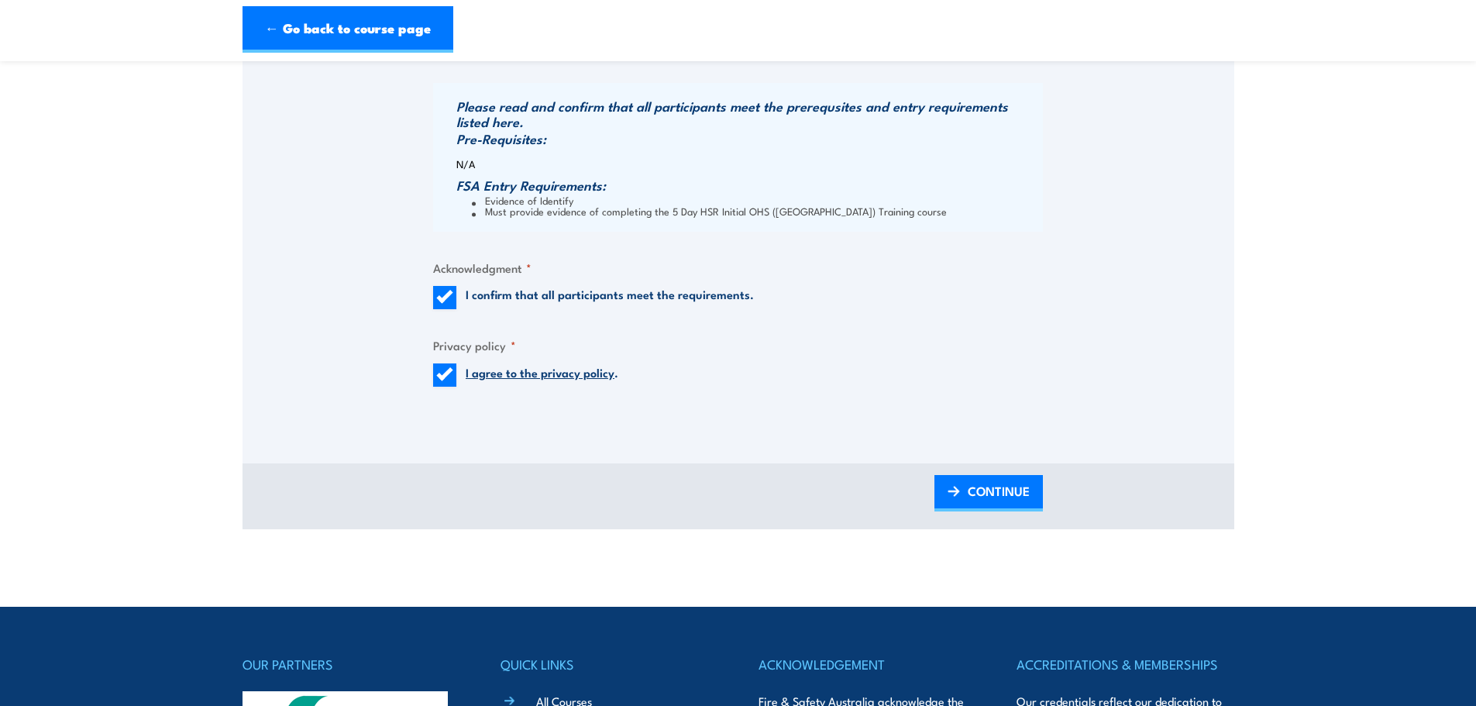
scroll to position [1627, 0]
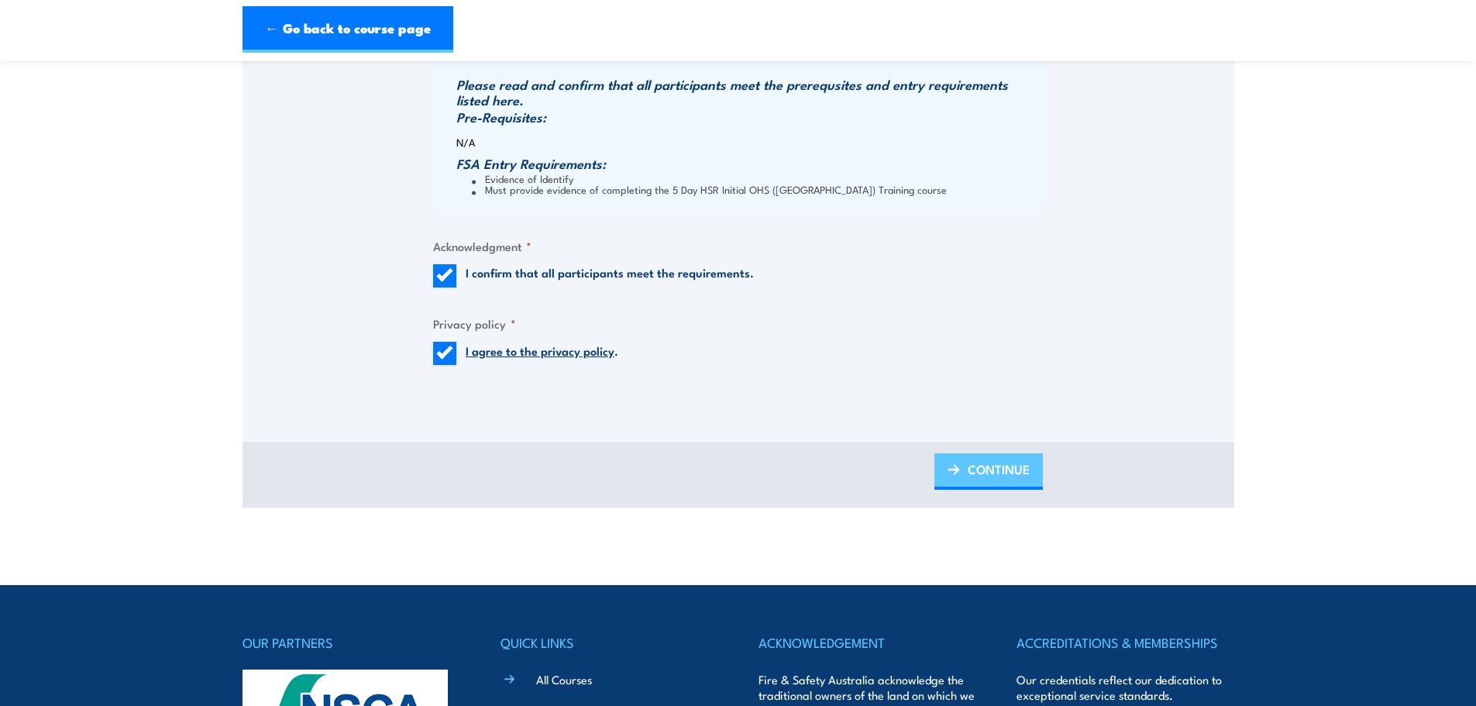
click at [969, 468] on span "CONTINUE" at bounding box center [999, 469] width 62 height 41
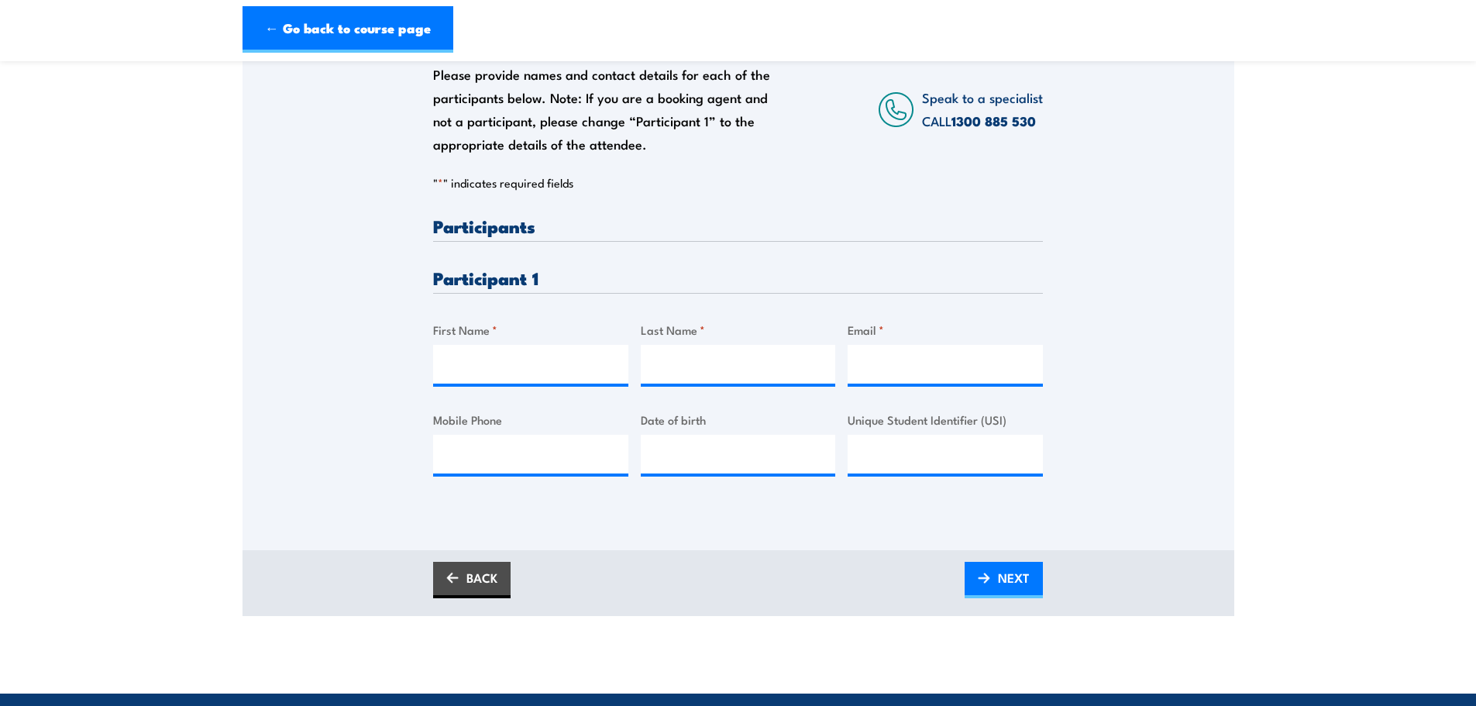
scroll to position [310, 0]
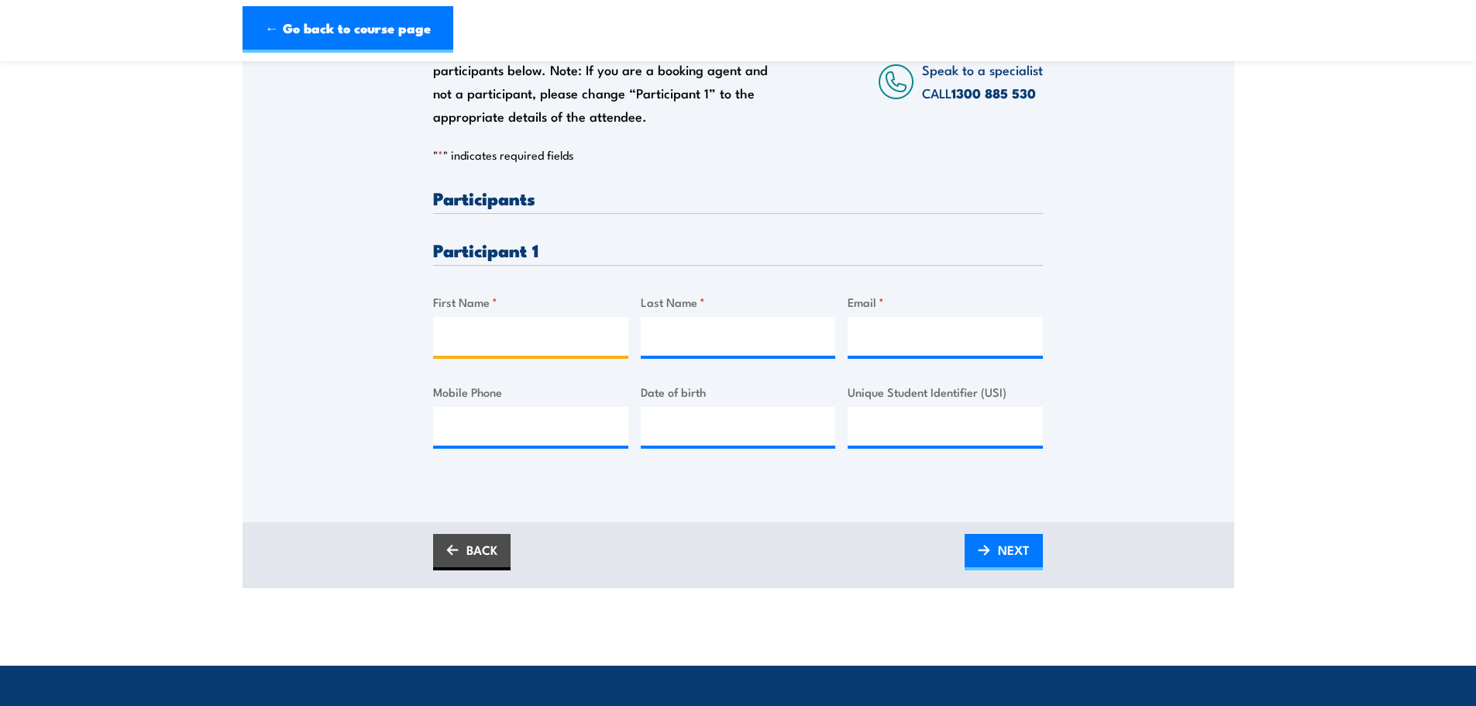
click at [491, 337] on input "First Name *" at bounding box center [530, 336] width 195 height 39
click at [505, 340] on input "First Name *" at bounding box center [530, 336] width 195 height 39
type input "Melanie"
type input "Peters"
click at [892, 349] on input "Email *" at bounding box center [945, 336] width 195 height 39
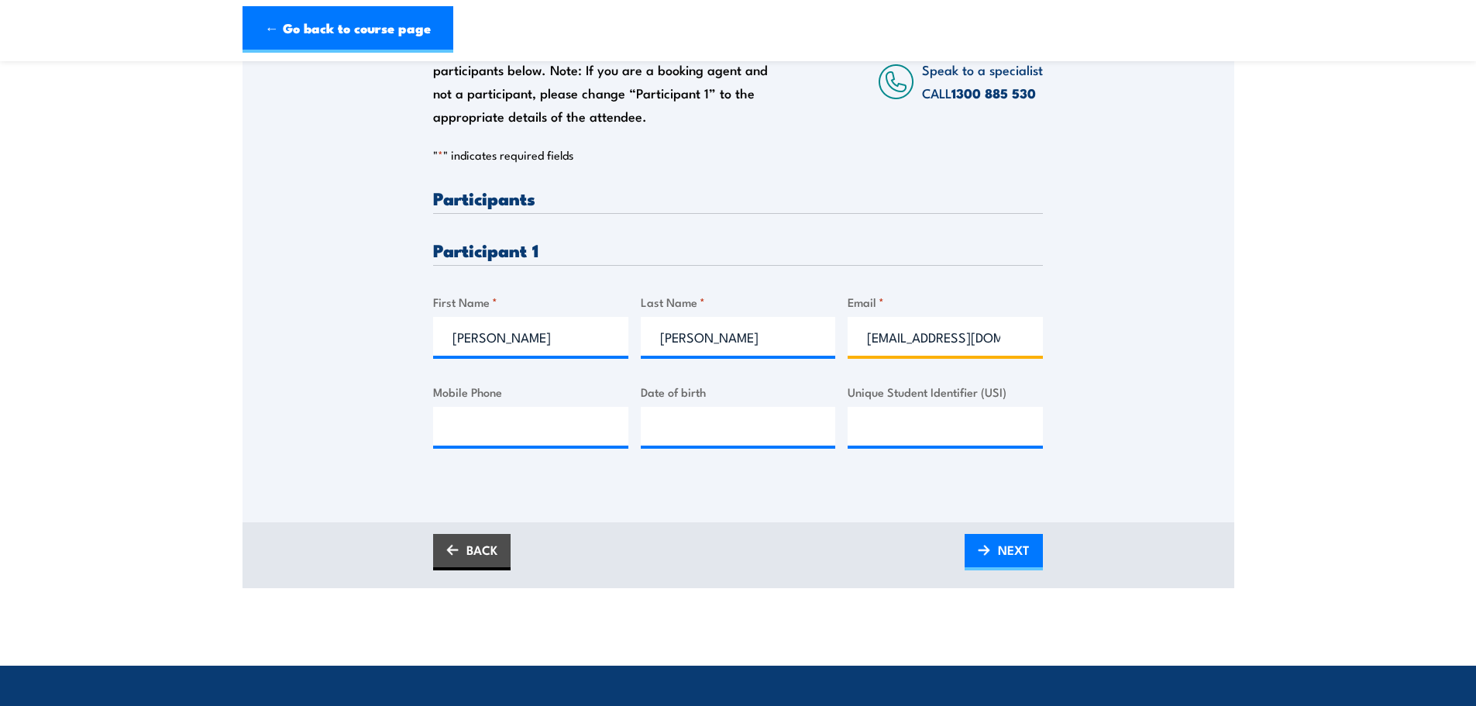
scroll to position [0, 2]
type input "accounts@nseyc.org.au"
click at [504, 425] on input "Mobile Phone" at bounding box center [530, 426] width 195 height 39
type input "0447316404"
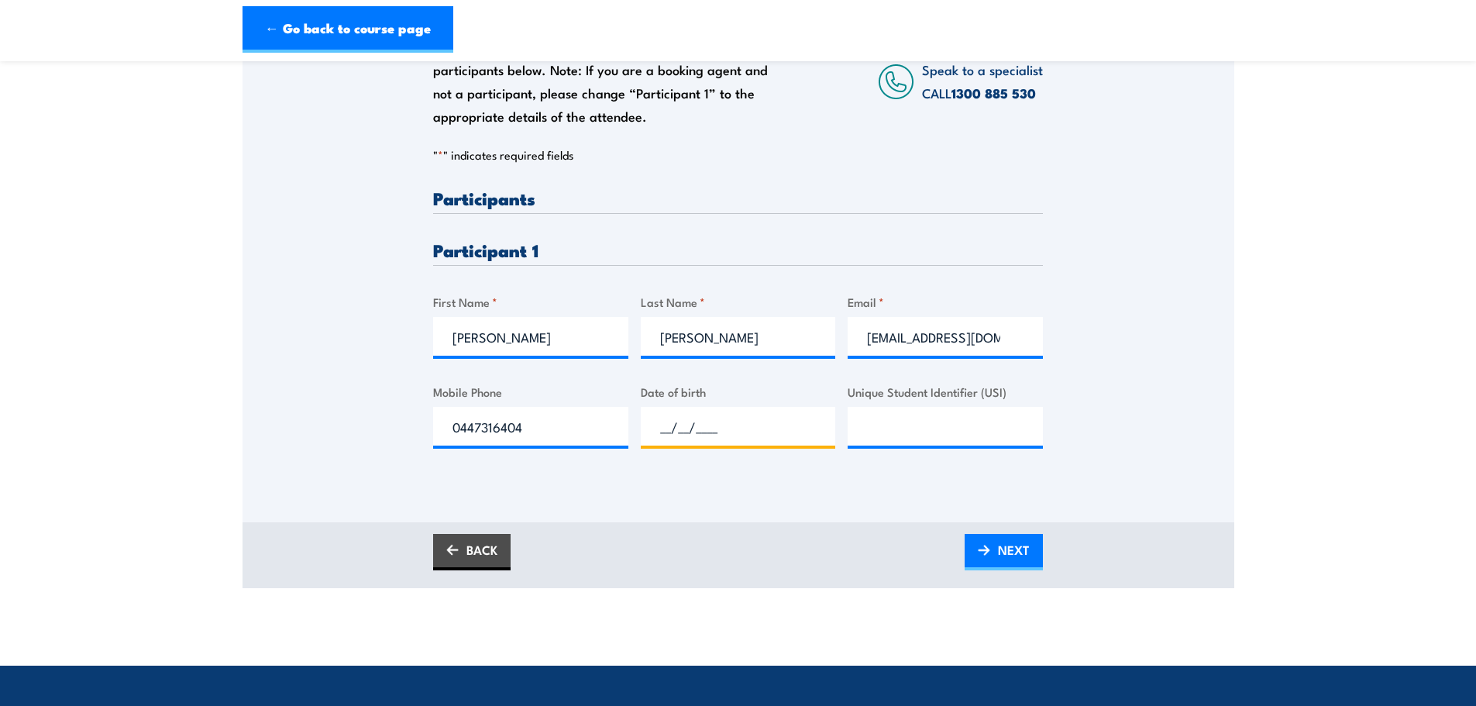
click at [683, 433] on input "__/__/____" at bounding box center [738, 426] width 195 height 39
click at [662, 422] on input "__/__/____" at bounding box center [738, 426] width 195 height 39
type input "23/10/1972"
click at [1012, 555] on span "NEXT" at bounding box center [1014, 549] width 32 height 41
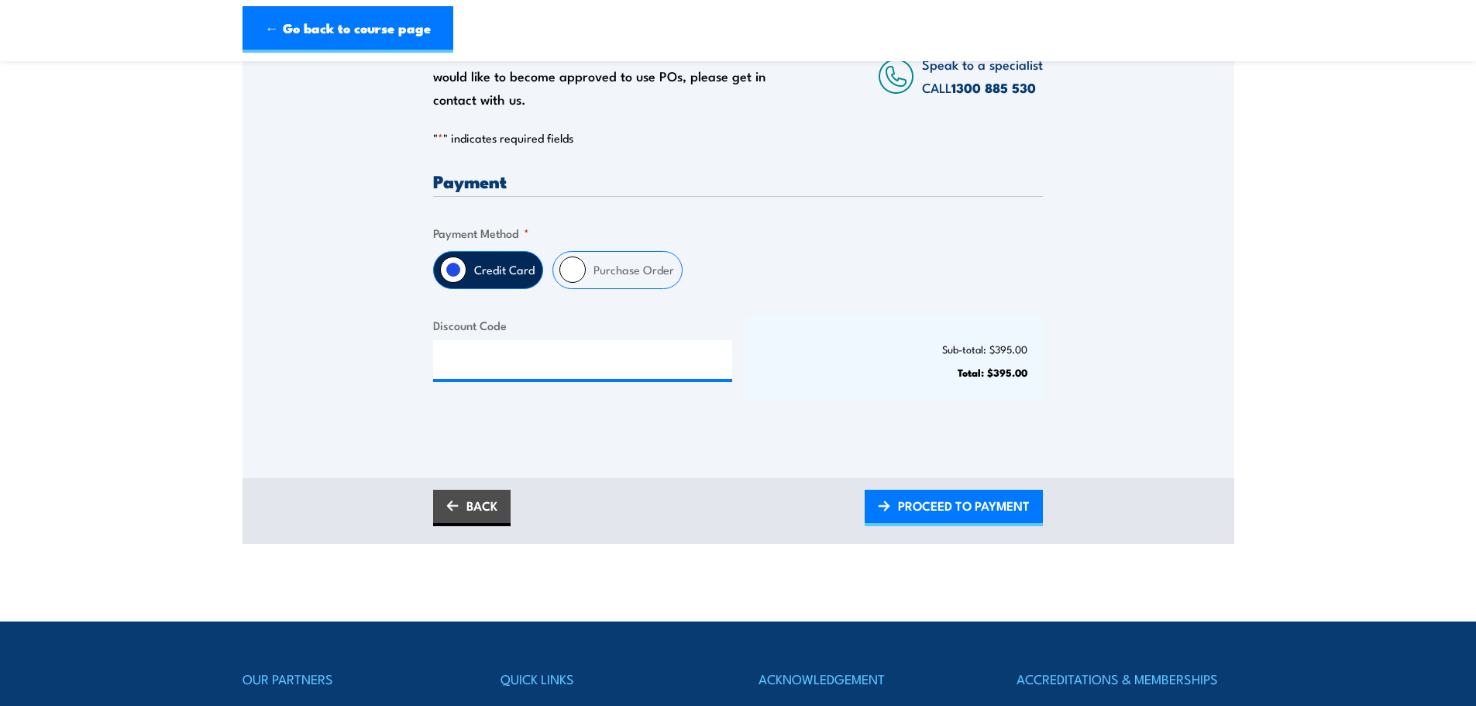
scroll to position [310, 0]
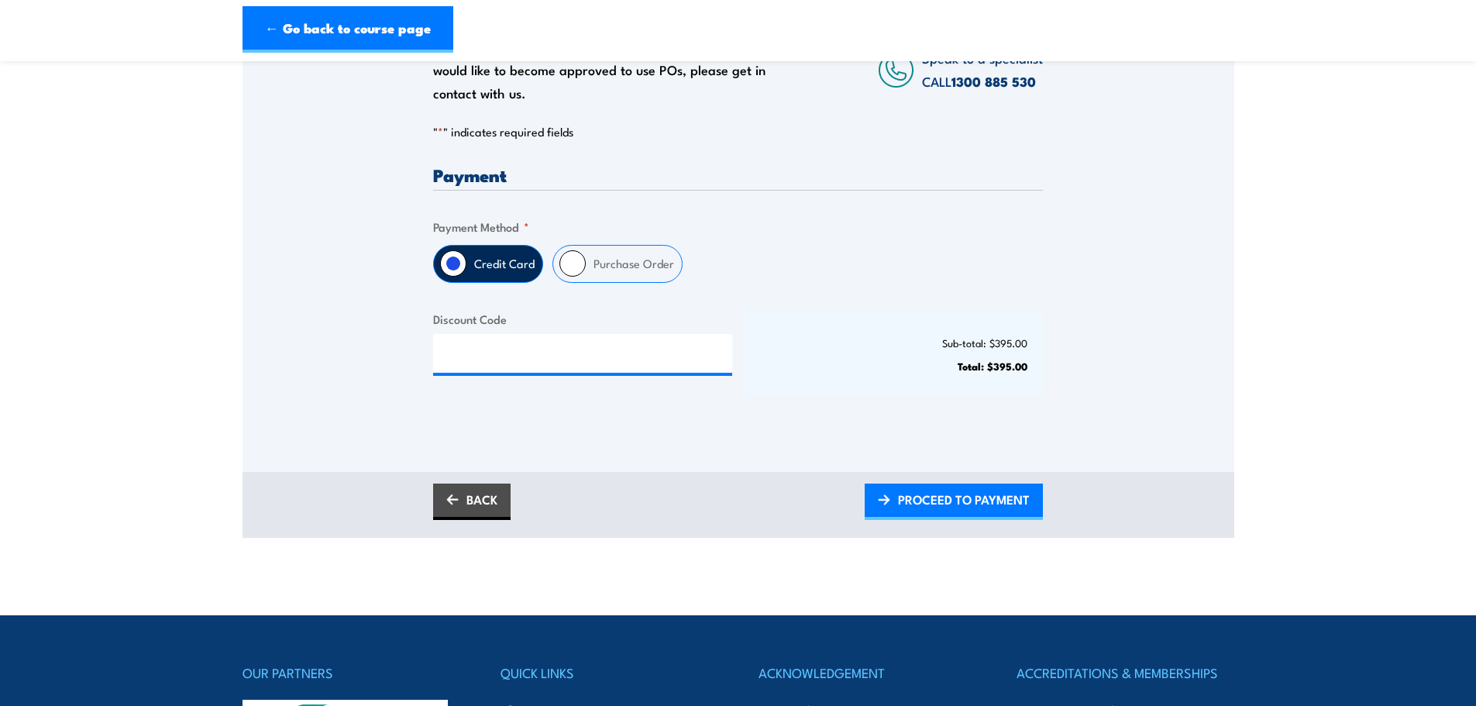
click at [573, 264] on input "Purchase Order" at bounding box center [572, 263] width 26 height 26
radio input "true"
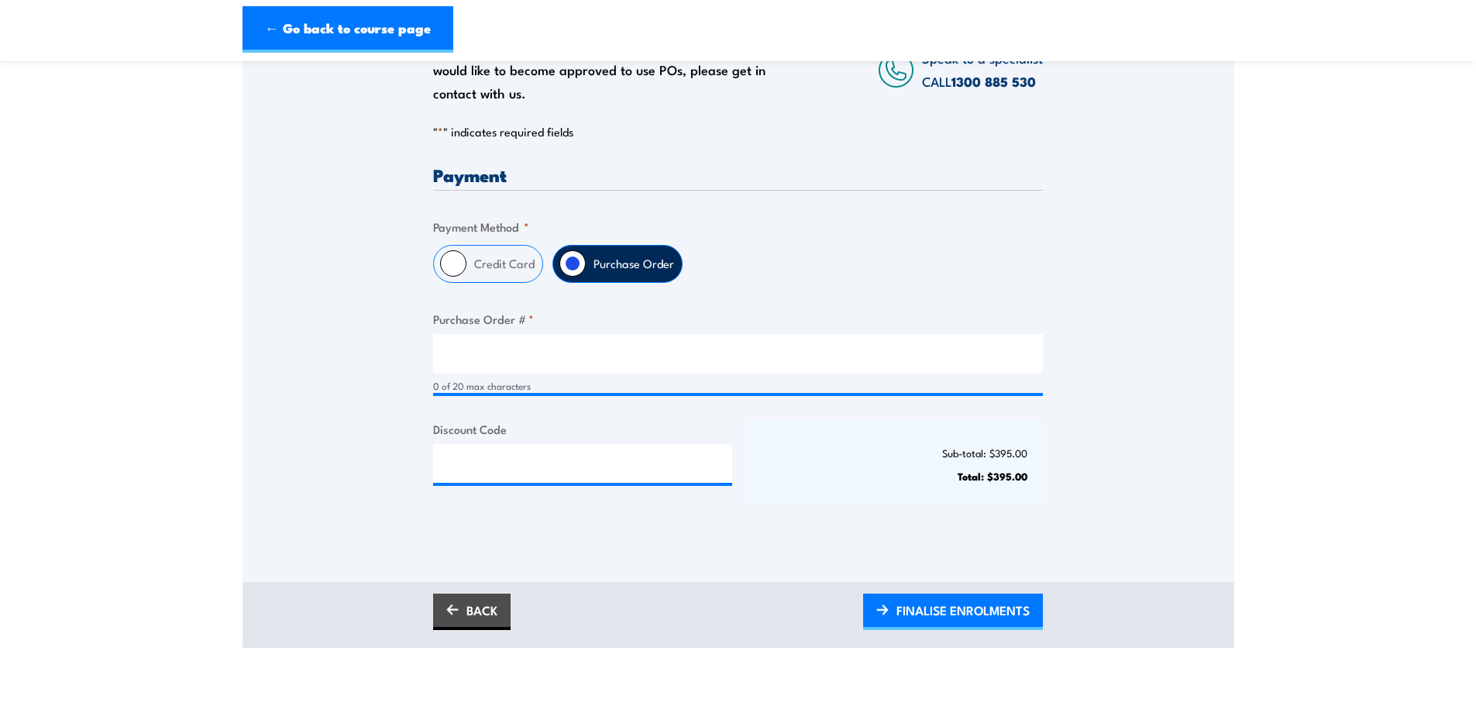
click at [521, 380] on div "0 of 20 max characters" at bounding box center [738, 386] width 610 height 15
click at [933, 614] on span "FINALISE ENROLMENTS" at bounding box center [962, 610] width 133 height 41
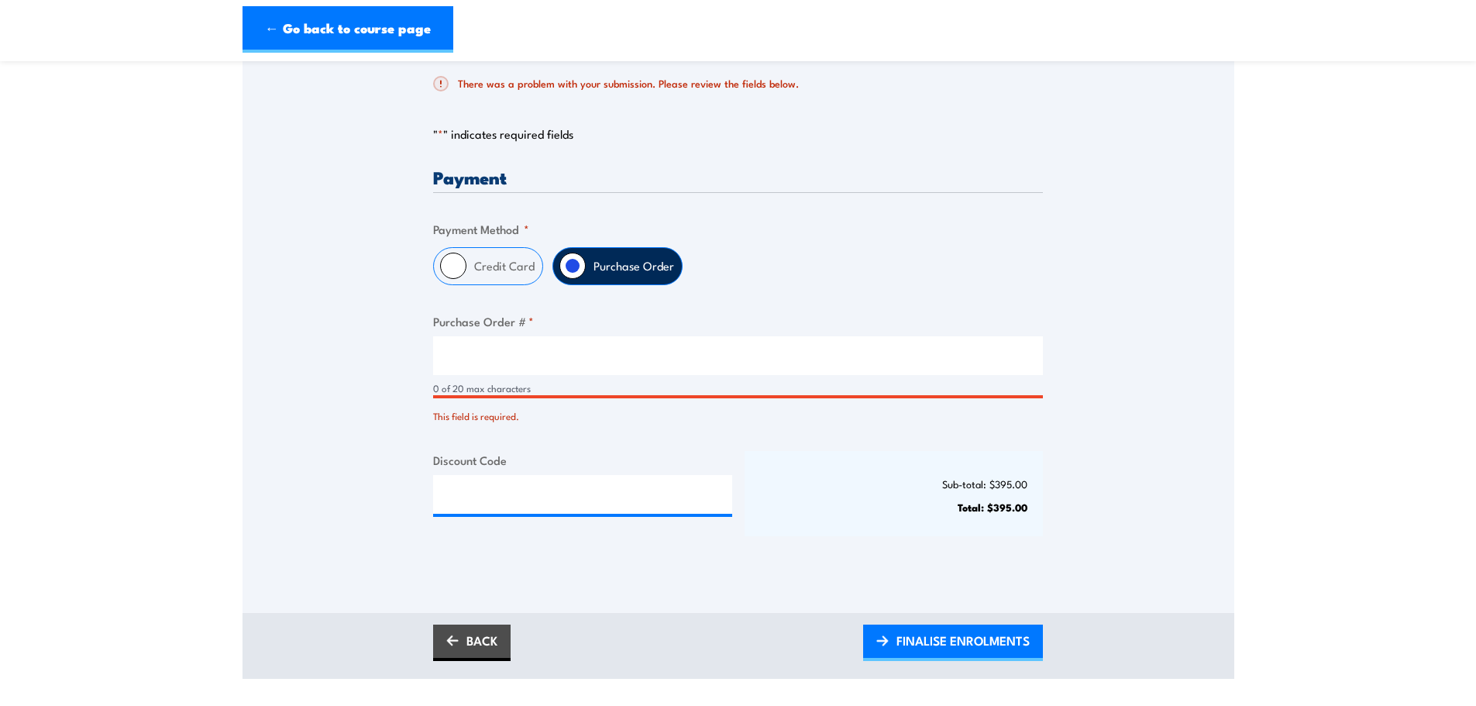
scroll to position [387, 0]
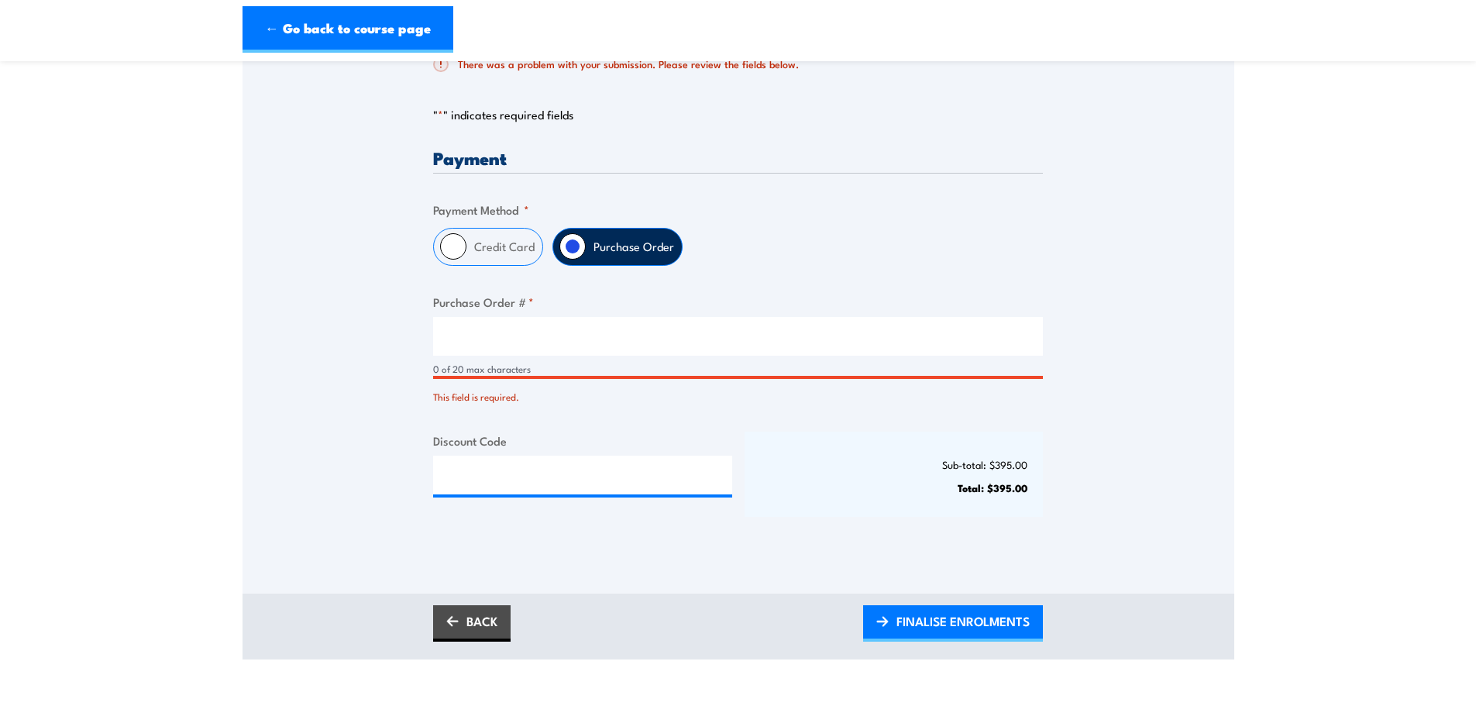
click at [511, 353] on input "Purchase Order # *" at bounding box center [738, 336] width 610 height 39
type input "Melanie"
click at [981, 622] on span "FINALISE ENROLMENTS" at bounding box center [962, 620] width 133 height 41
click at [557, 359] on div "Melanie 7 of 20 max characters" at bounding box center [738, 347] width 610 height 60
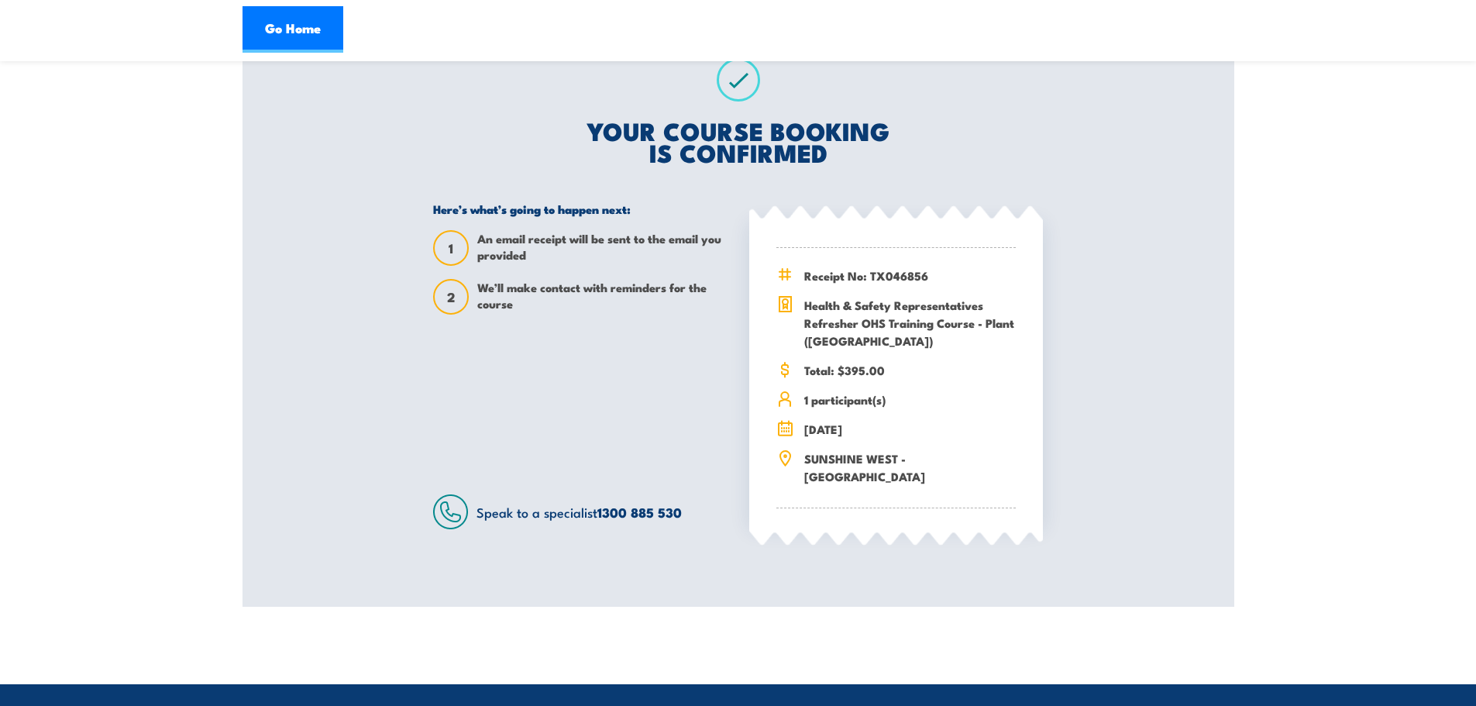
scroll to position [232, 0]
